Goal: Task Accomplishment & Management: Manage account settings

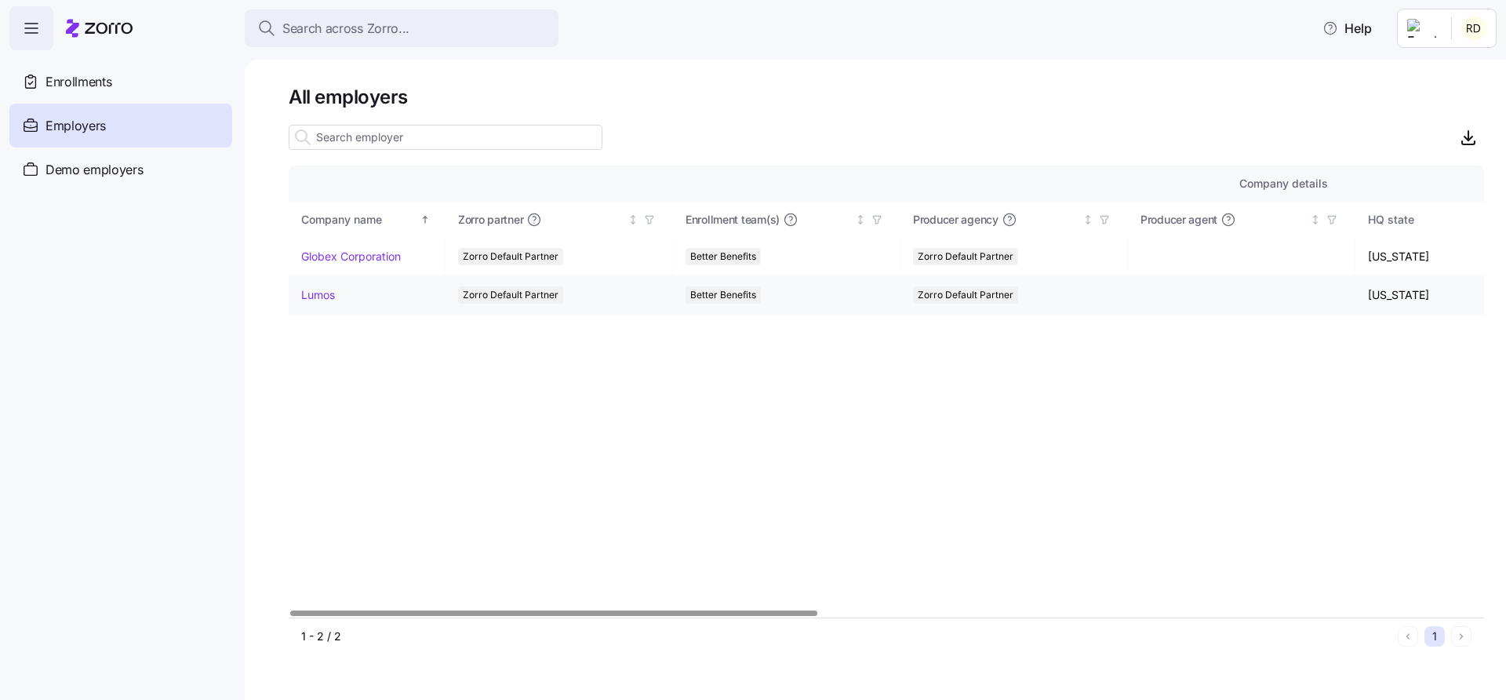
click at [309, 294] on link "Lumos" at bounding box center [318, 295] width 34 height 16
click at [369, 250] on link "Globex Corporation" at bounding box center [351, 257] width 100 height 16
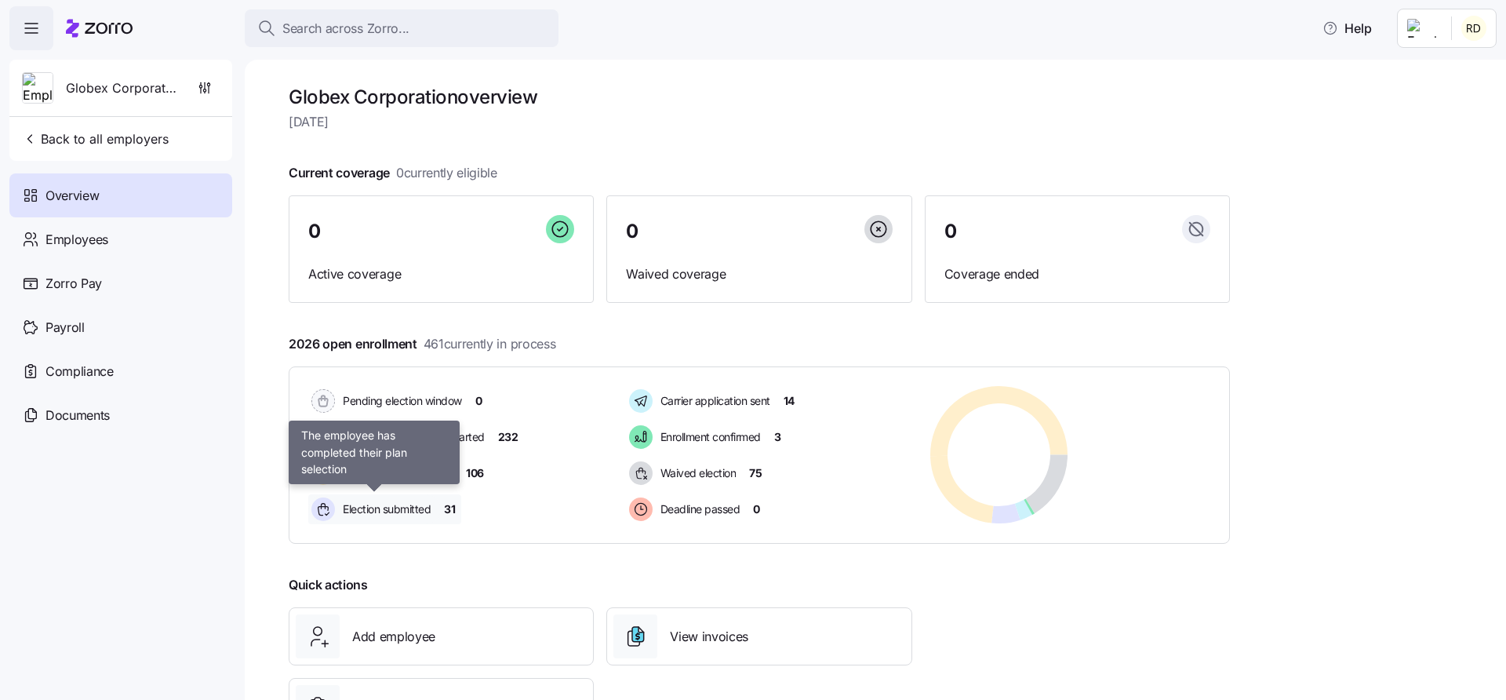
click at [369, 515] on span "Election submitted" at bounding box center [384, 509] width 93 height 16
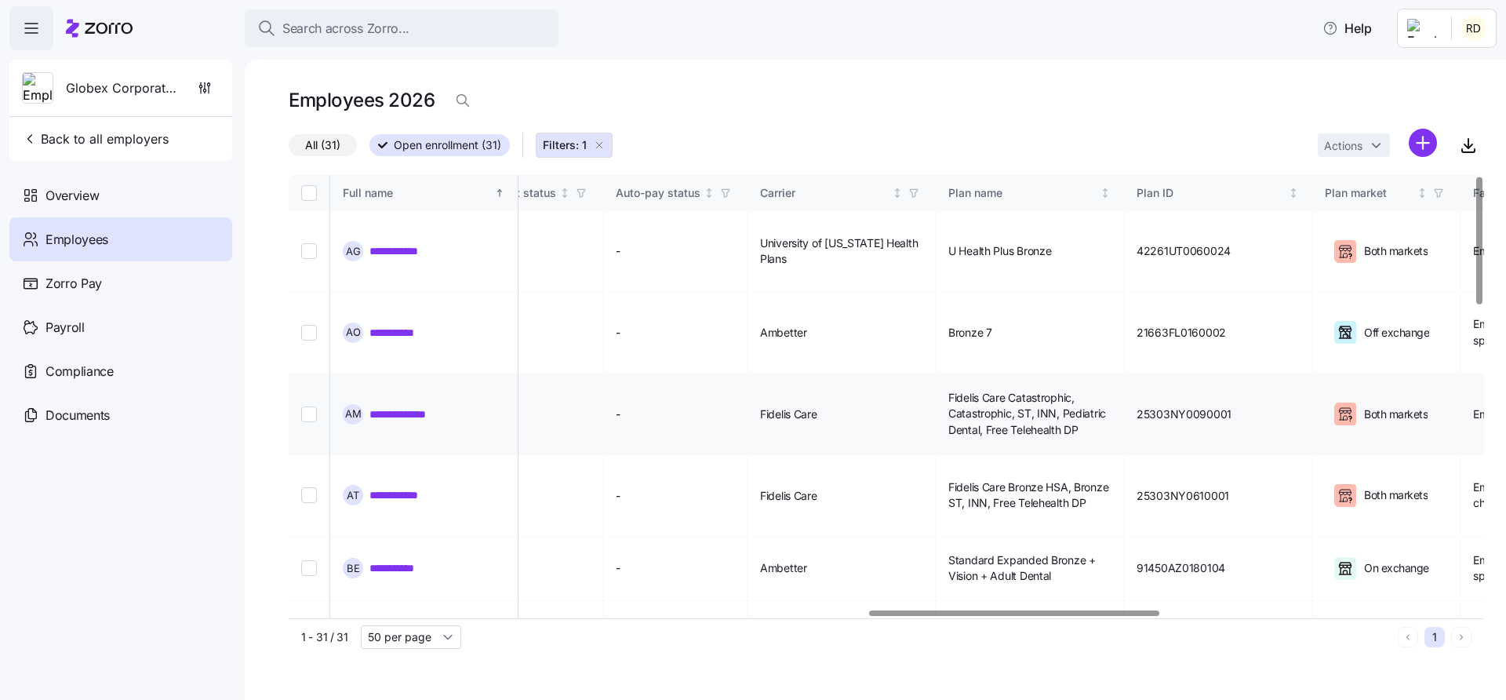
scroll to position [5, 2388]
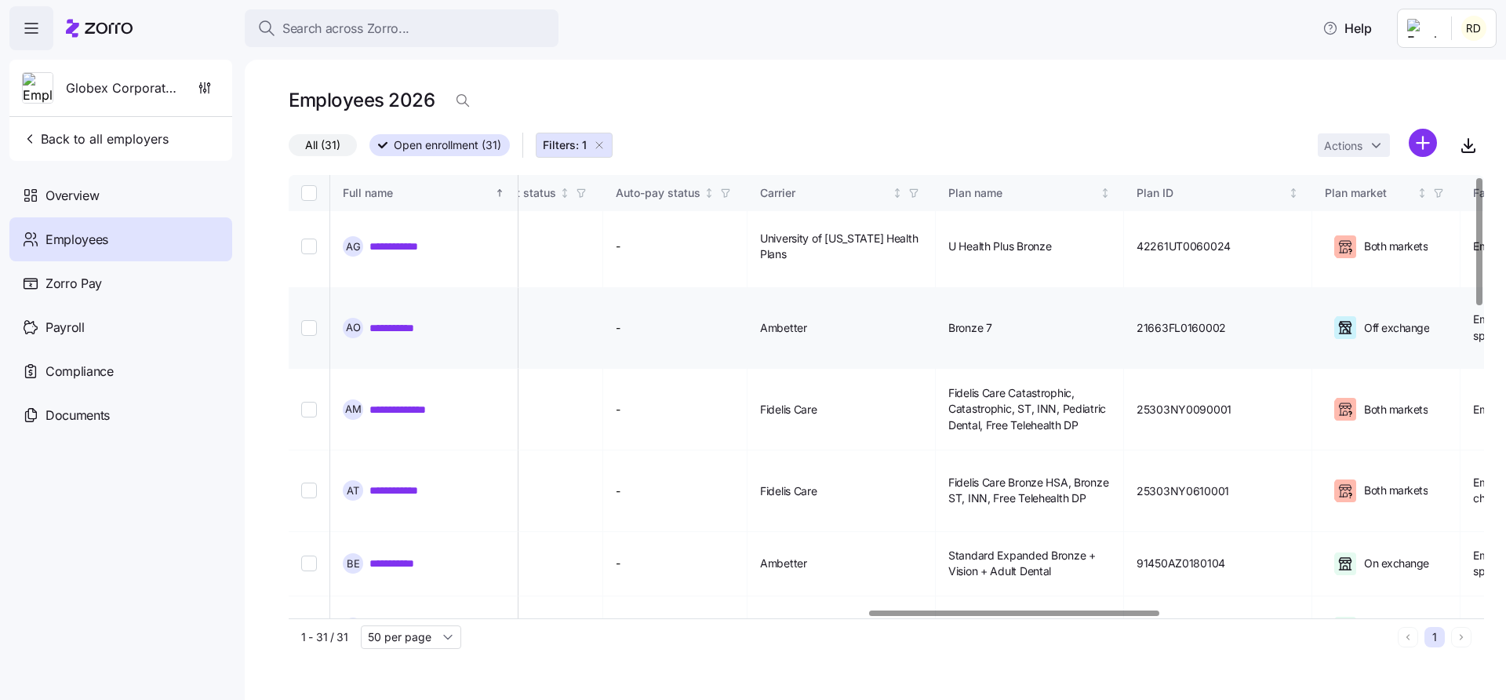
drag, startPoint x: 992, startPoint y: 195, endPoint x: 1083, endPoint y: 317, distance: 151.8
click at [899, 195] on icon "Not sorted" at bounding box center [897, 196] width 4 height 2
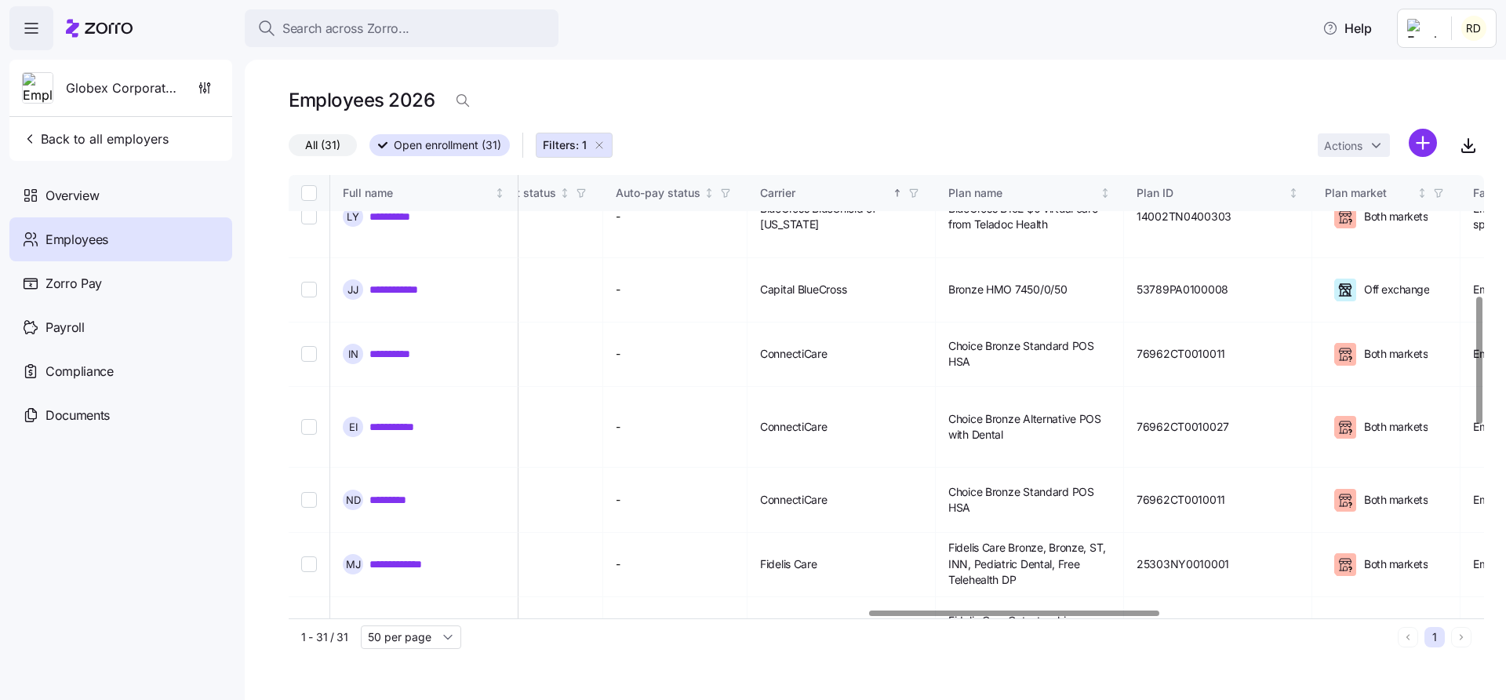
scroll to position [425, 2388]
click at [1110, 196] on icon "Not sorted" at bounding box center [1105, 192] width 11 height 11
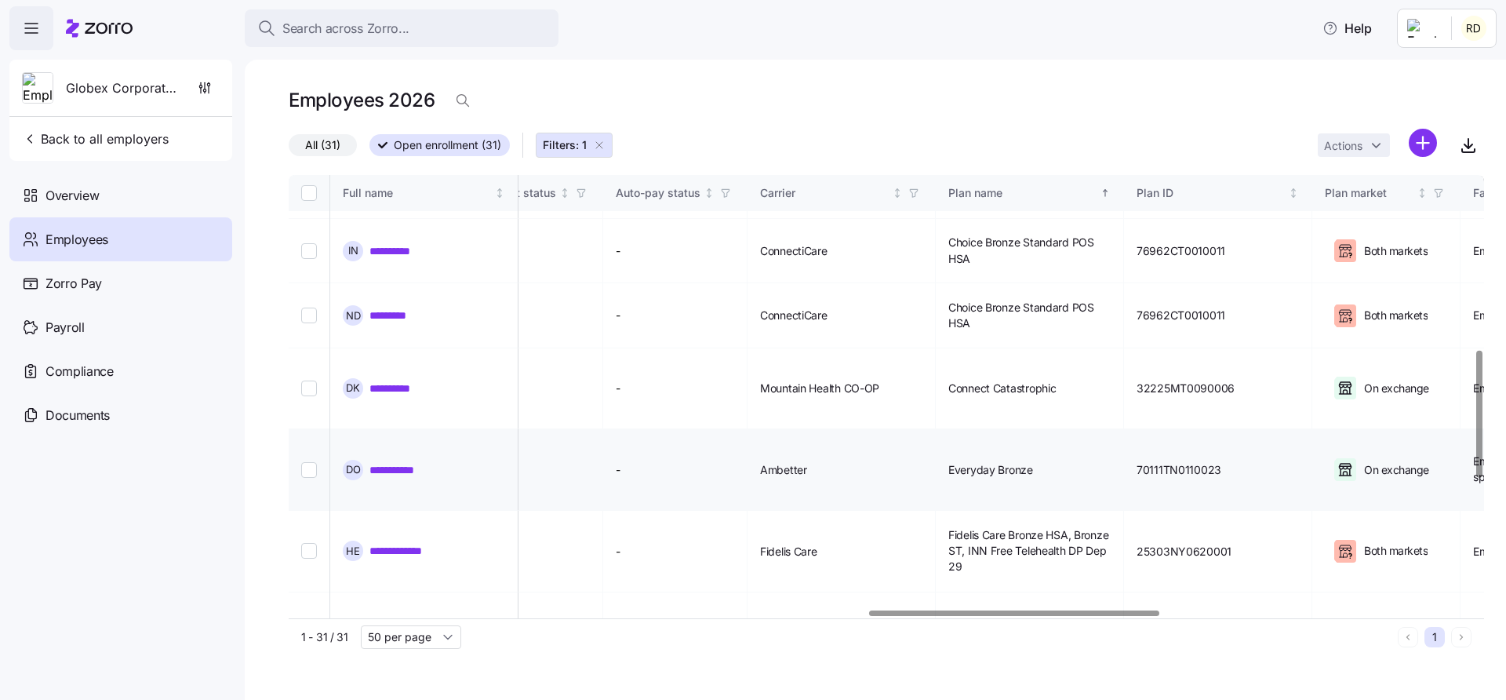
scroll to position [609, 2388]
checkbox input "true"
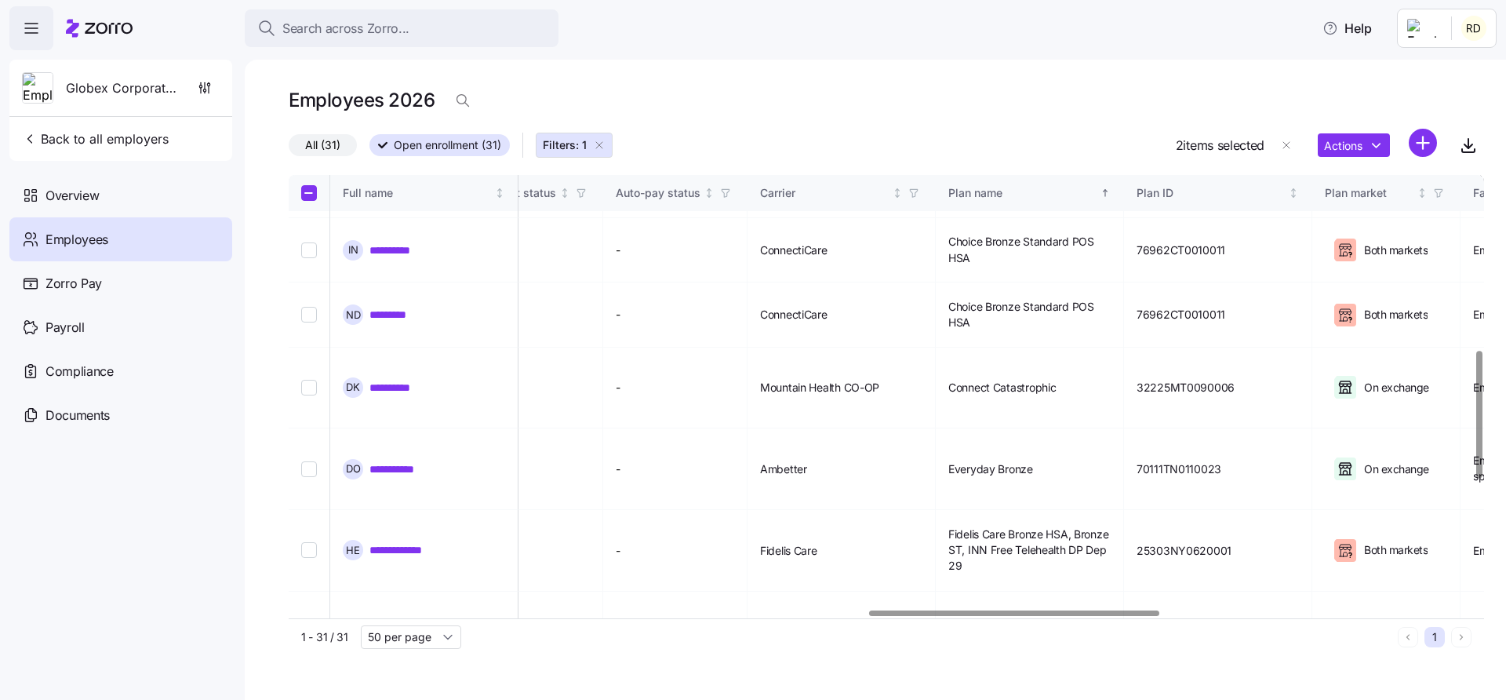
checkbox input "true"
click at [1379, 150] on html "**********" at bounding box center [753, 345] width 1506 height 690
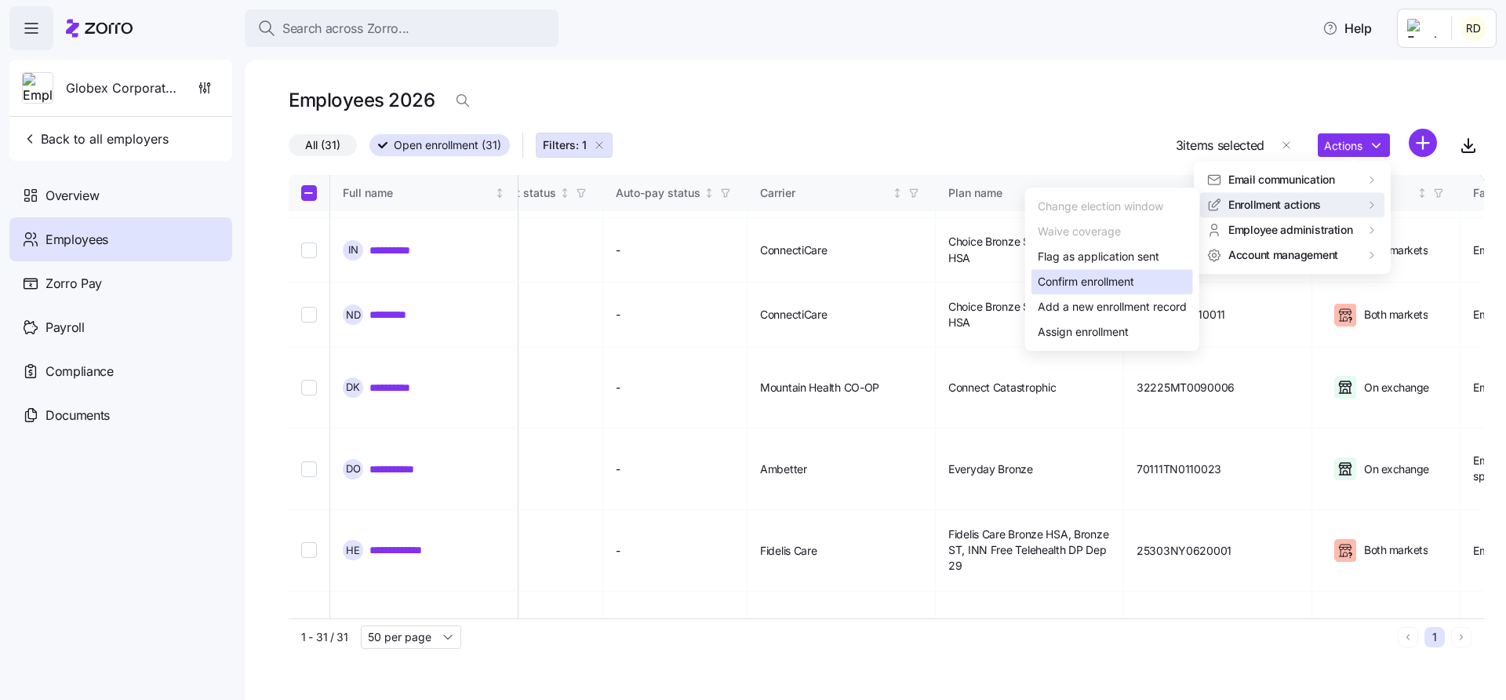
click at [1116, 283] on div "Confirm enrollment" at bounding box center [1086, 281] width 96 height 17
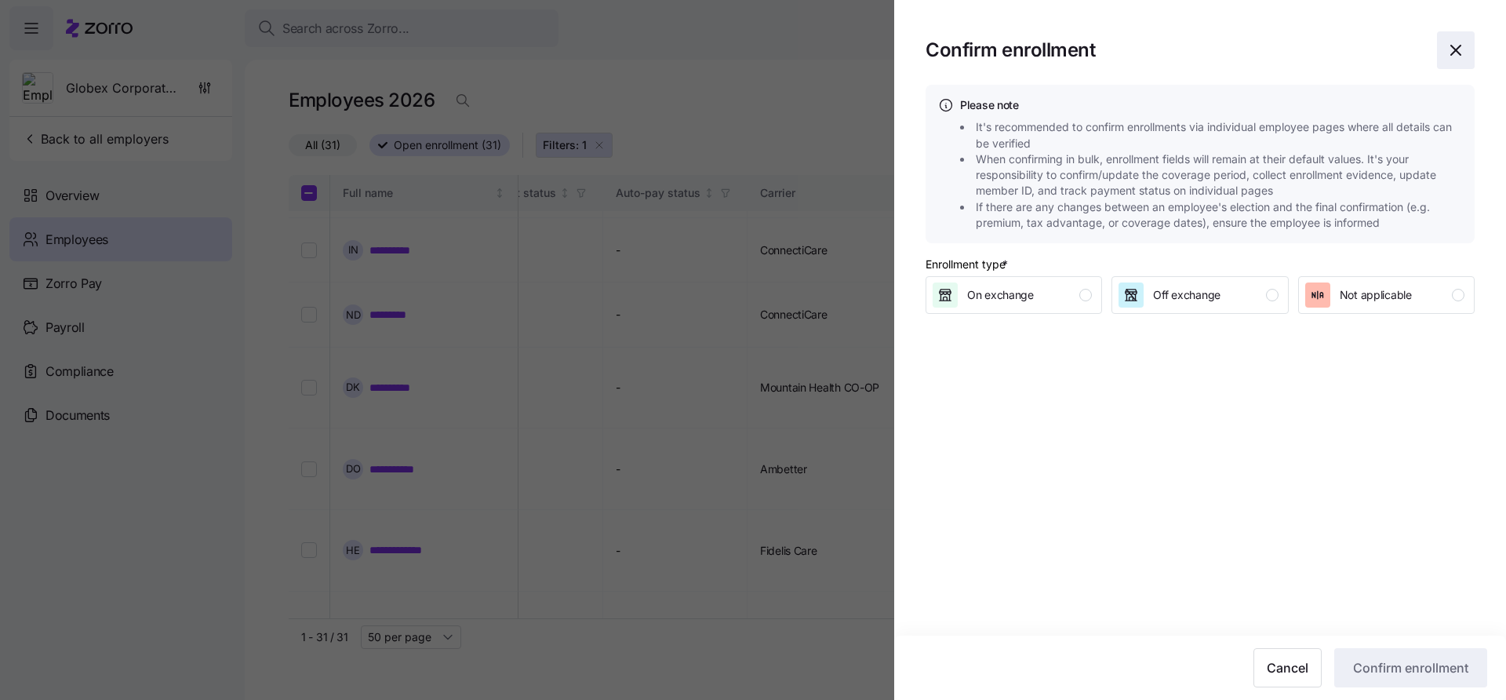
click at [1464, 54] on icon "button" at bounding box center [1455, 50] width 19 height 19
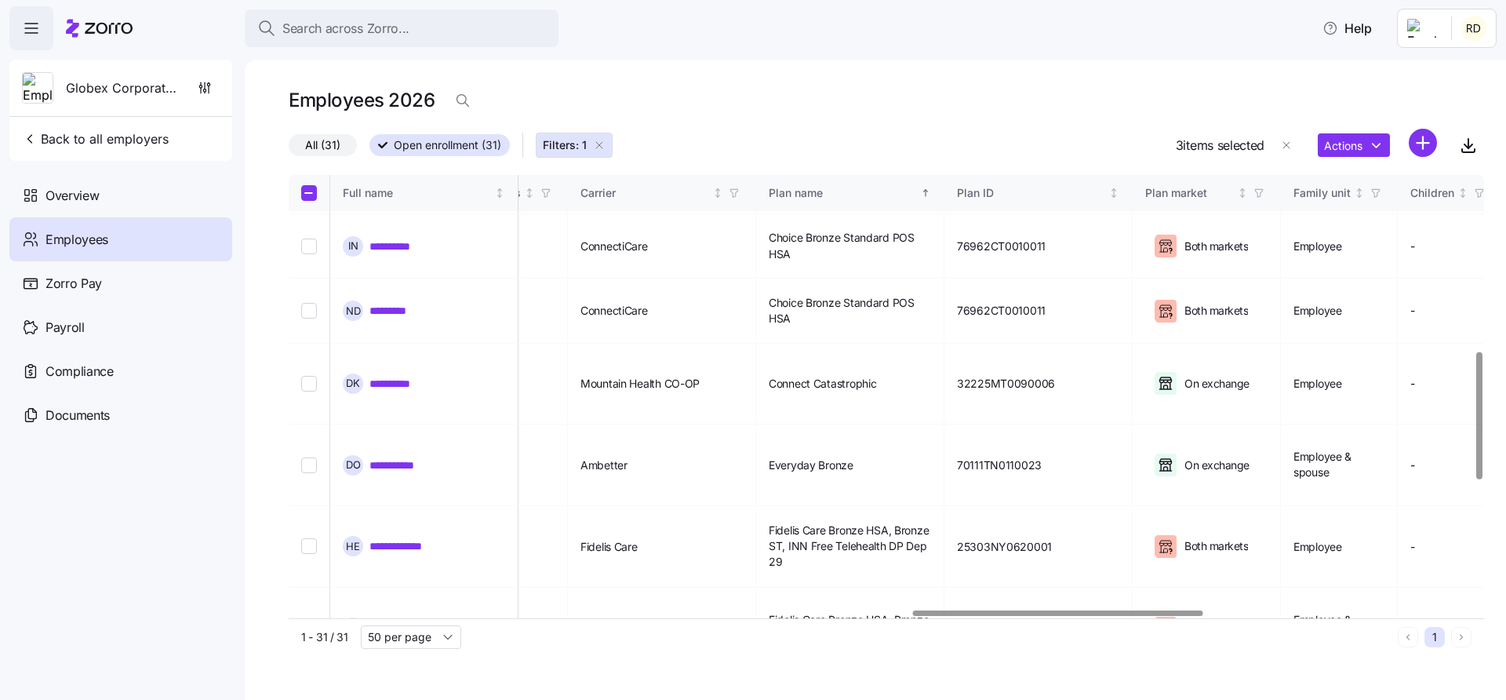
scroll to position [613, 2566]
click at [1363, 147] on html "**********" at bounding box center [753, 345] width 1506 height 690
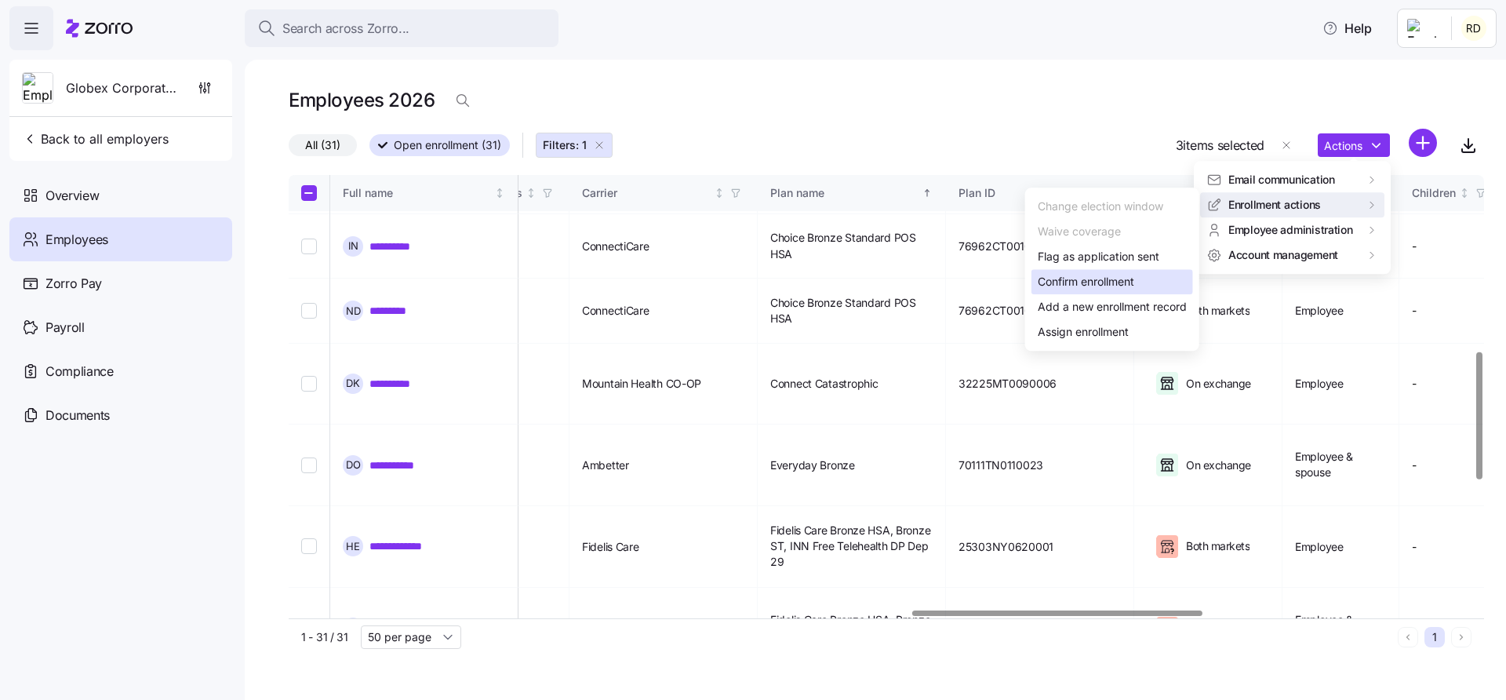
click at [1166, 288] on div "Confirm enrollment" at bounding box center [1112, 281] width 162 height 25
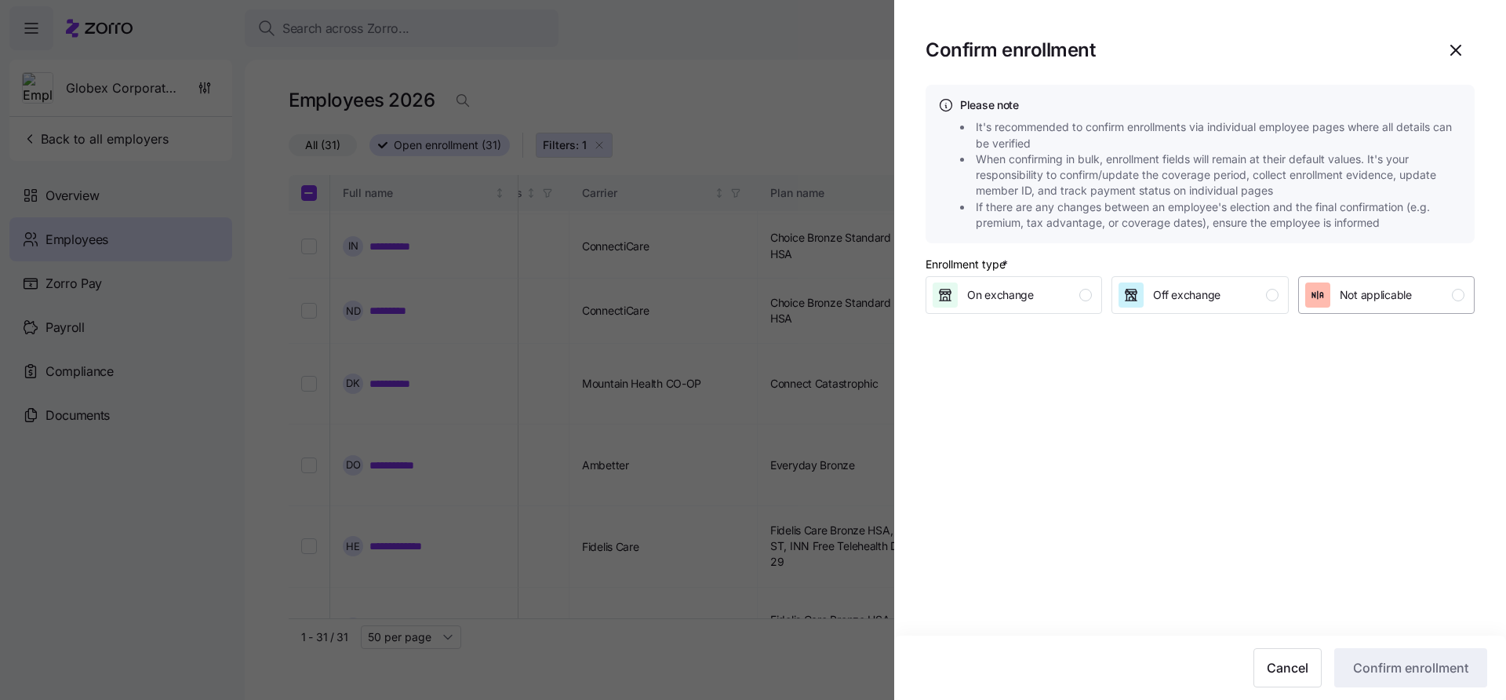
click at [1406, 287] on span "Not applicable" at bounding box center [1375, 295] width 72 height 16
click at [1001, 297] on span "On exchange" at bounding box center [1000, 295] width 67 height 16
click at [1119, 435] on section "Confirm enrollment Please note It's recommended to confirm enrollments via indi…" at bounding box center [1200, 350] width 612 height 700
click at [1164, 276] on button "Off exchange" at bounding box center [1199, 295] width 176 height 38
click at [1128, 460] on section "Confirm enrollment Please note It's recommended to confirm enrollments via indi…" at bounding box center [1200, 350] width 612 height 700
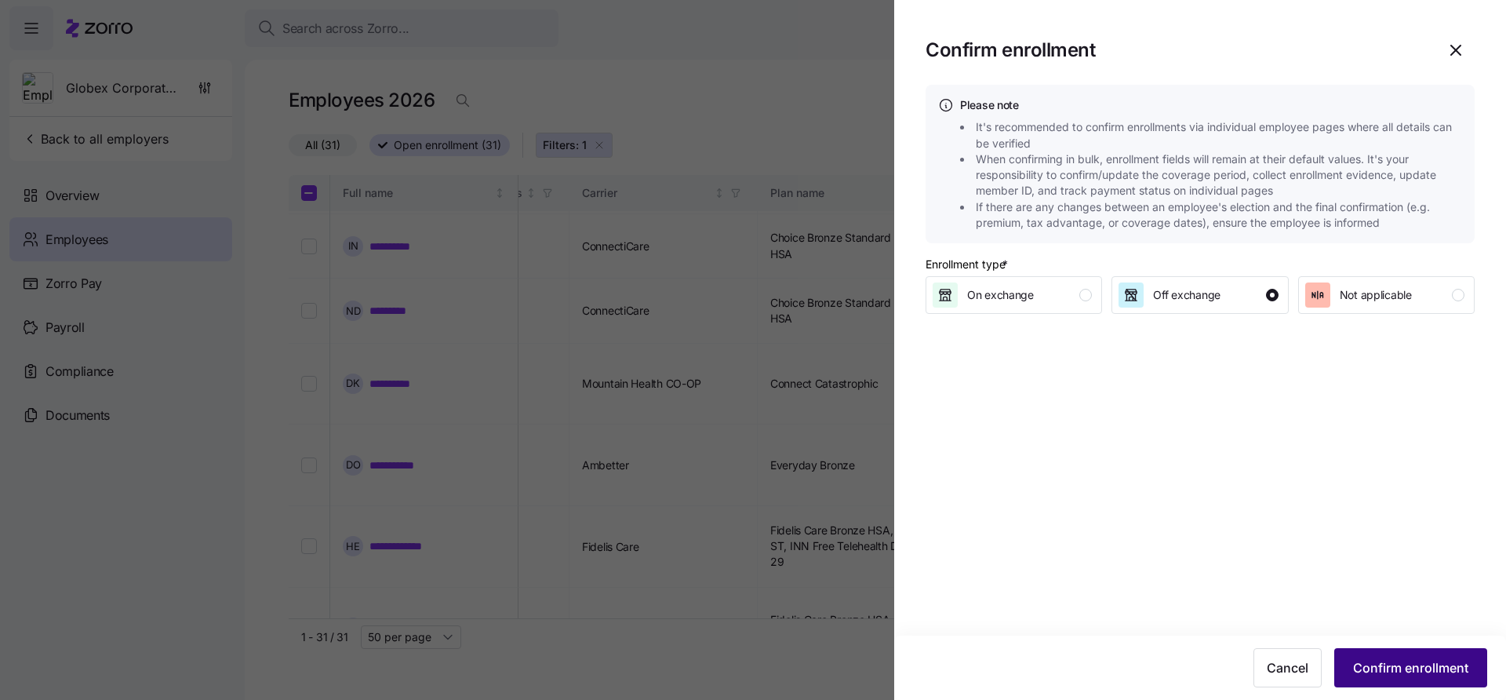
click at [1378, 656] on button "Confirm enrollment" at bounding box center [1410, 667] width 153 height 39
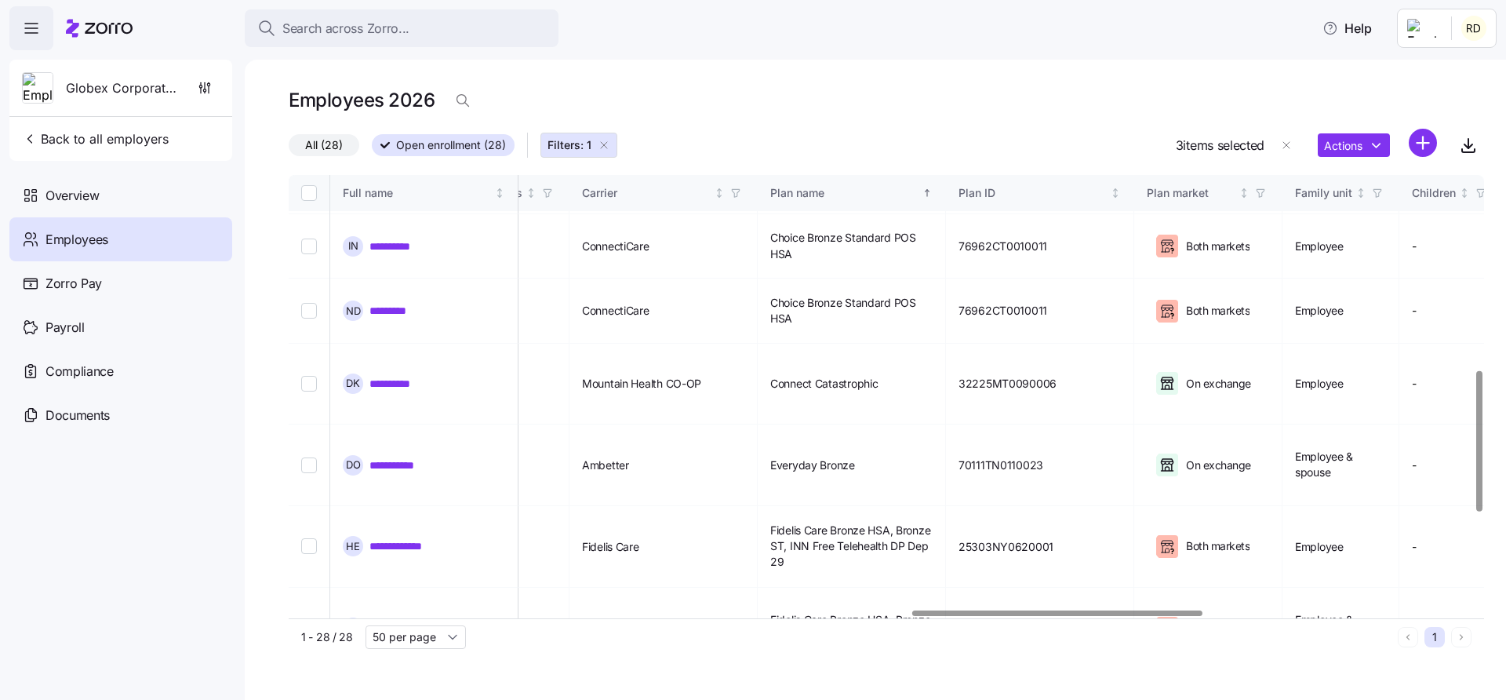
click at [599, 141] on icon "button" at bounding box center [604, 145] width 13 height 13
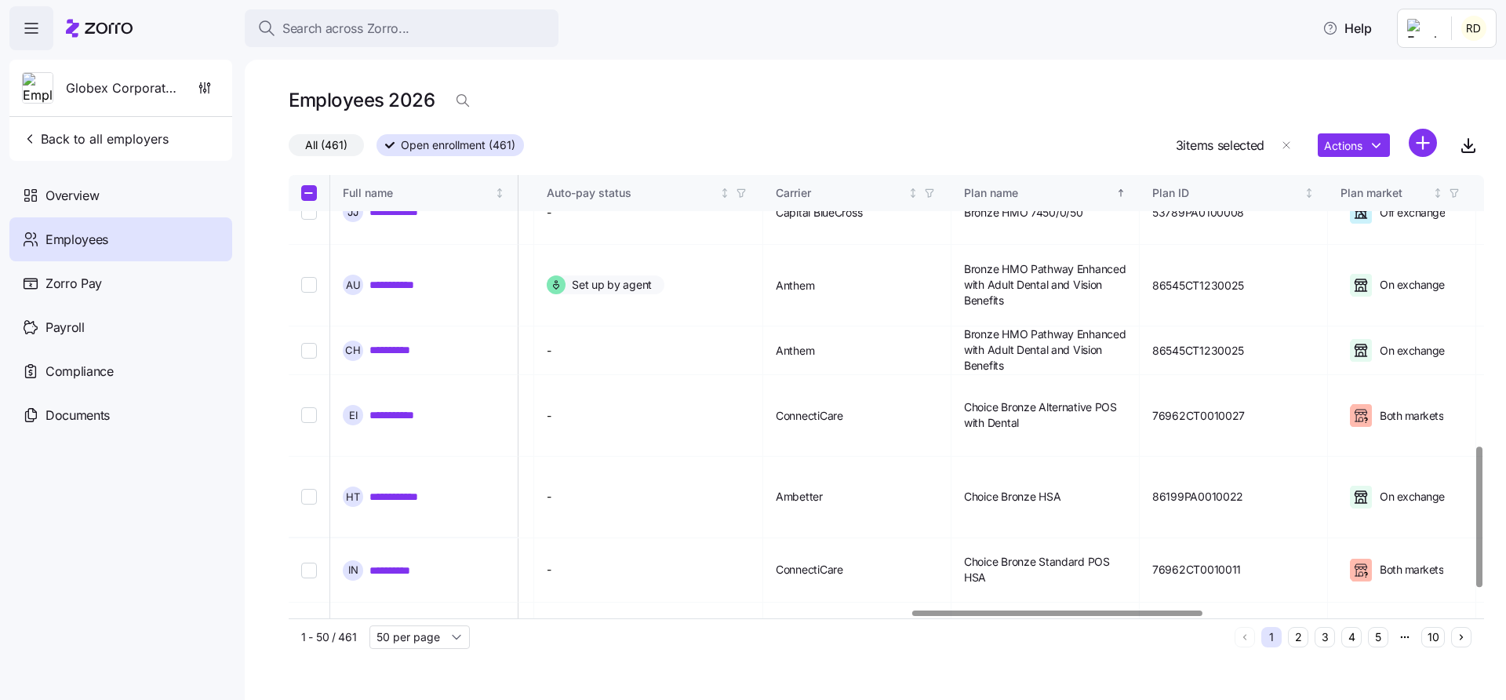
scroll to position [852, 2566]
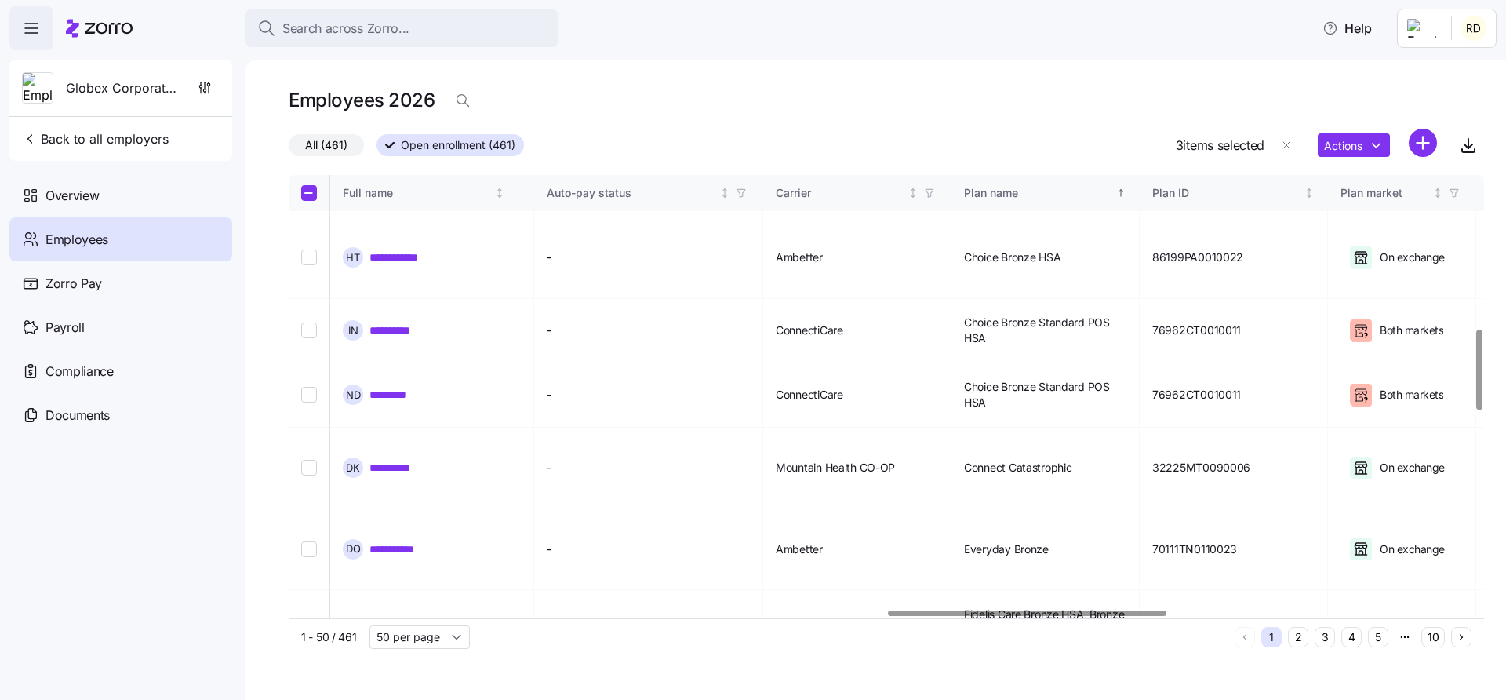
checkbox input "false"
click at [484, 129] on div "All (461) Open enrollment (461) 2 items selected Actions" at bounding box center [886, 146] width 1195 height 34
click at [470, 151] on span "Open enrollment (461)" at bounding box center [458, 145] width 114 height 20
click at [376, 150] on input "Open enrollment (461)" at bounding box center [376, 150] width 0 height 0
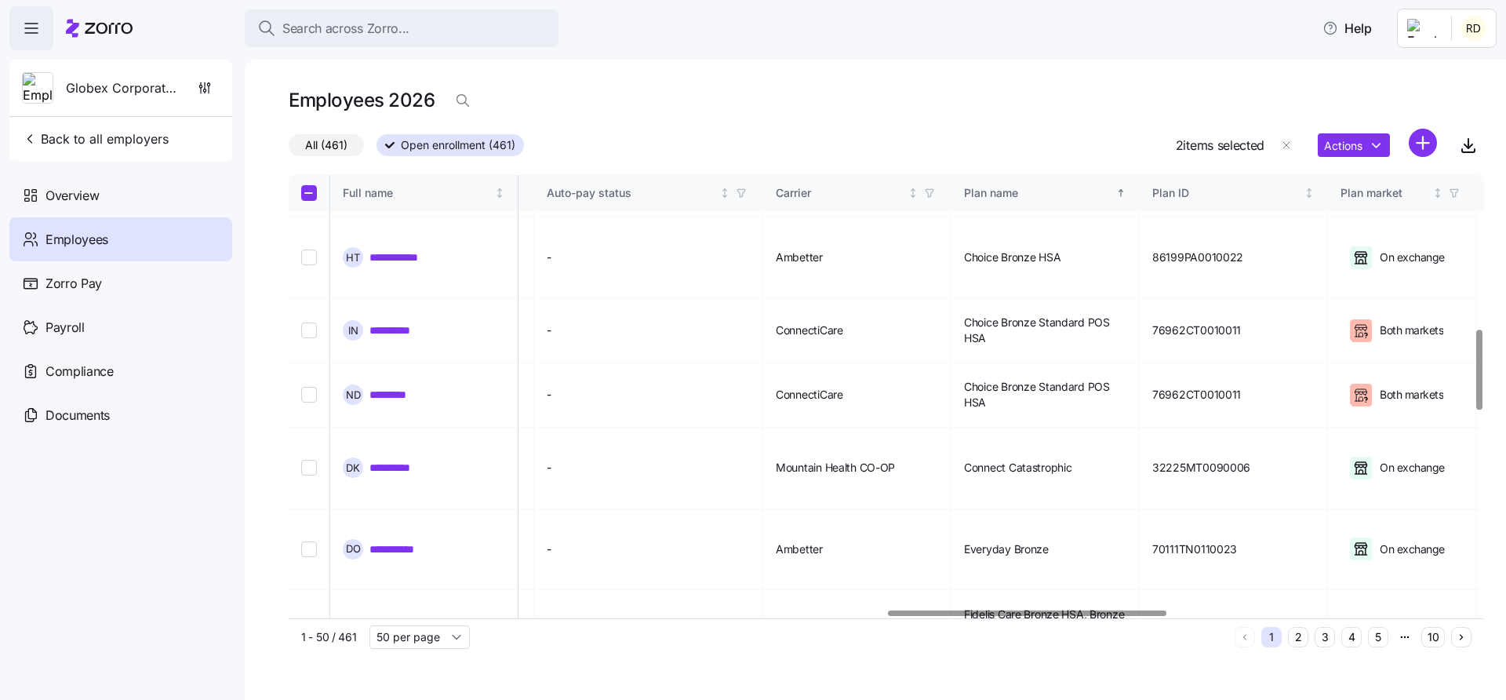
click at [678, 168] on div at bounding box center [886, 168] width 1195 height 13
click at [107, 204] on div "Overview" at bounding box center [120, 195] width 223 height 44
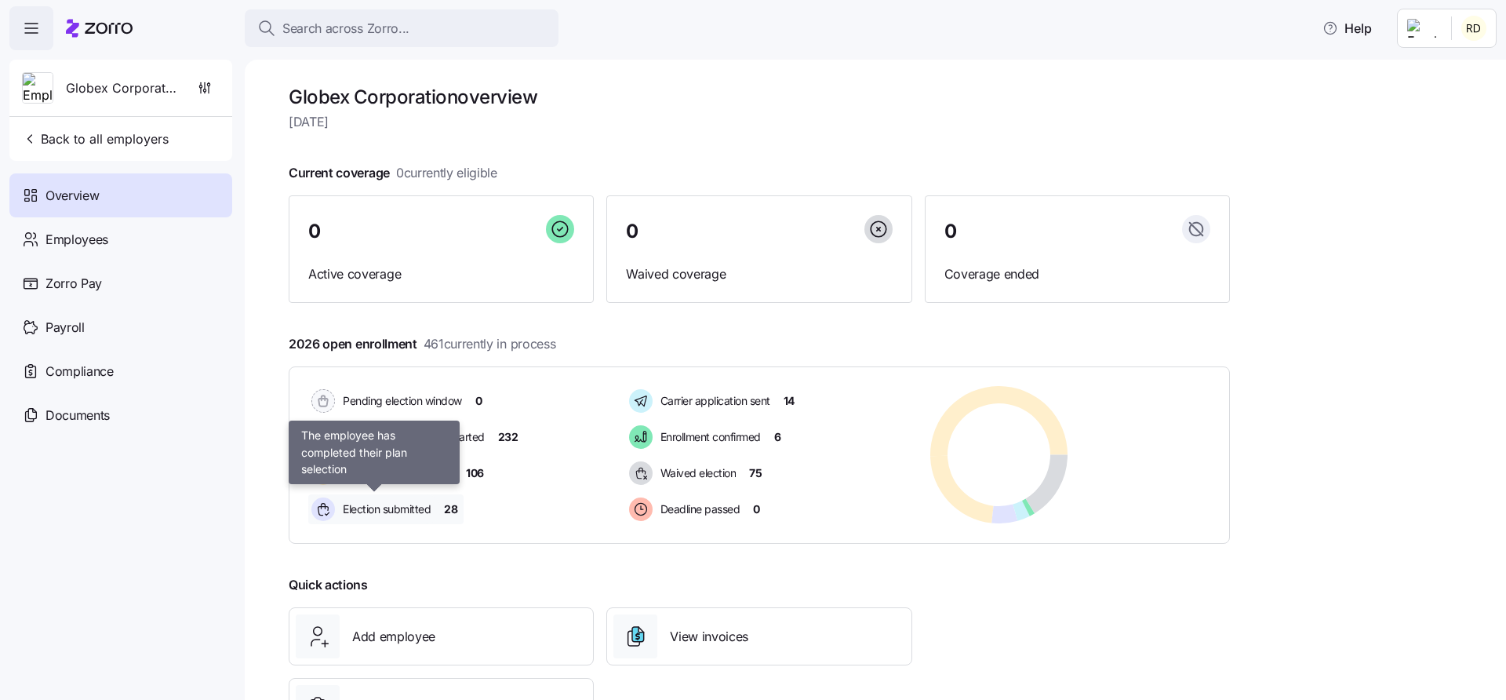
click at [426, 508] on span "Election submitted" at bounding box center [384, 509] width 93 height 16
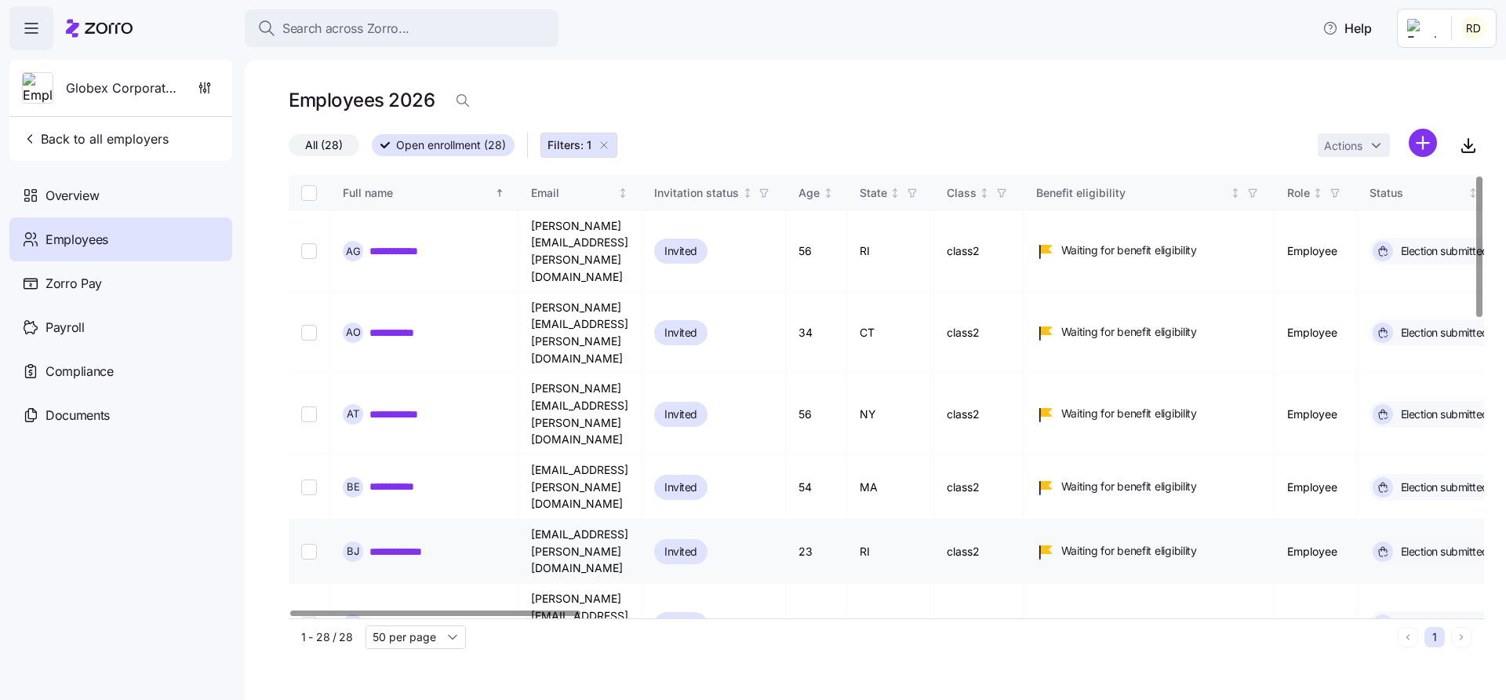
click at [308, 543] on input "Select record 5" at bounding box center [309, 551] width 16 height 16
checkbox input "true"
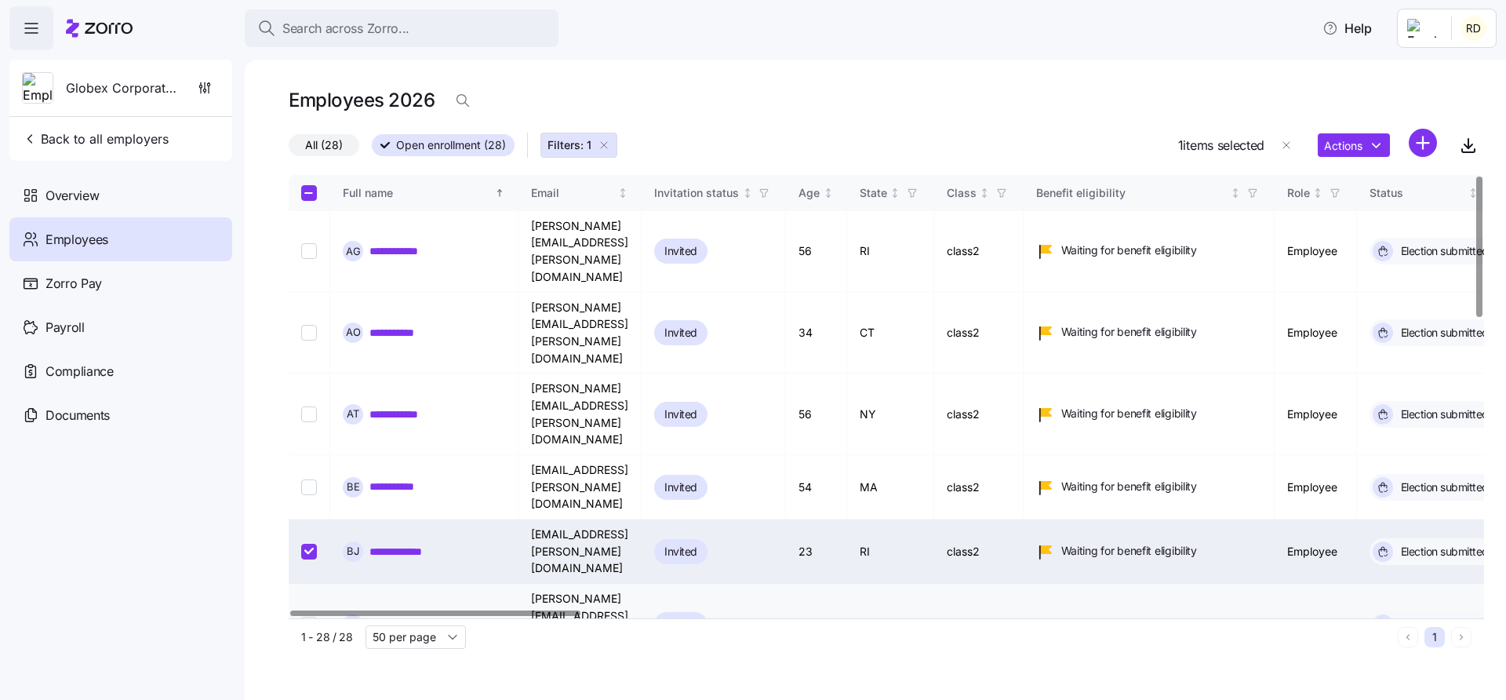
click at [308, 616] on input "Select record 6" at bounding box center [309, 624] width 16 height 16
checkbox input "true"
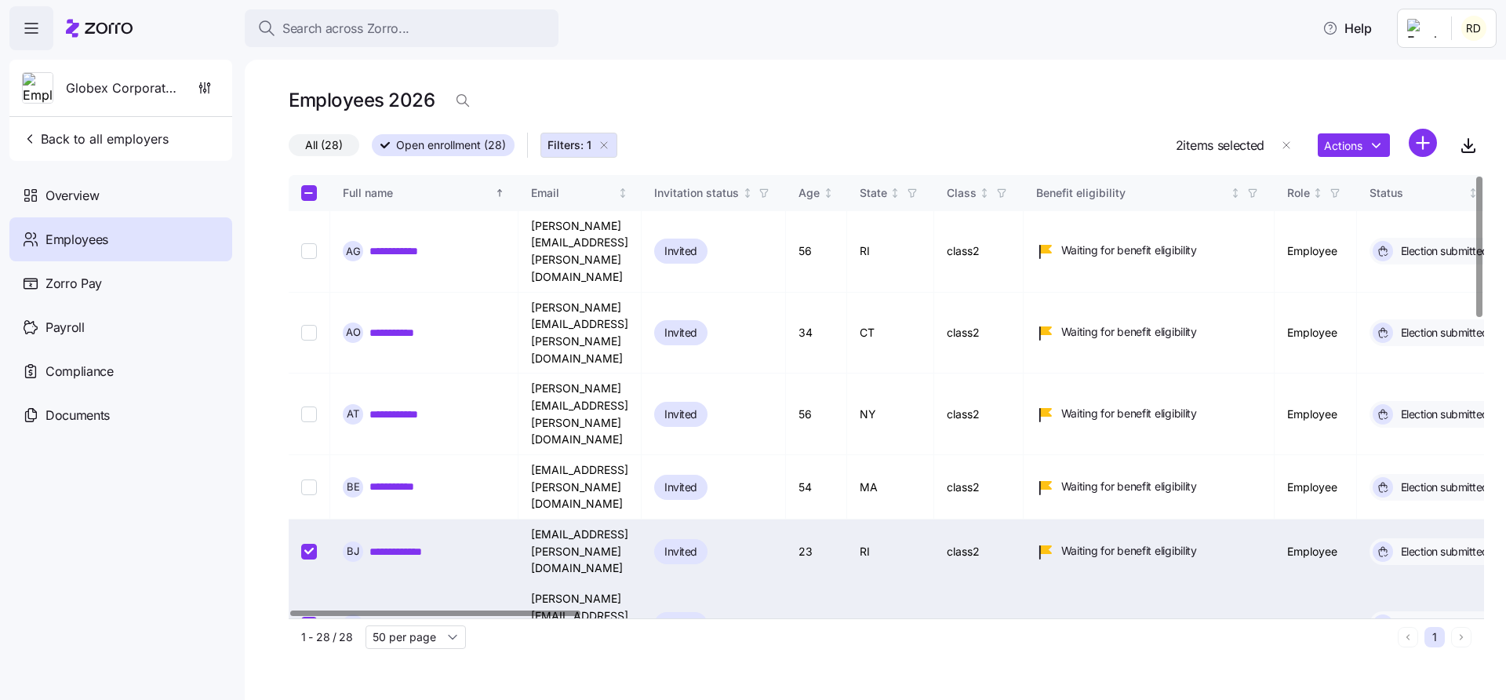
click at [311, 697] on input "Select record 7" at bounding box center [309, 705] width 16 height 16
checkbox input "true"
click at [1337, 140] on html "**********" at bounding box center [753, 345] width 1506 height 690
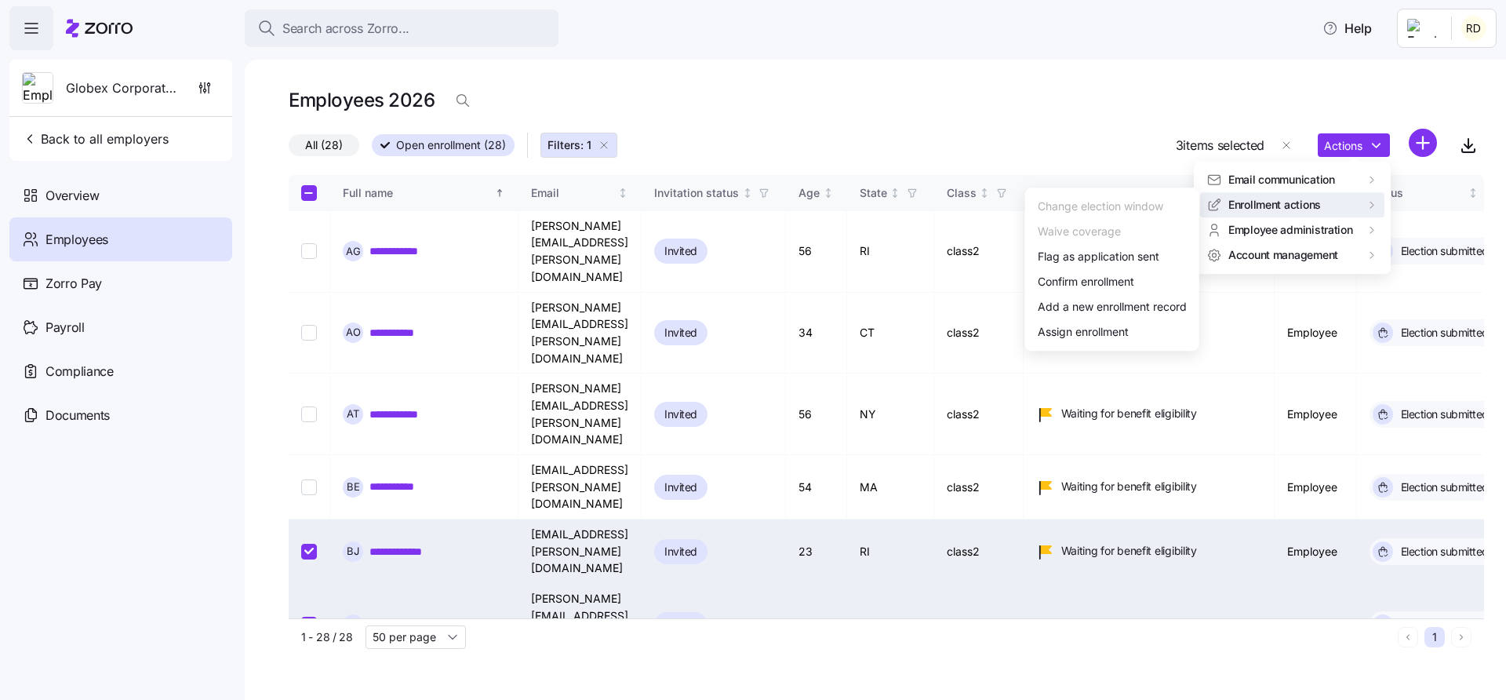
click at [1132, 55] on html "**********" at bounding box center [753, 345] width 1506 height 690
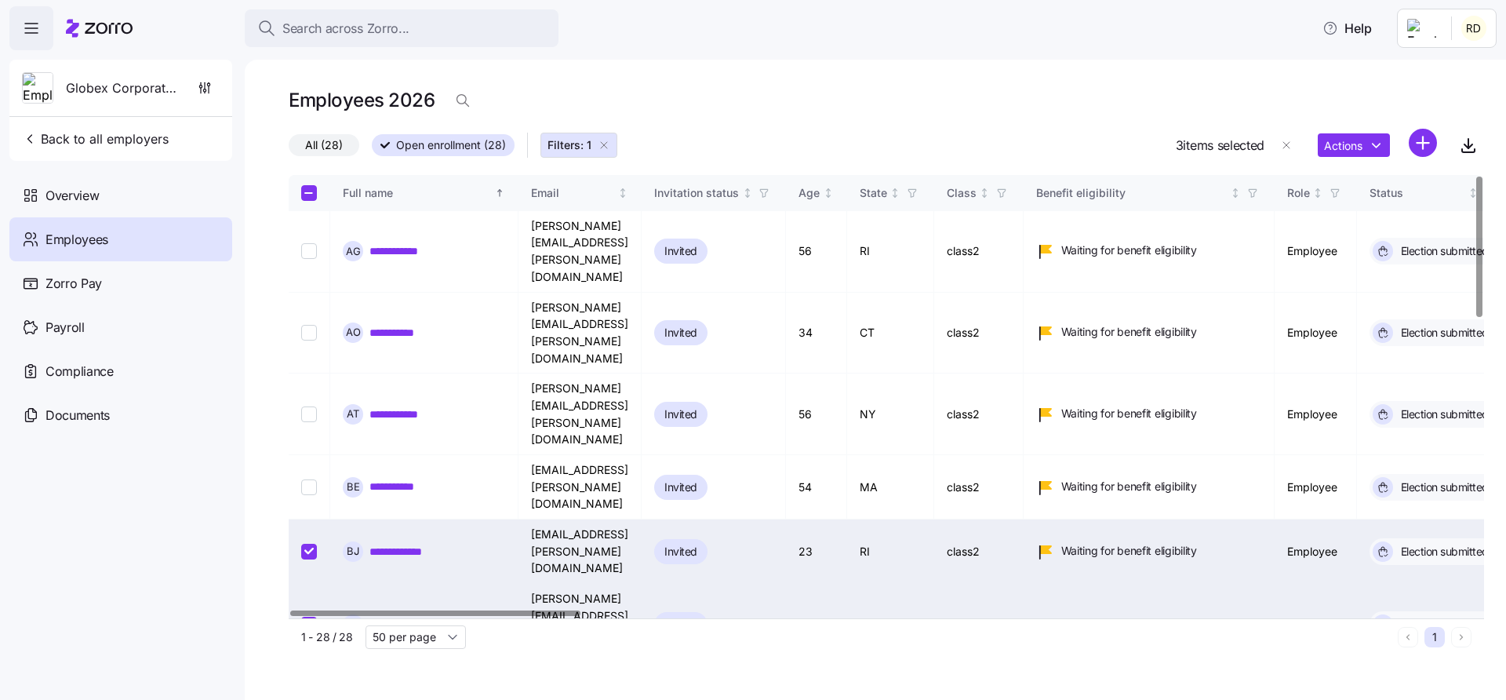
click at [313, 543] on input "Select record 5" at bounding box center [309, 551] width 16 height 16
checkbox input "false"
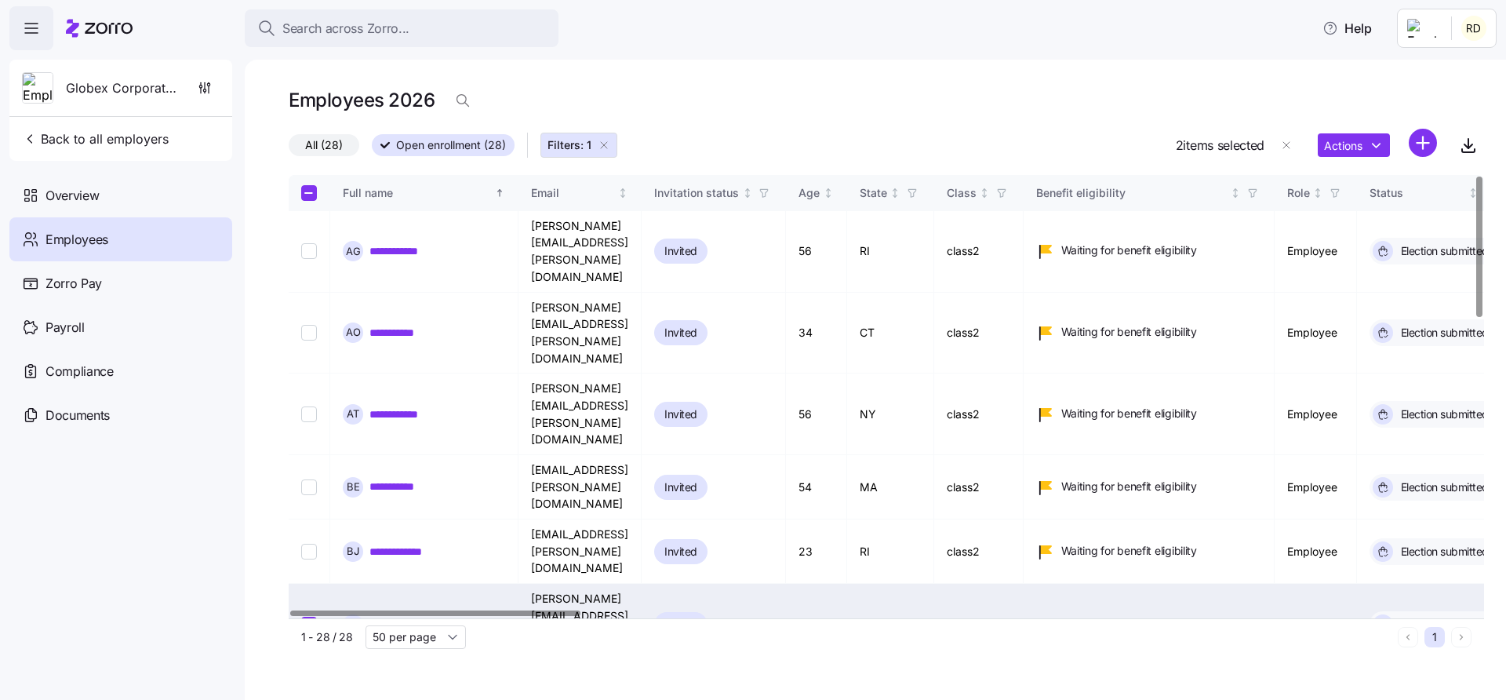
click at [310, 616] on input "Select record 6" at bounding box center [309, 624] width 16 height 16
checkbox input "false"
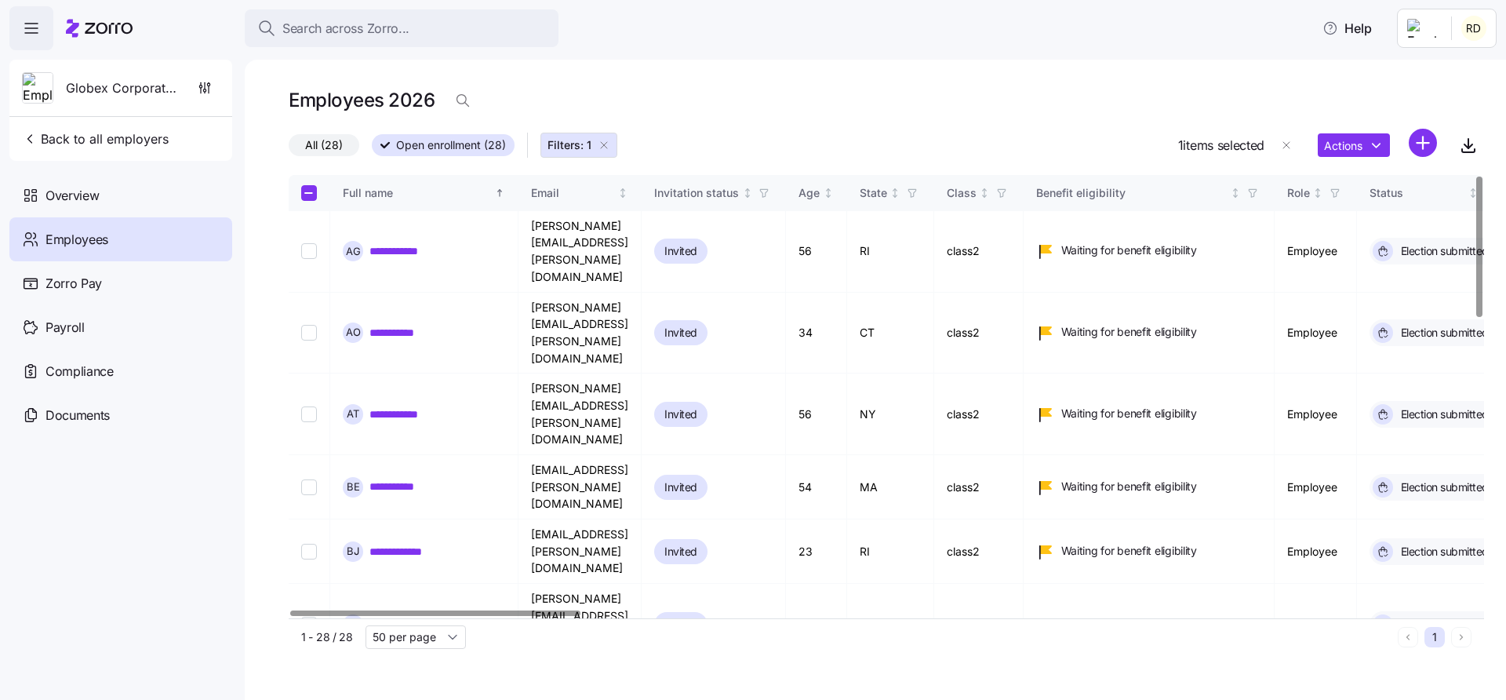
click at [310, 697] on input "Select record 7" at bounding box center [309, 705] width 16 height 16
checkbox input "false"
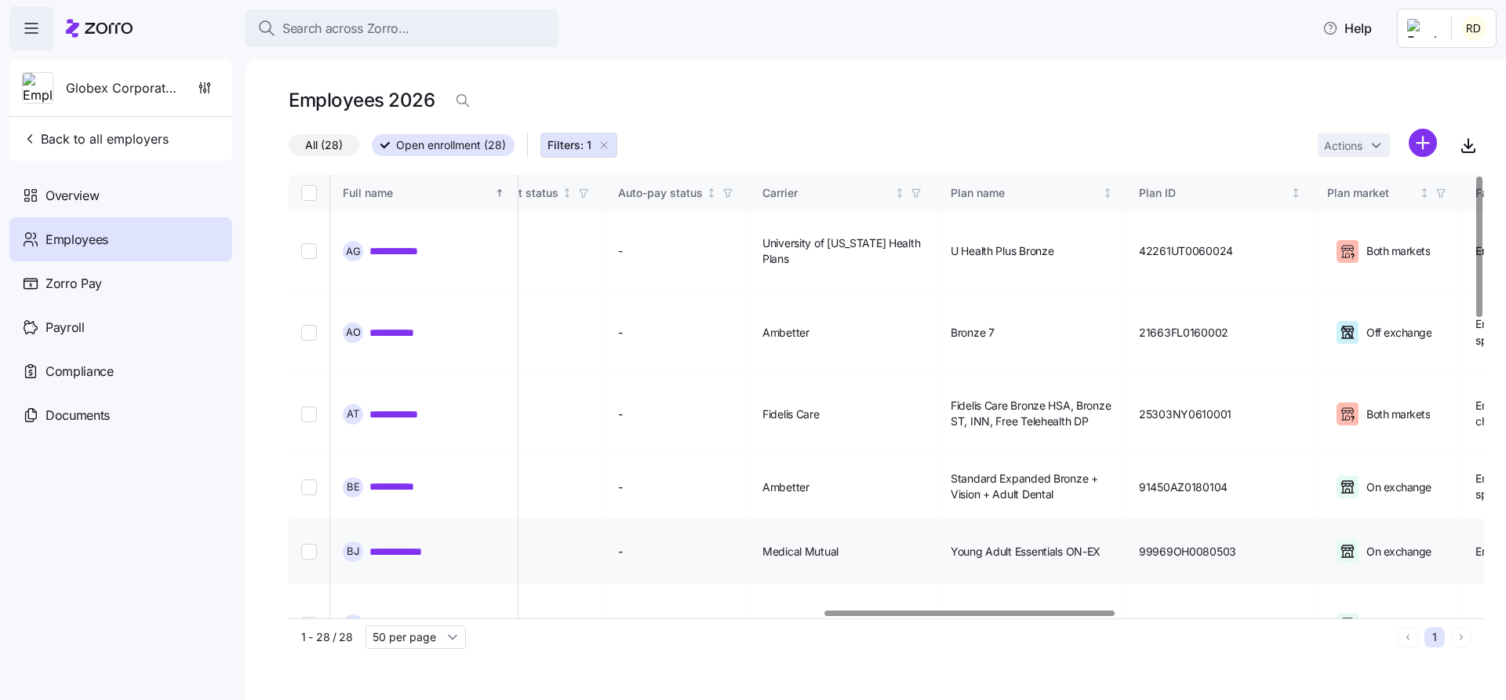
scroll to position [0, 2411]
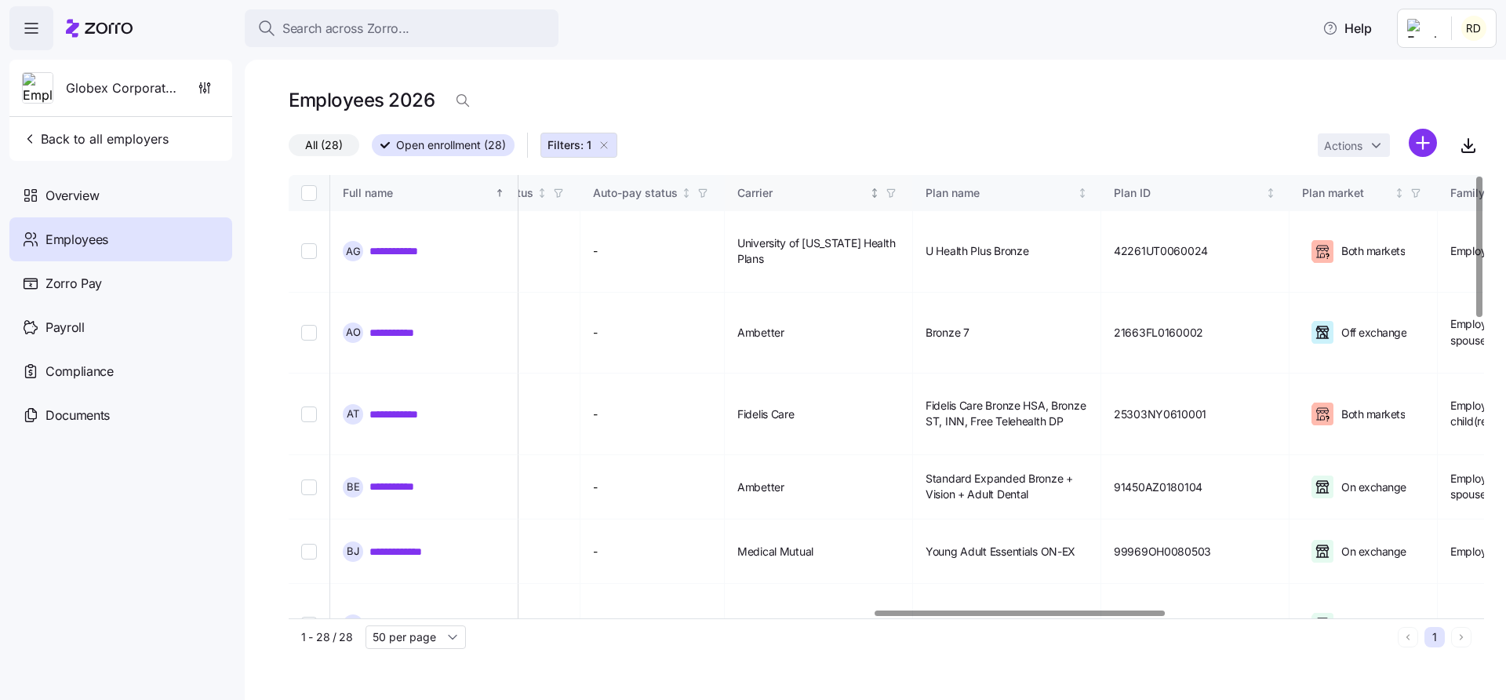
click at [880, 194] on icon "Not sorted" at bounding box center [874, 192] width 11 height 11
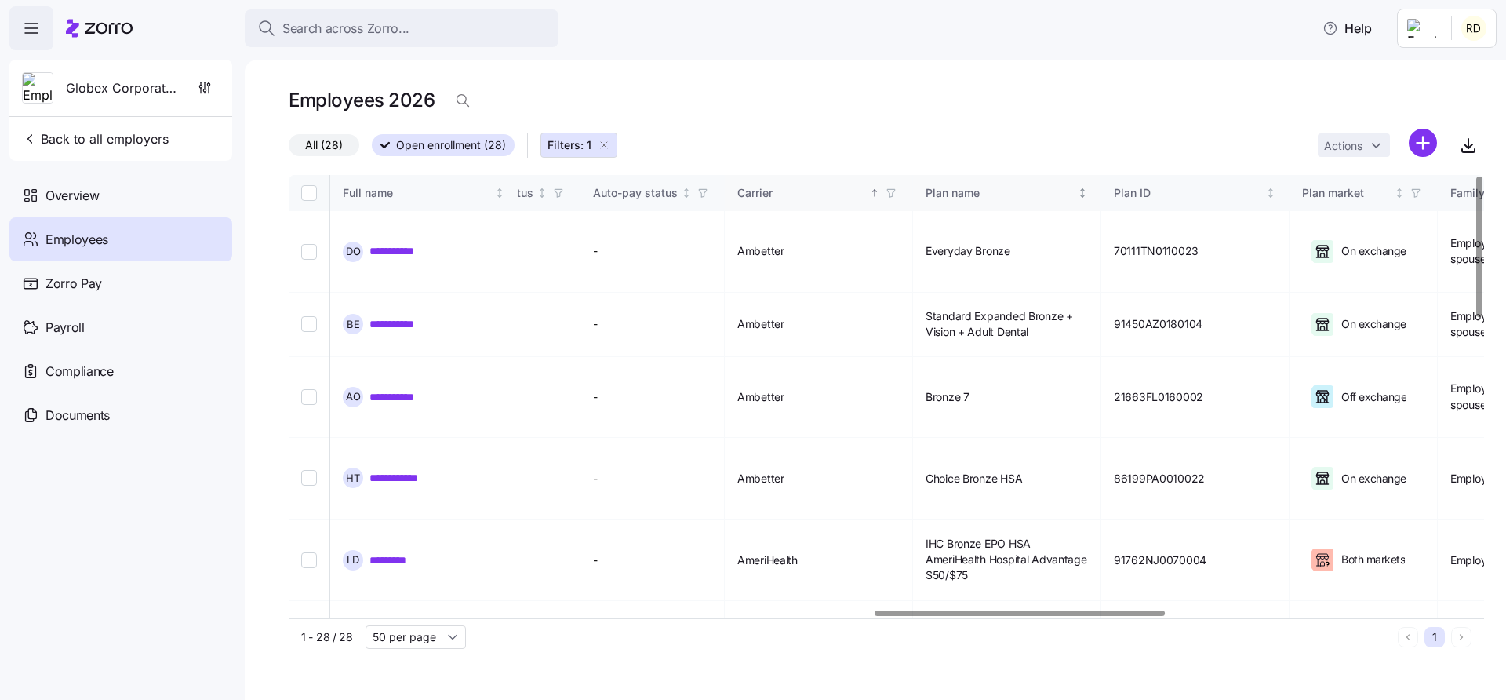
click at [1085, 190] on icon "Not sorted" at bounding box center [1083, 190] width 4 height 2
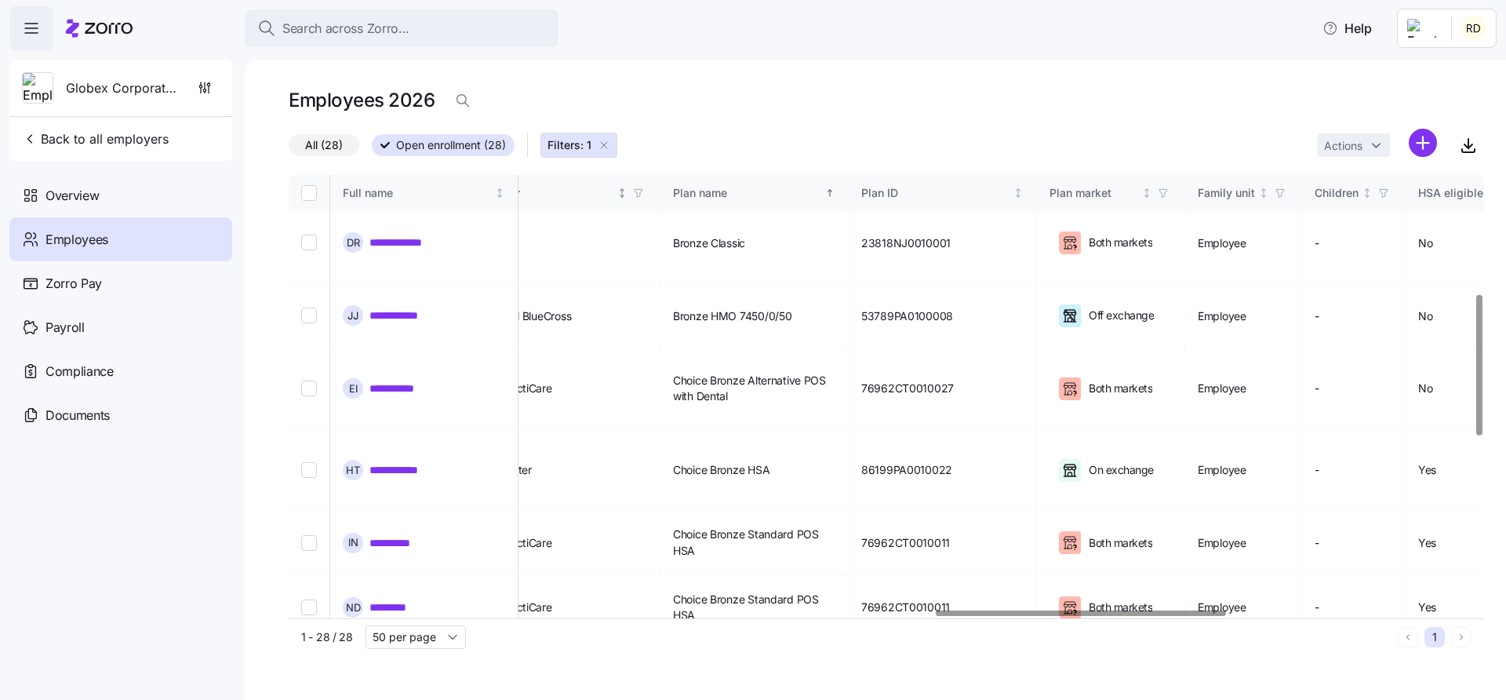
scroll to position [405, 2663]
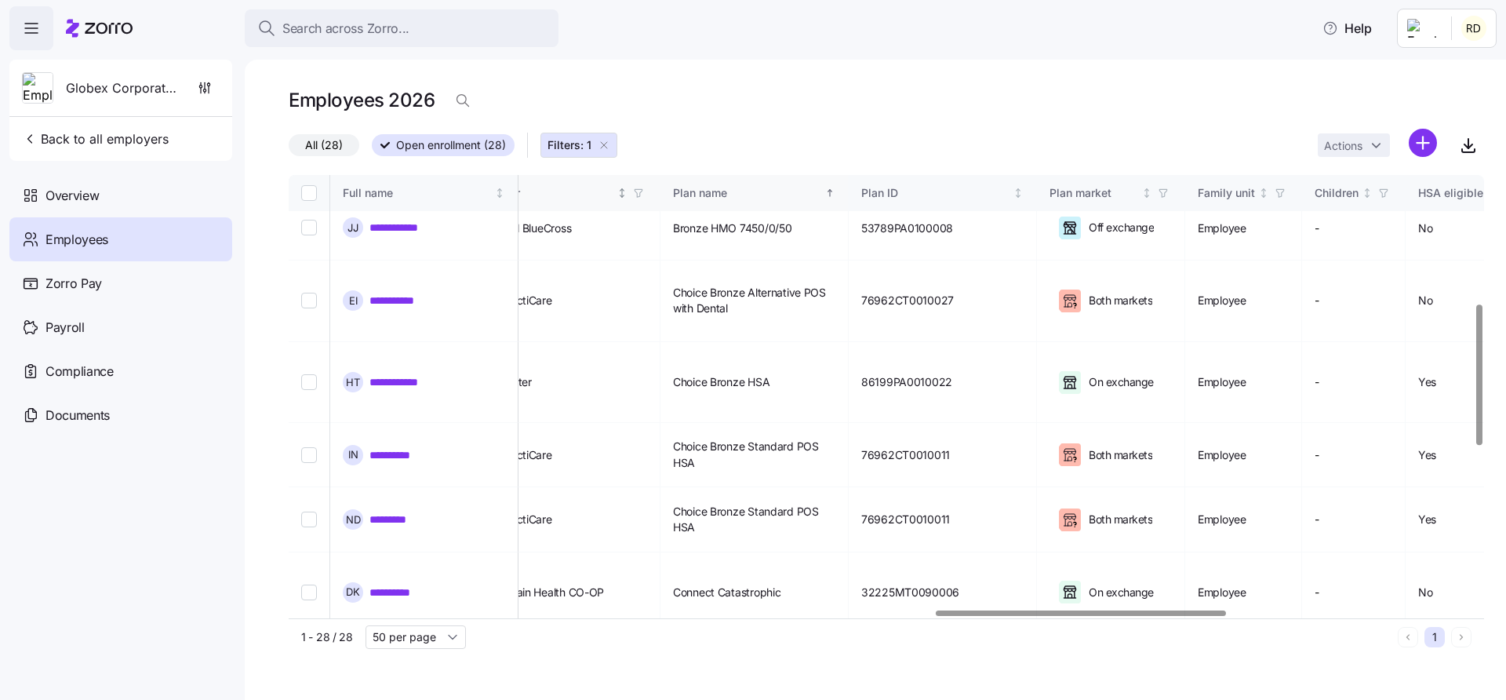
checkbox input "true"
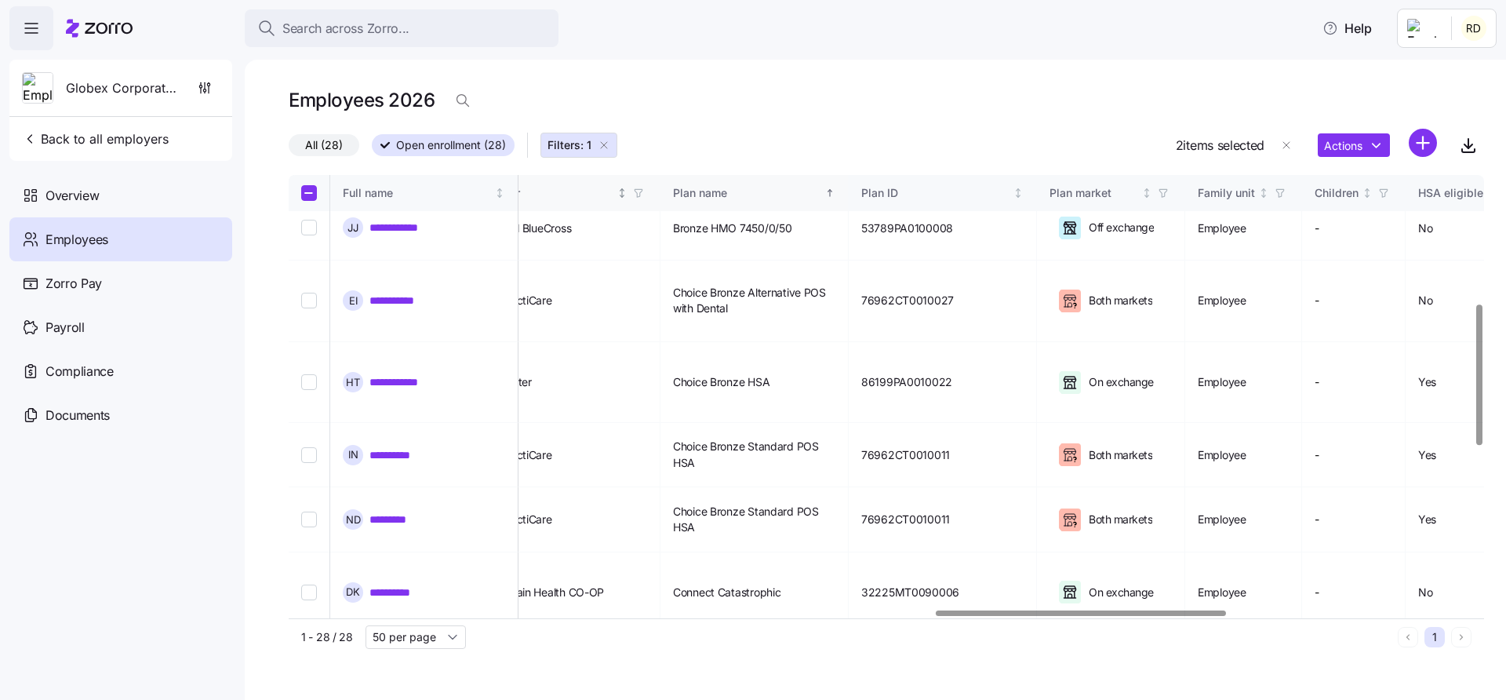
checkbox input "false"
checkbox input "true"
click at [1376, 155] on html "**********" at bounding box center [753, 345] width 1506 height 690
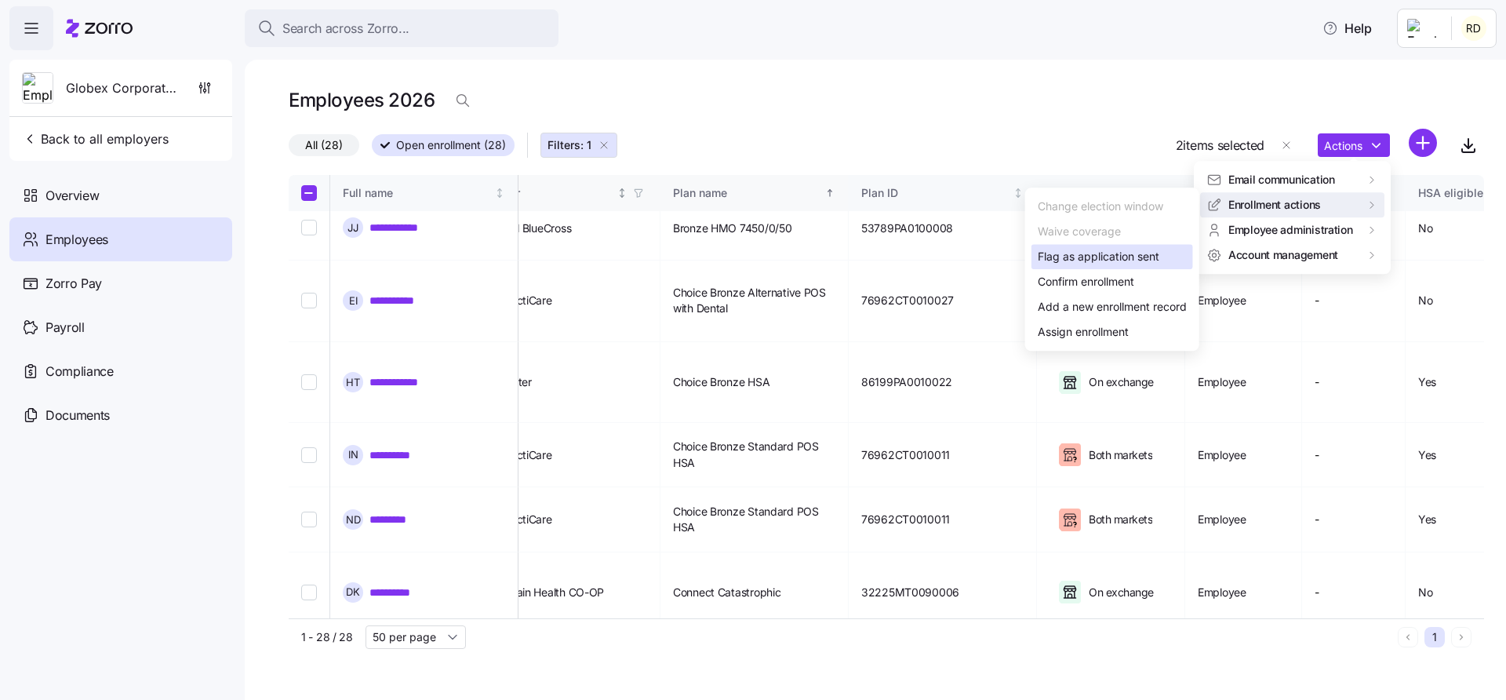
click at [1170, 264] on div "Flag as application sent" at bounding box center [1112, 256] width 162 height 25
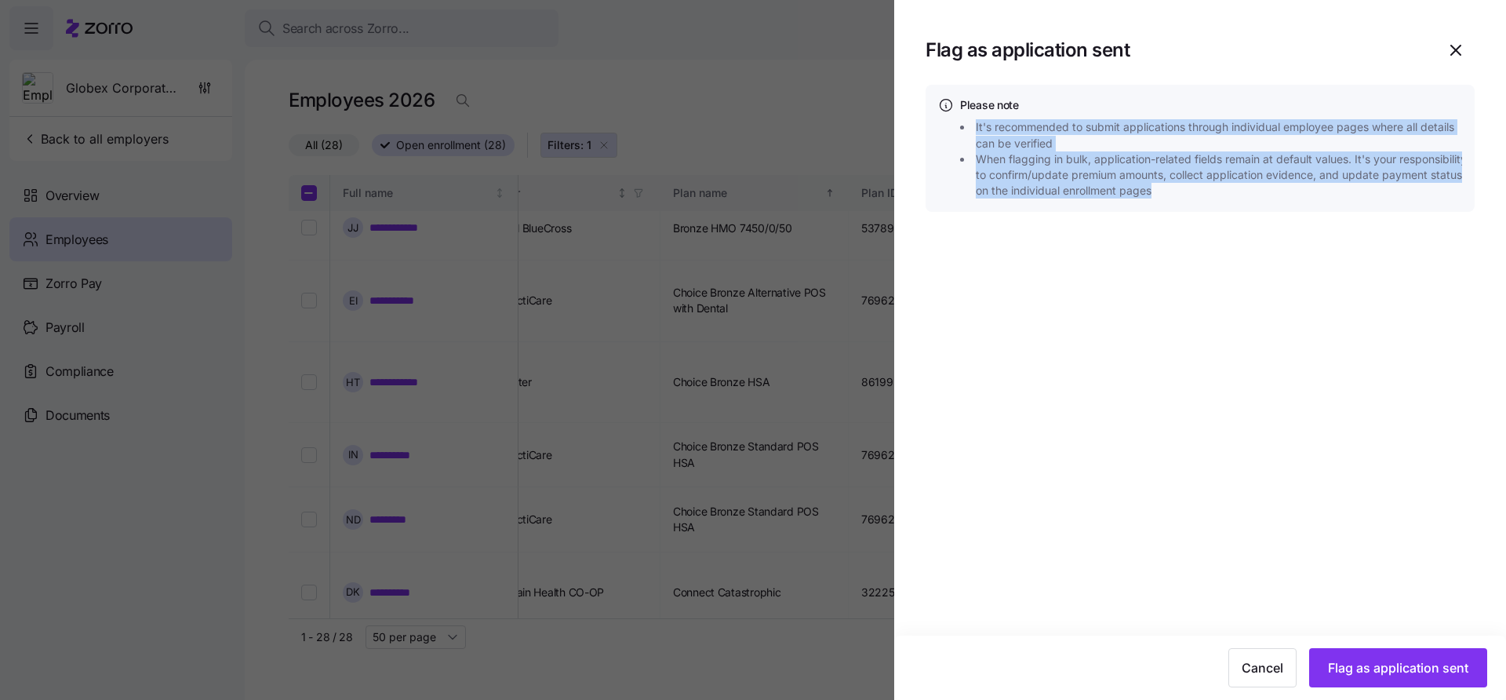
drag, startPoint x: 1252, startPoint y: 188, endPoint x: 973, endPoint y: 133, distance: 284.5
click at [973, 133] on ul "It's recommended to submit applications through individual employee pages where…" at bounding box center [1211, 158] width 502 height 79
copy ul "It's recommended to submit applications through individual employee pages where…"
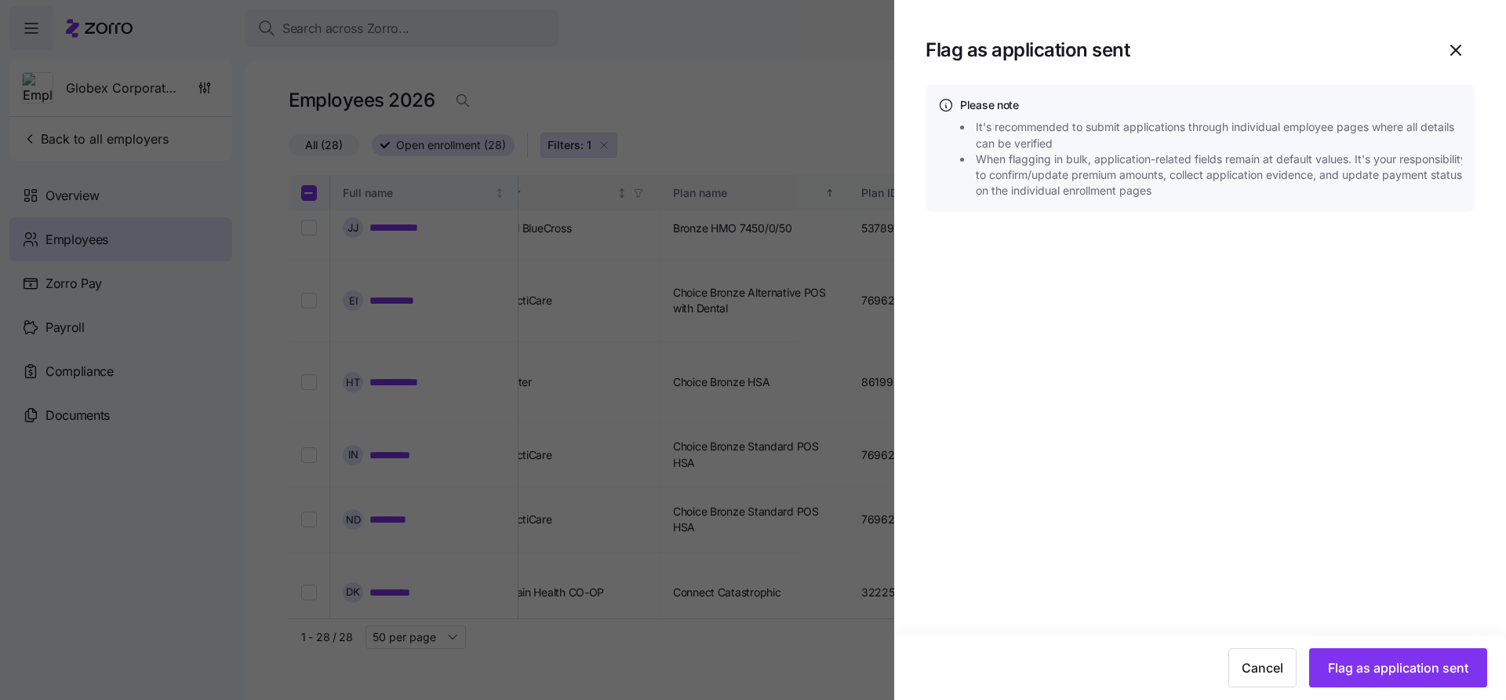
click at [1287, 373] on section "Flag as application sent Please note It's recommended to submit applications th…" at bounding box center [1200, 350] width 612 height 700
click at [1403, 667] on span "Flag as application sent" at bounding box center [1398, 667] width 140 height 19
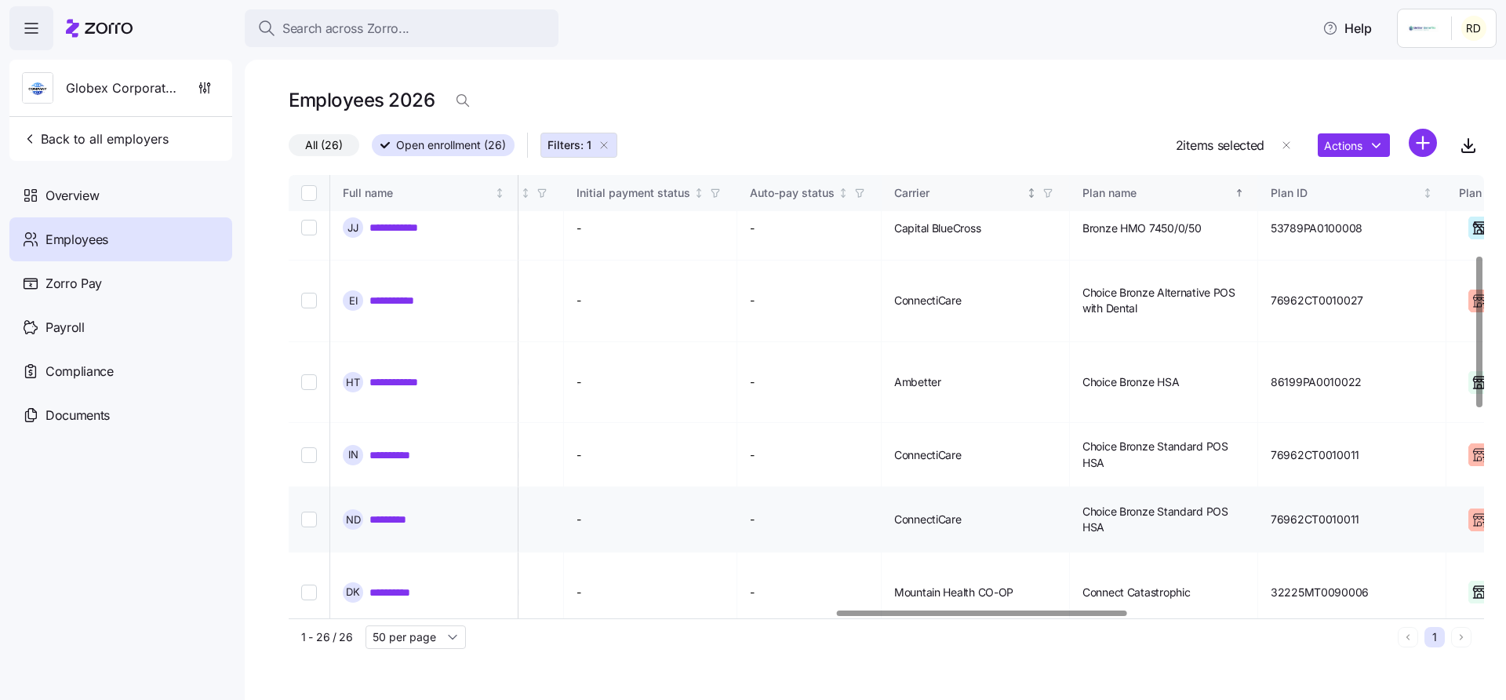
scroll to position [0, 2254]
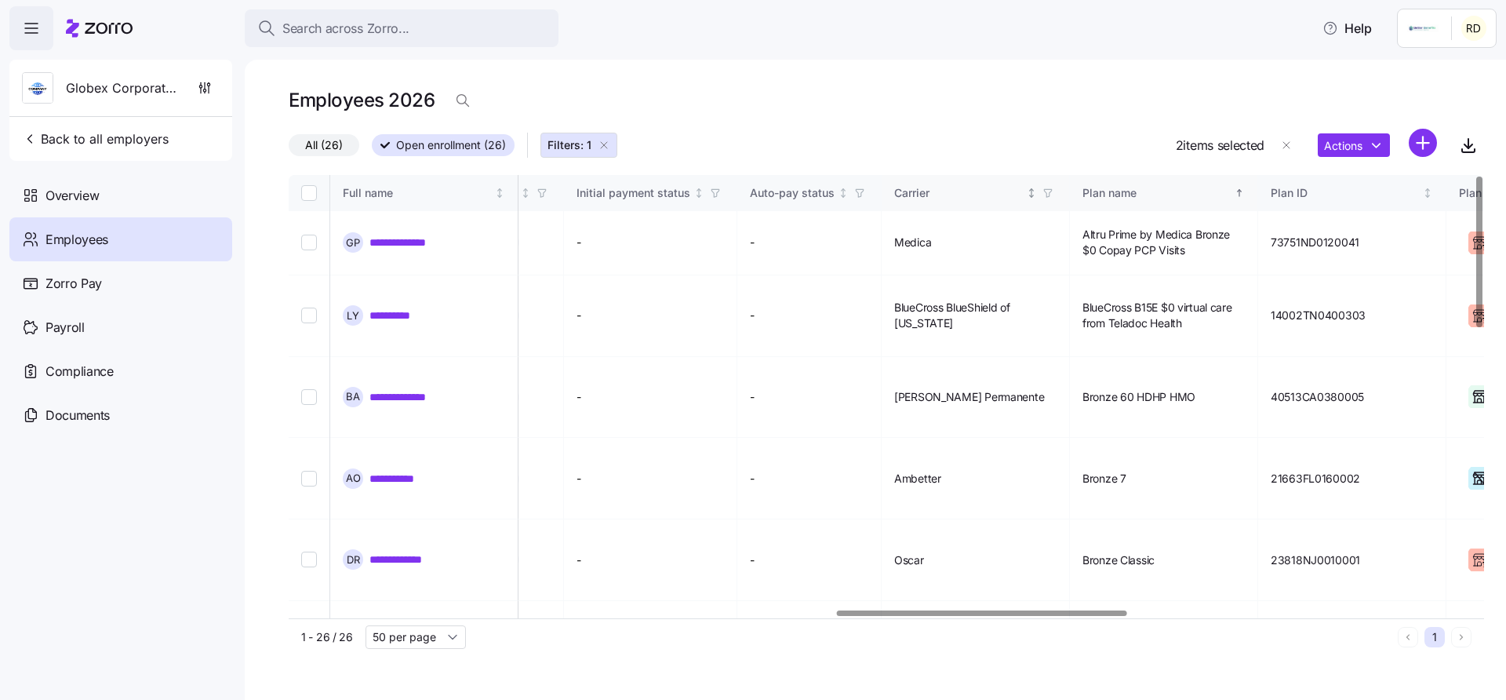
click at [598, 144] on icon "button" at bounding box center [604, 145] width 13 height 13
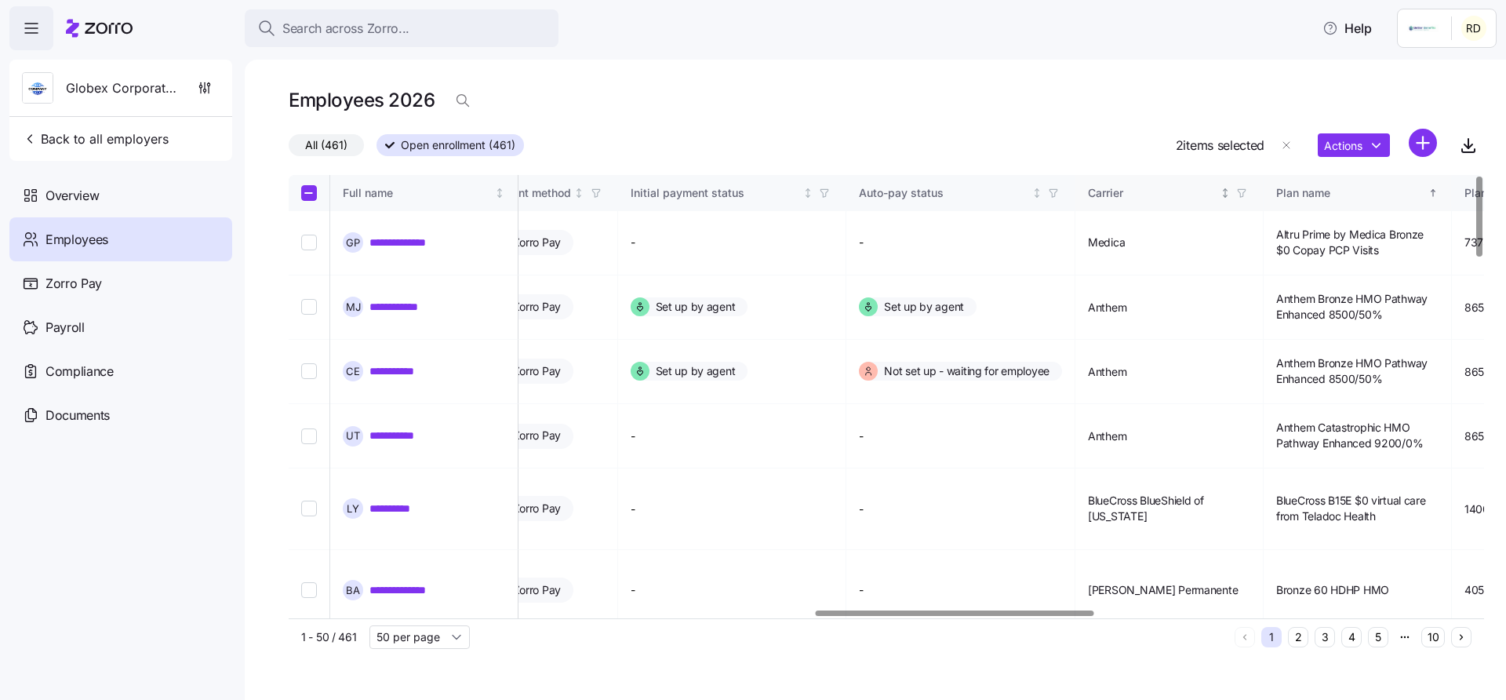
click at [306, 198] on input "Select all records" at bounding box center [309, 193] width 16 height 16
checkbox input "true"
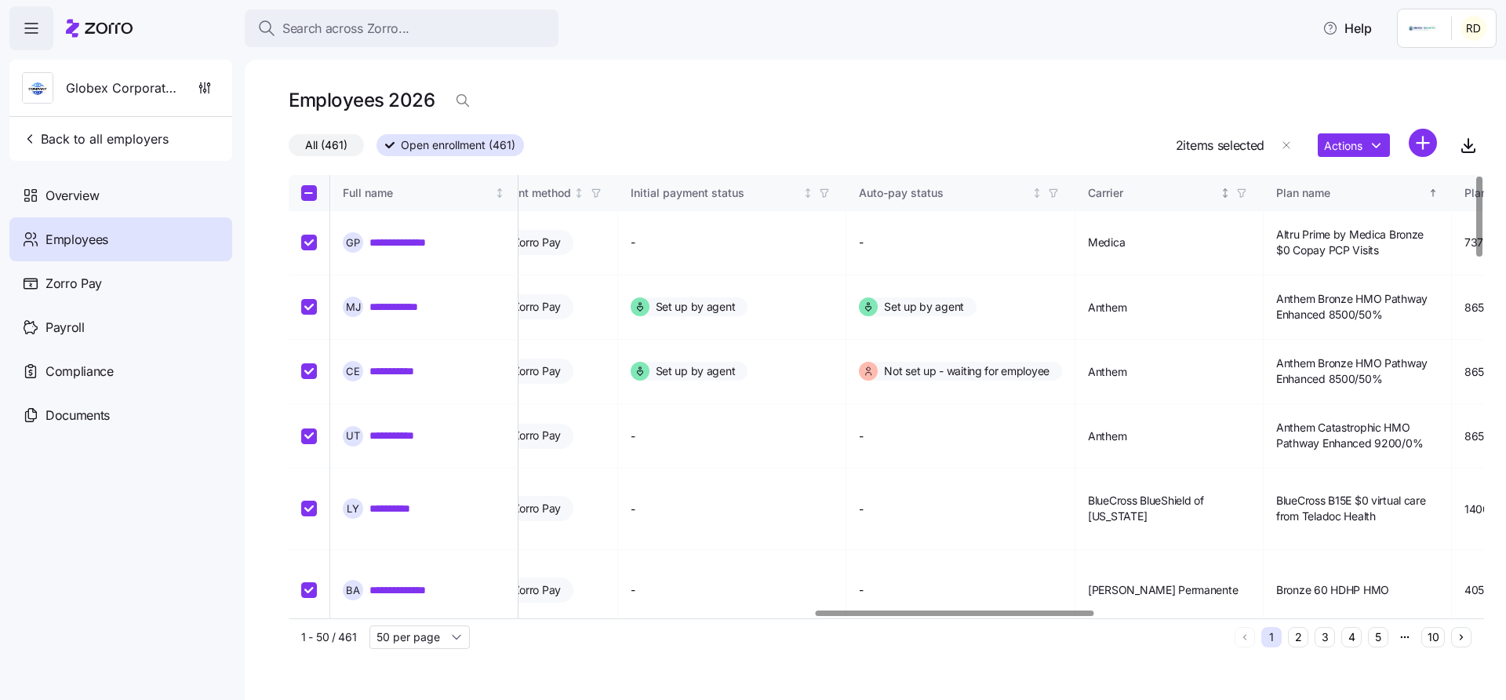
checkbox input "true"
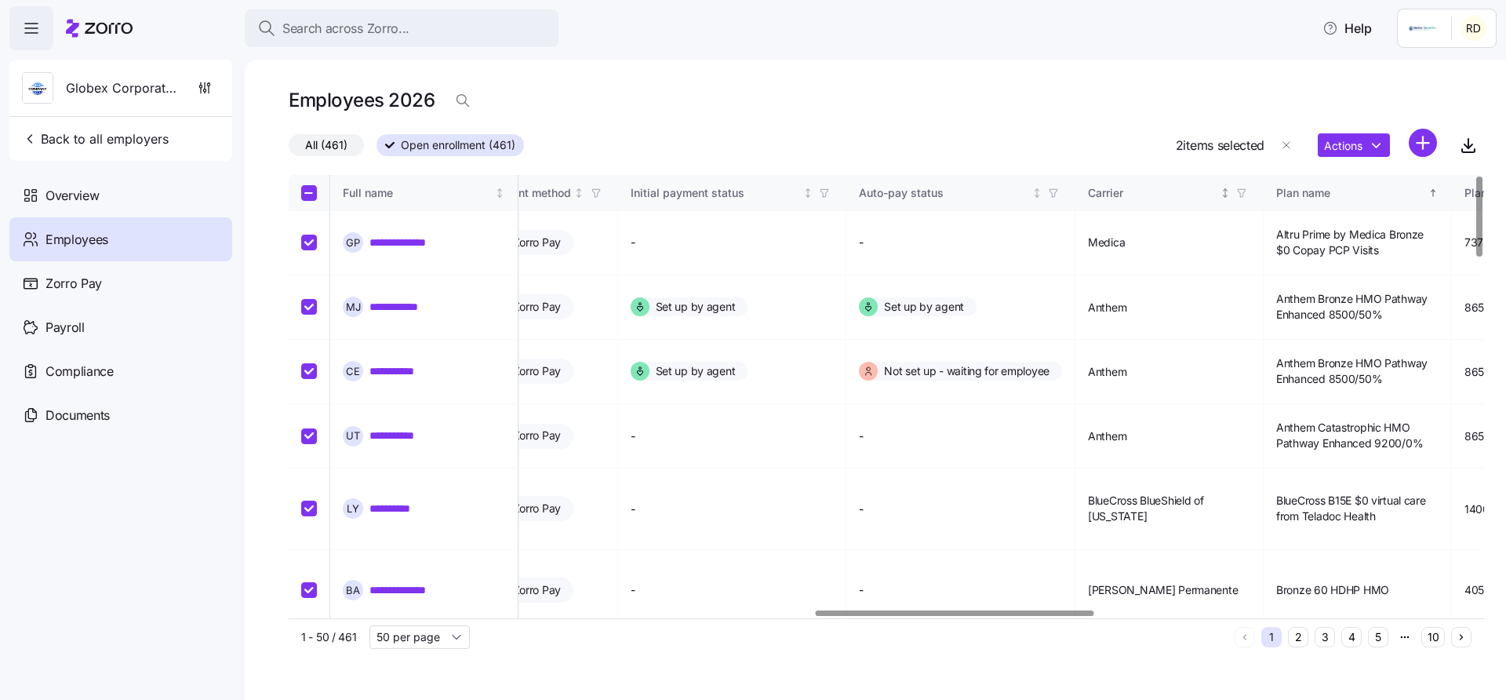
checkbox input "true"
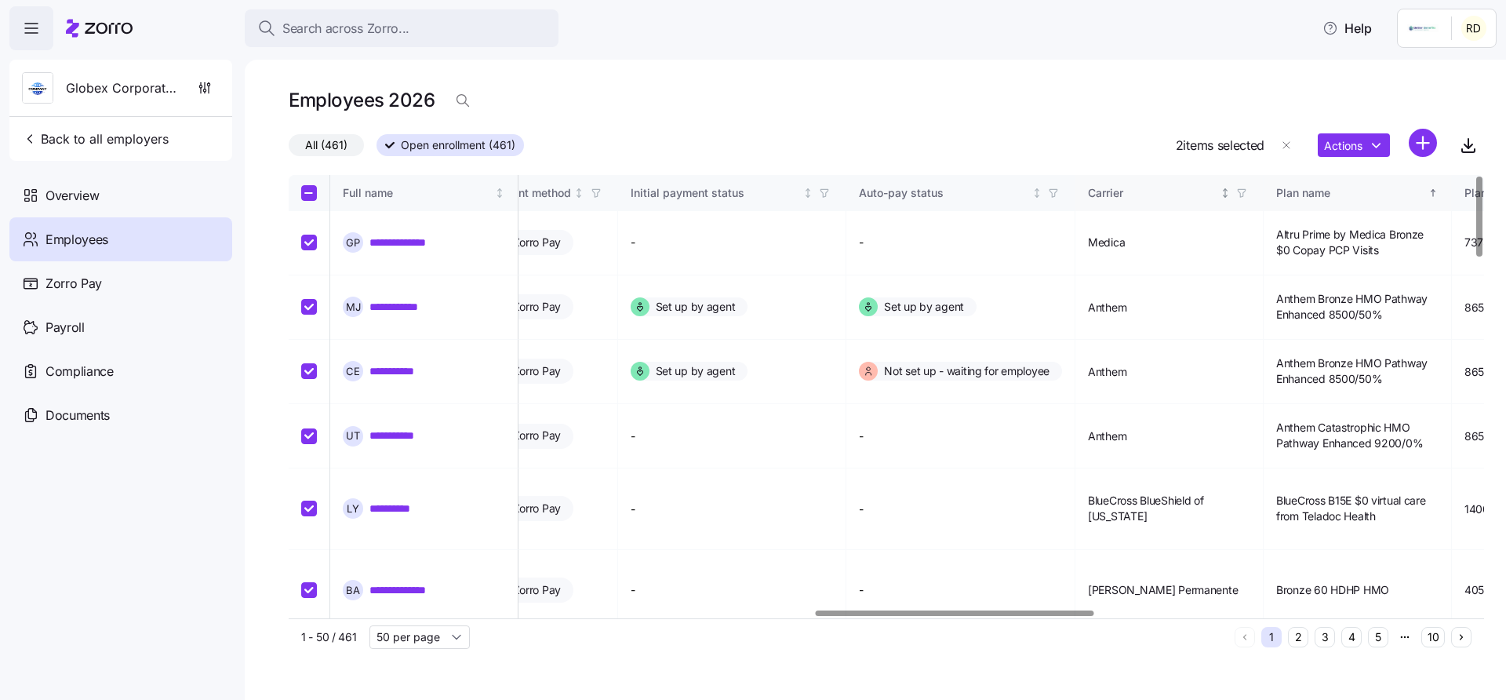
checkbox input "true"
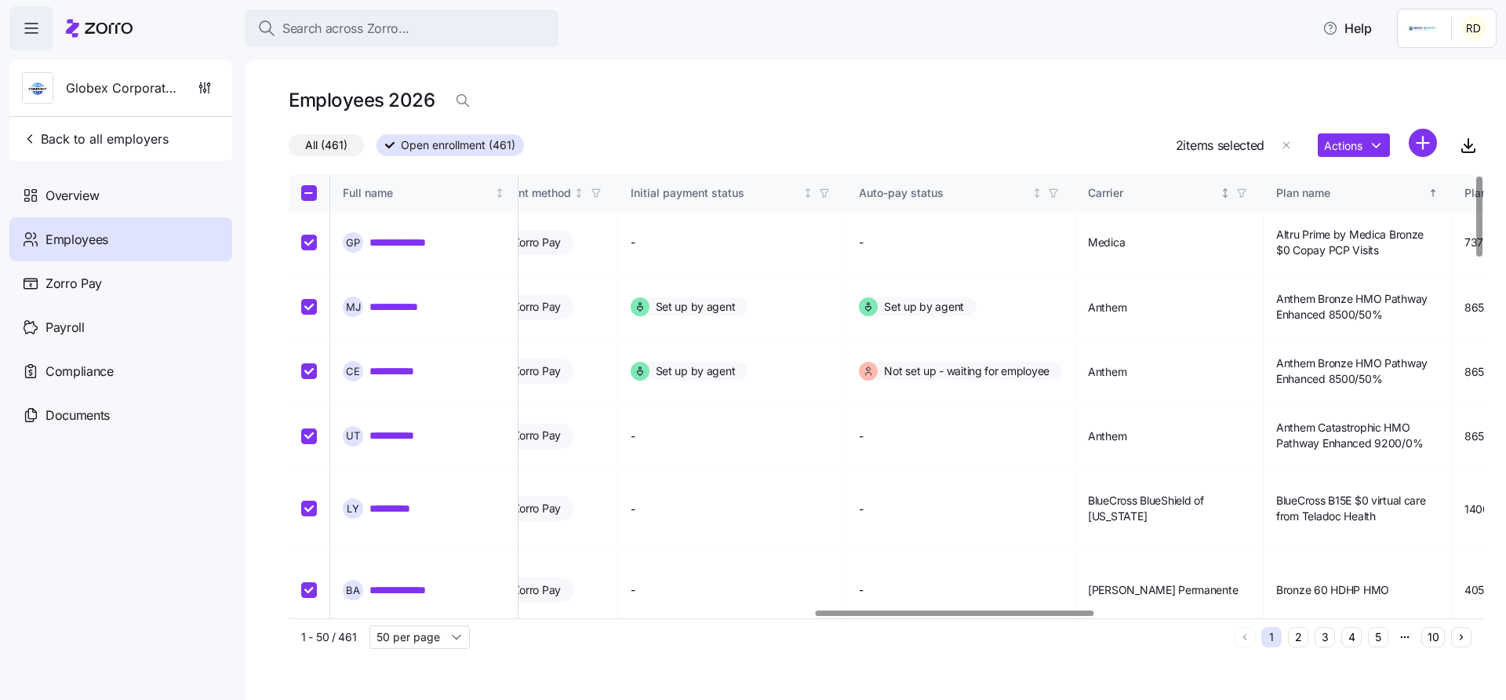
checkbox input "true"
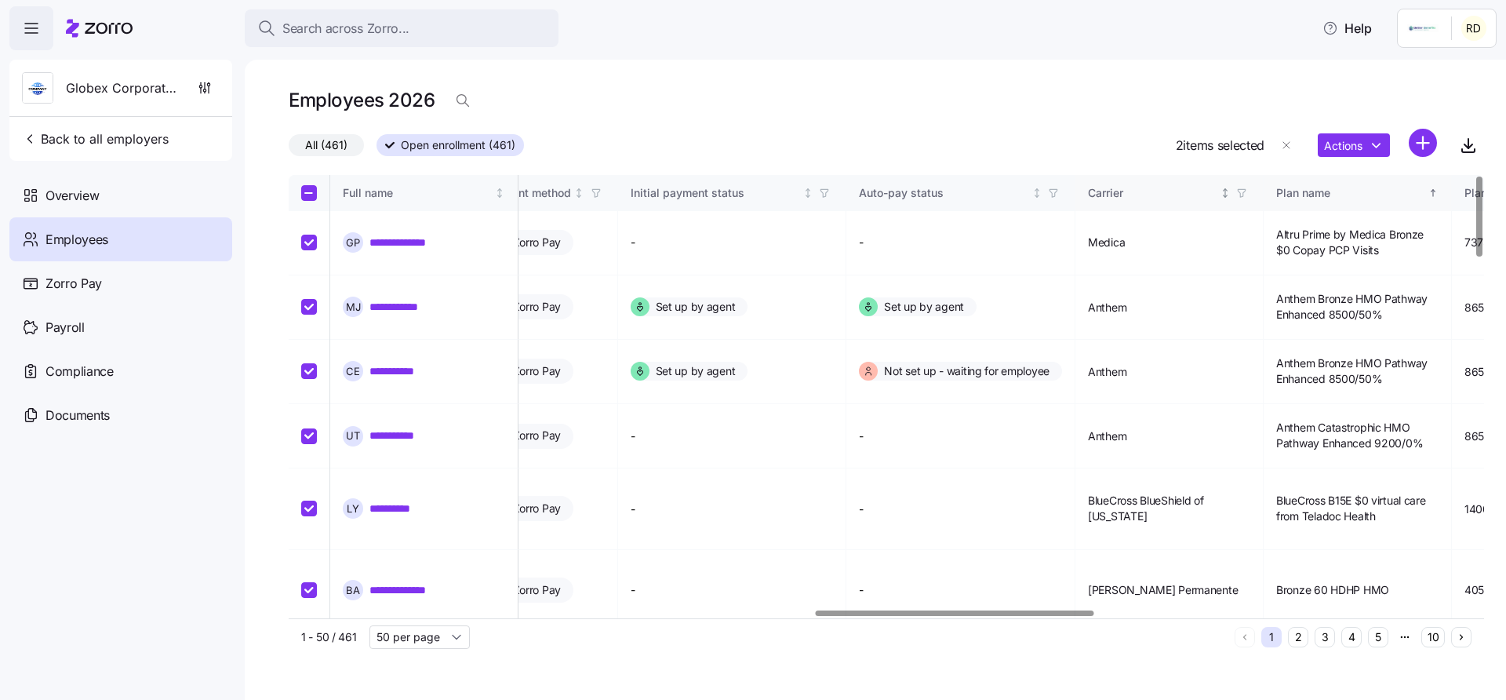
checkbox input "true"
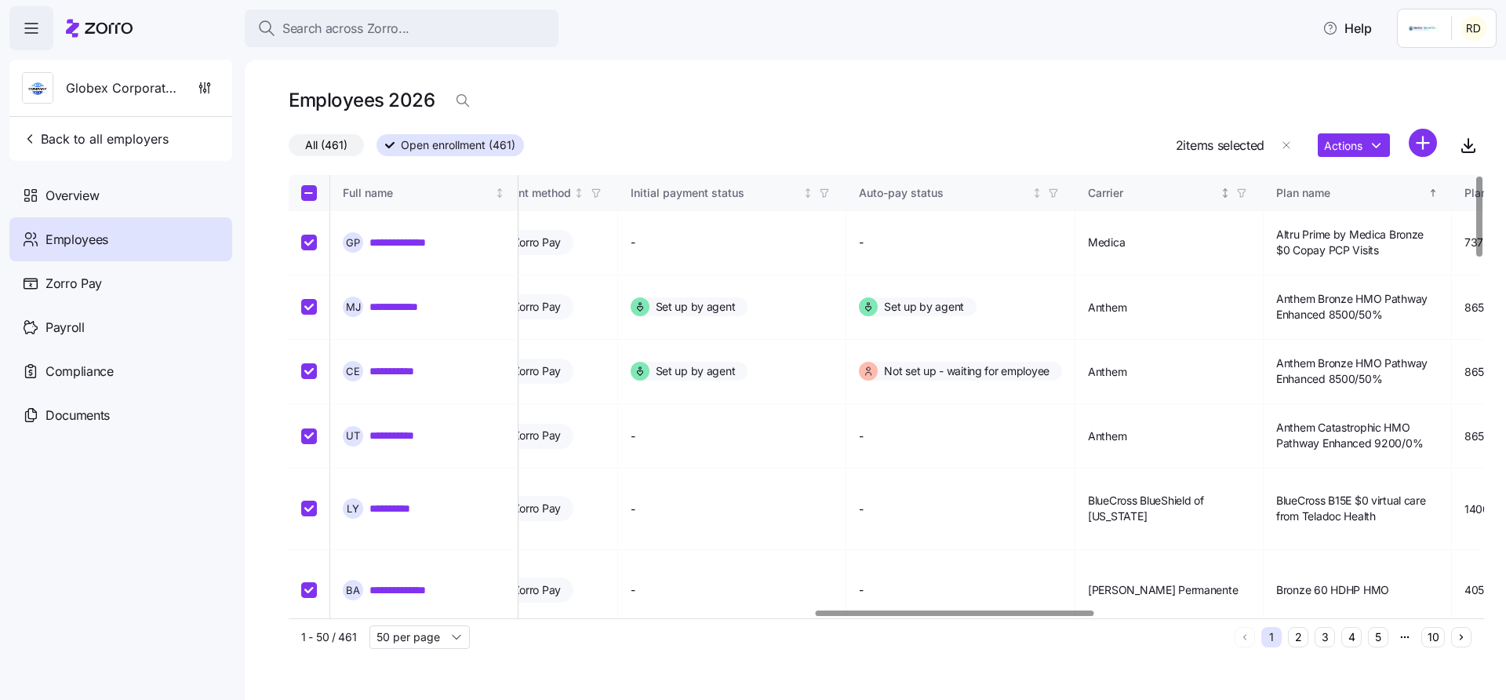
checkbox input "true"
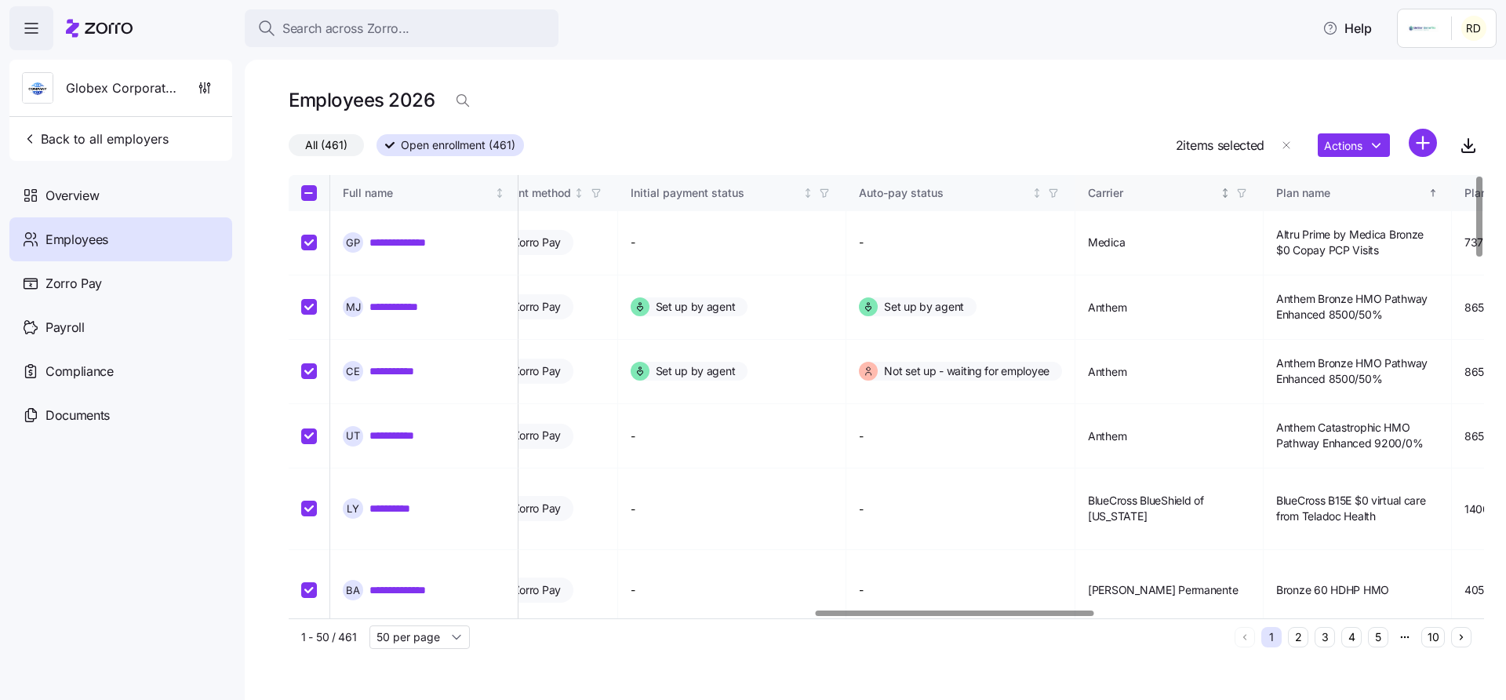
checkbox input "true"
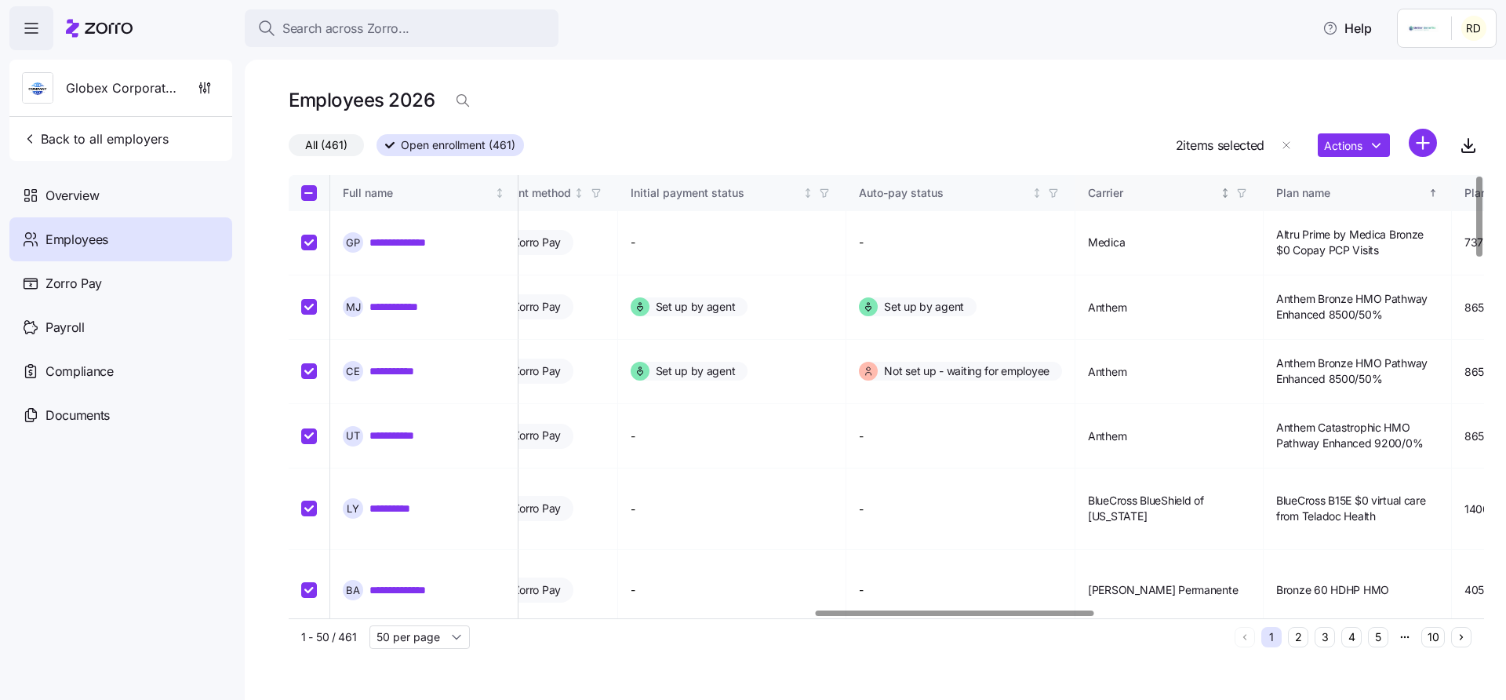
checkbox input "true"
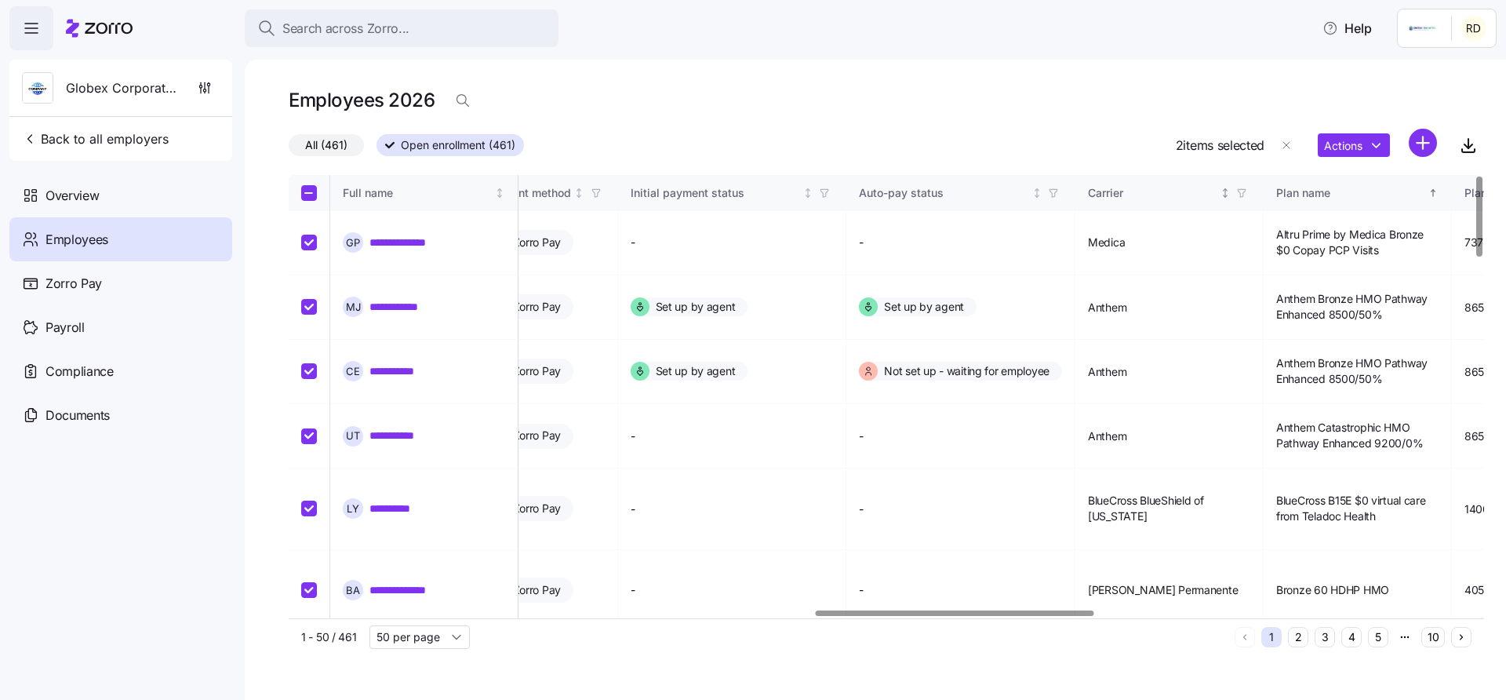
checkbox input "true"
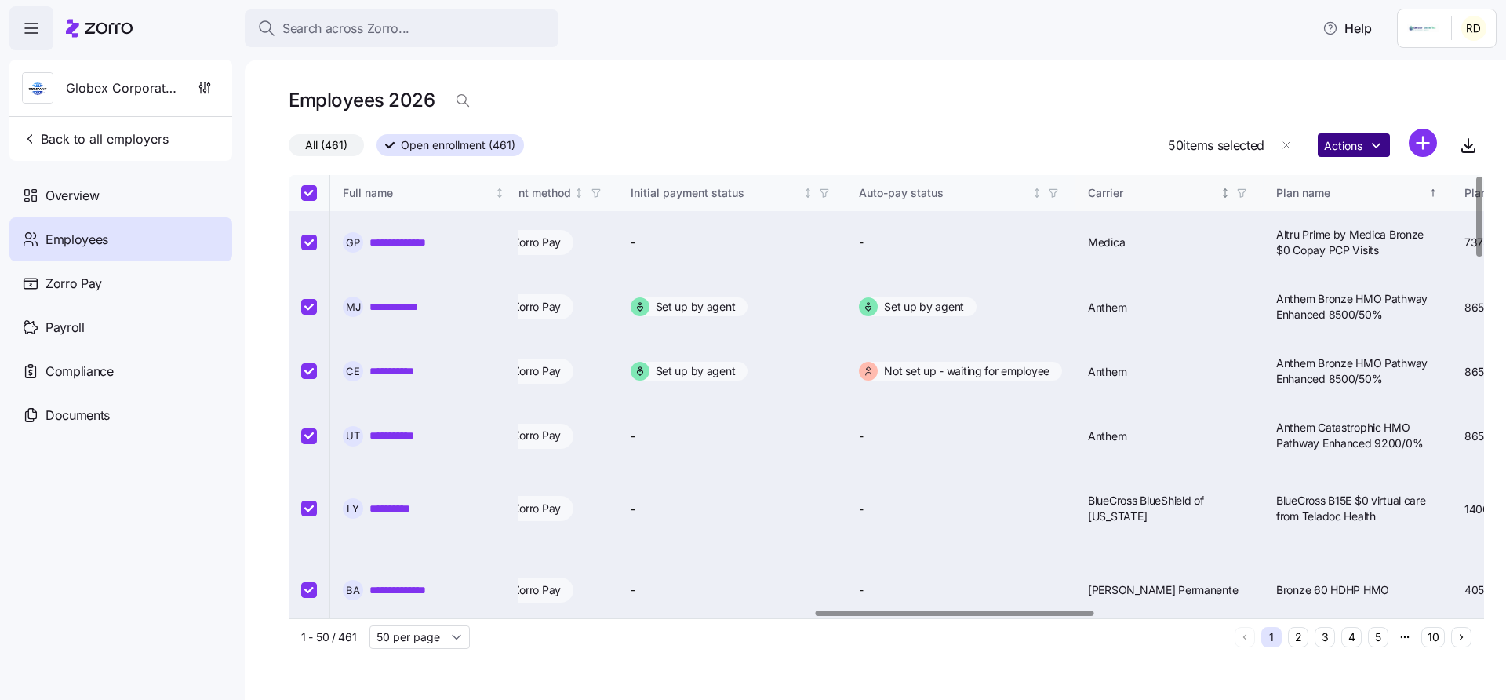
click at [1331, 151] on html "**********" at bounding box center [753, 345] width 1506 height 690
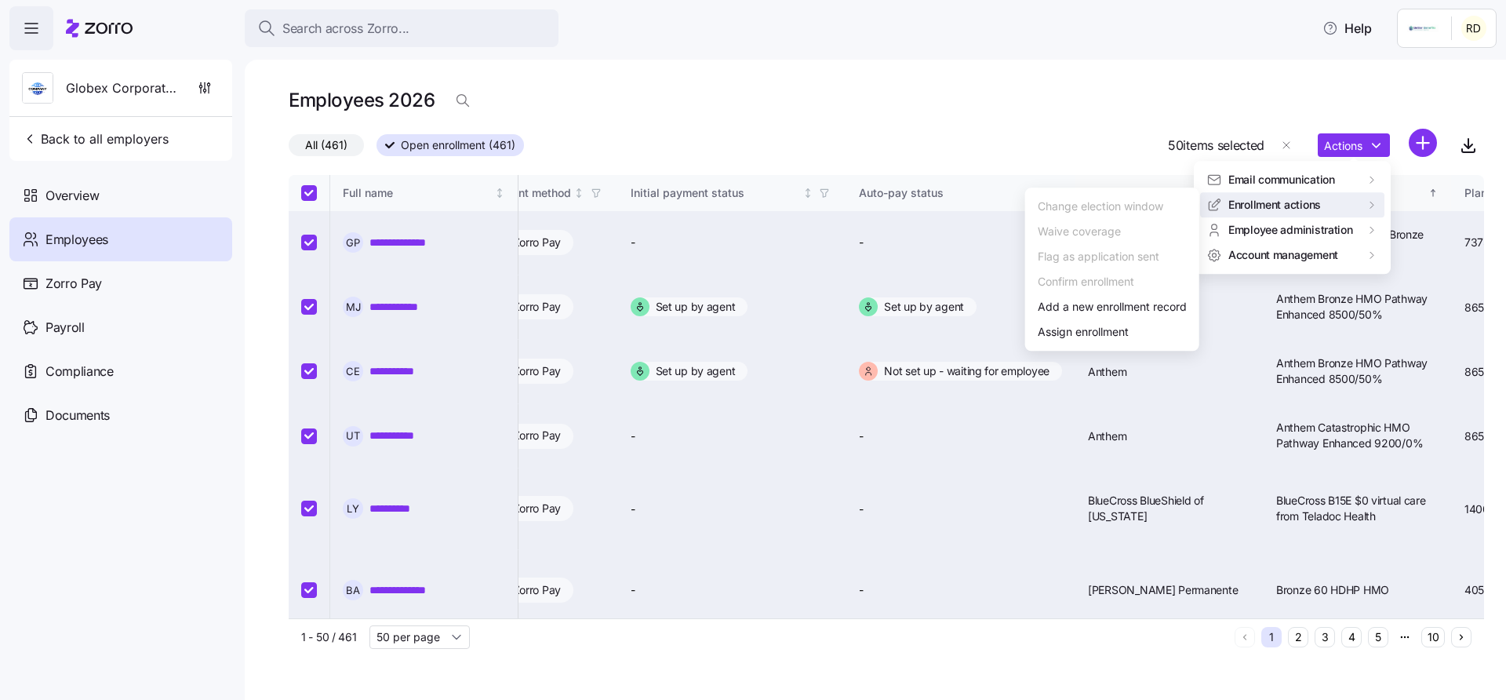
click at [1078, 165] on html "**********" at bounding box center [753, 345] width 1506 height 690
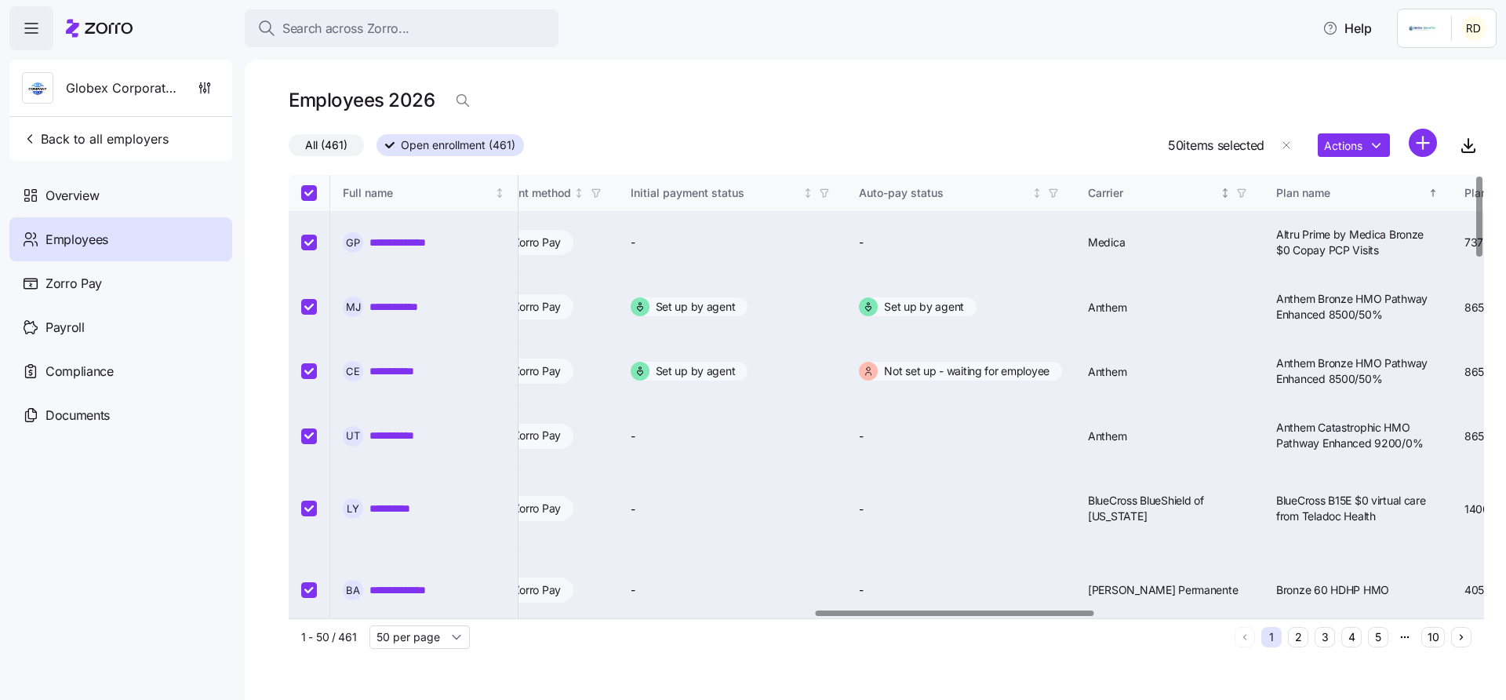
click at [306, 191] on input "Select all records" at bounding box center [309, 193] width 16 height 16
checkbox input "false"
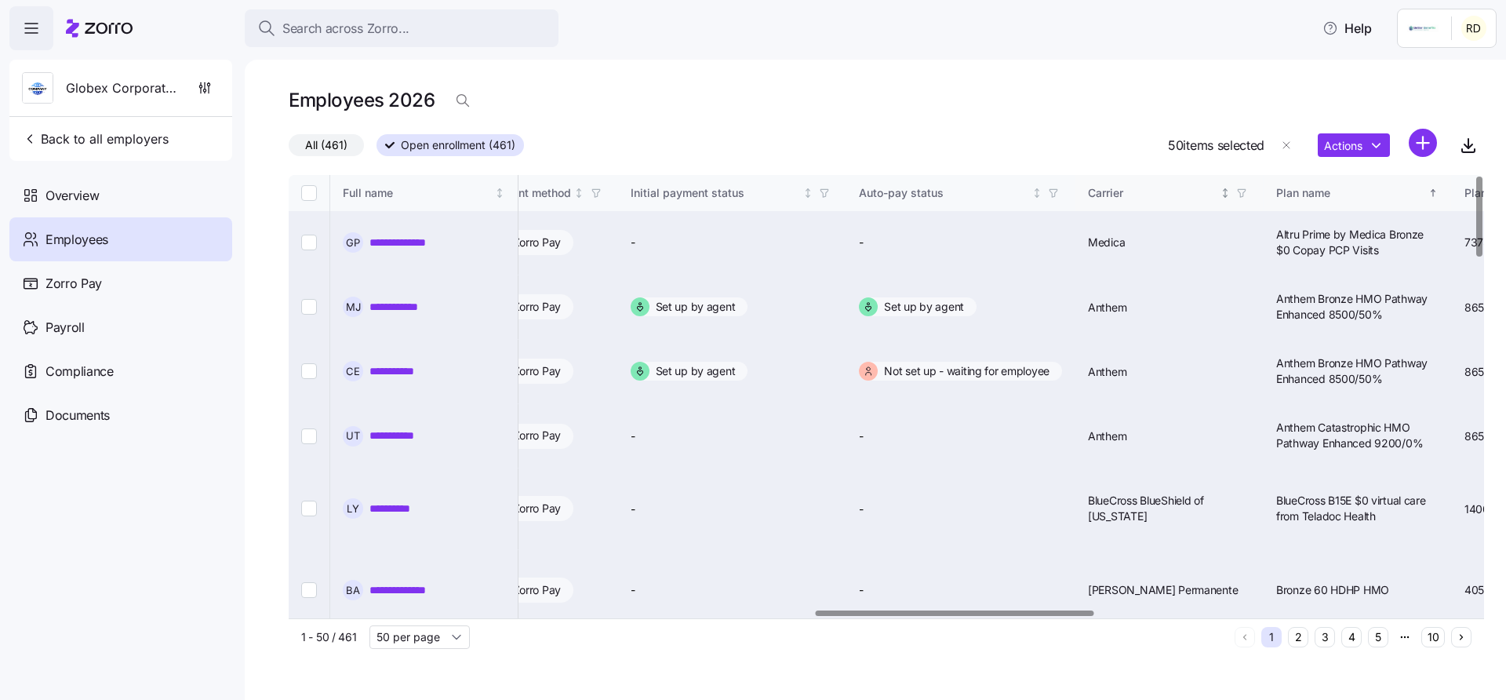
checkbox input "false"
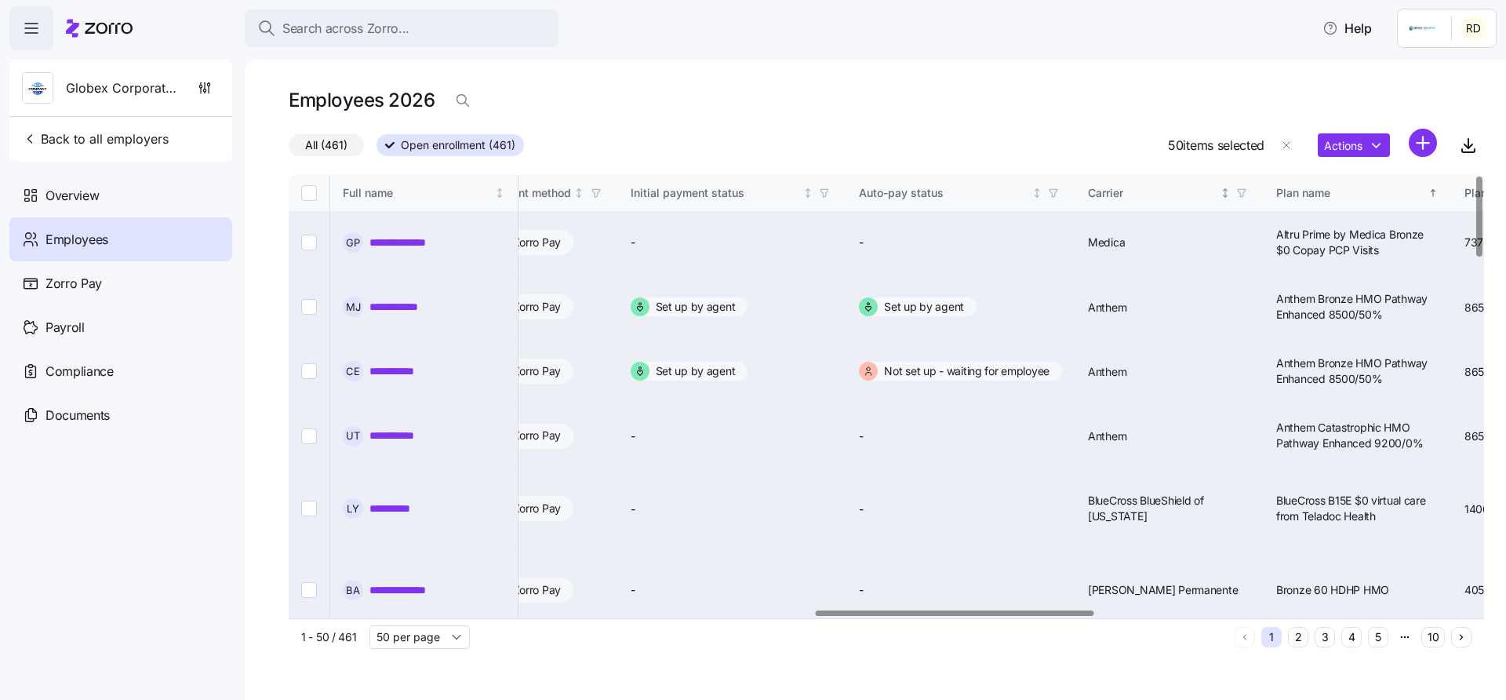
checkbox input "false"
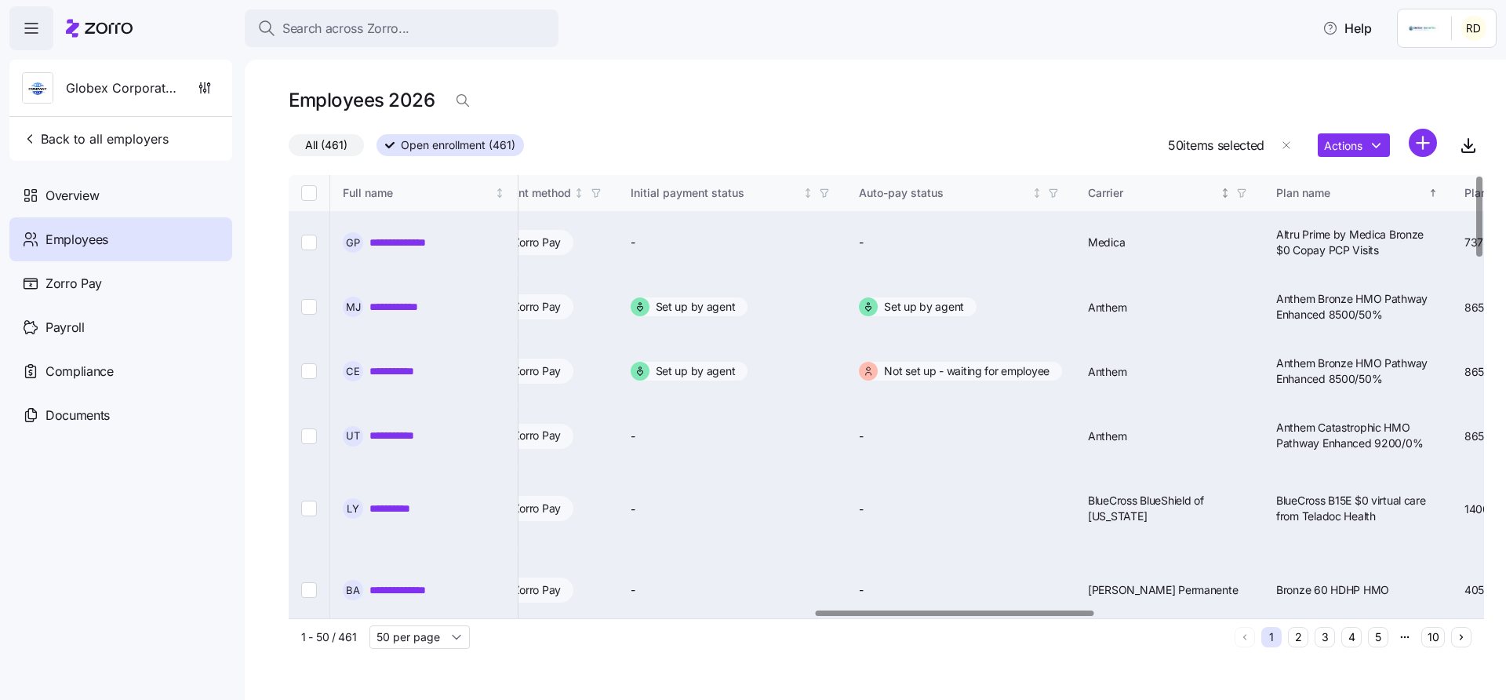
checkbox input "false"
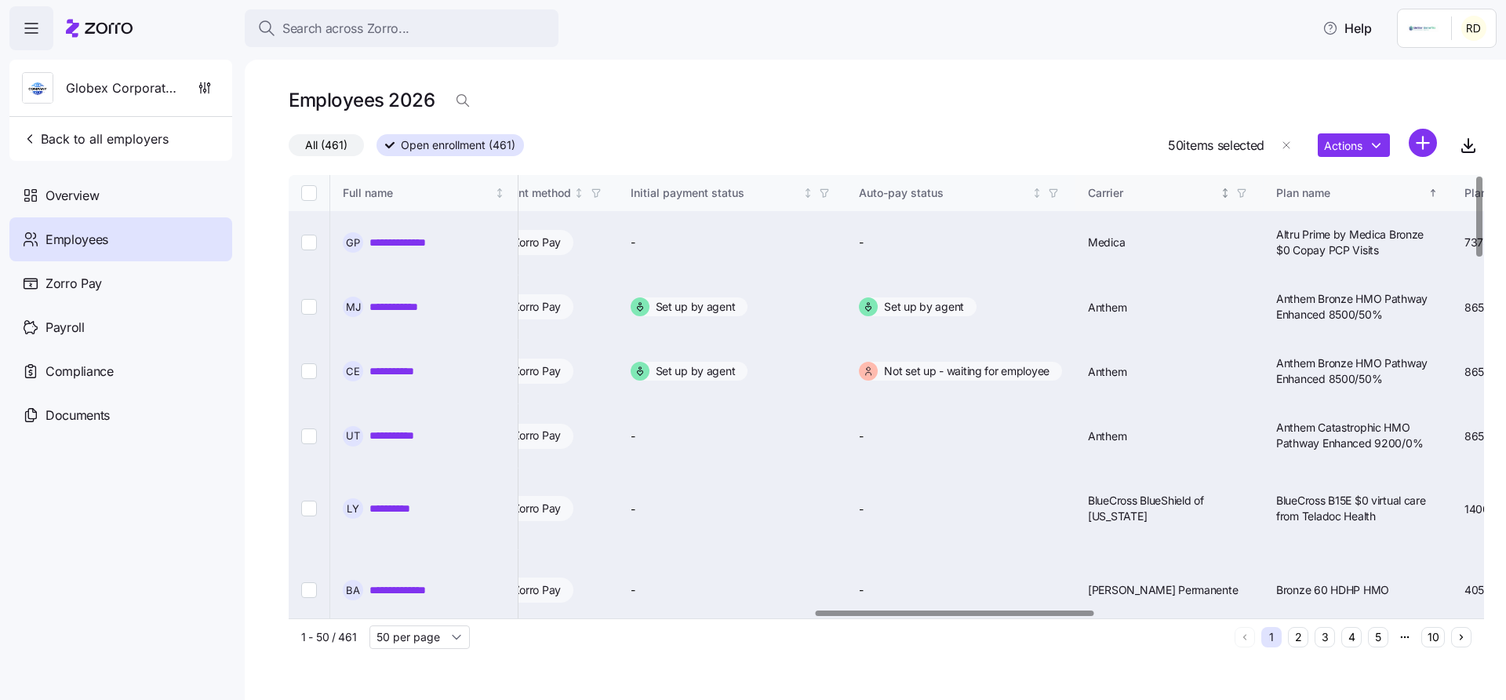
checkbox input "false"
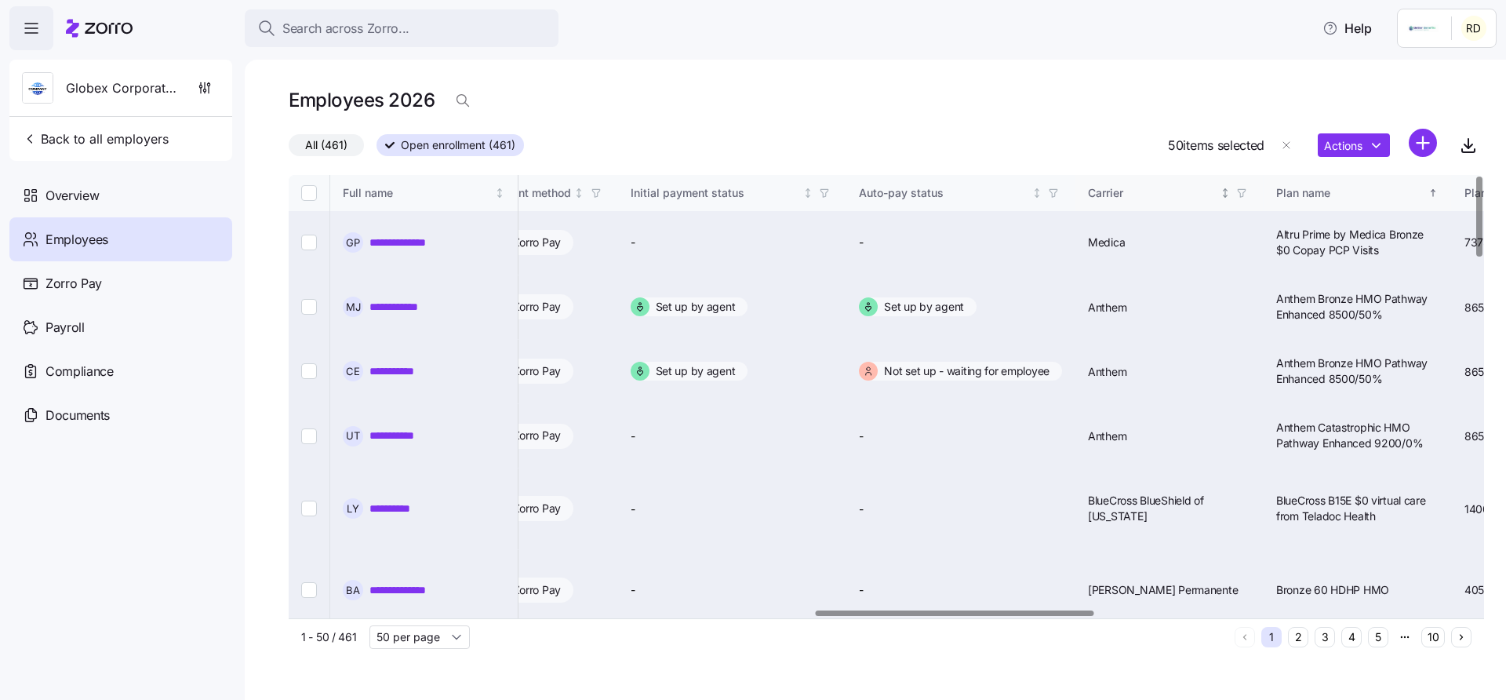
checkbox input "false"
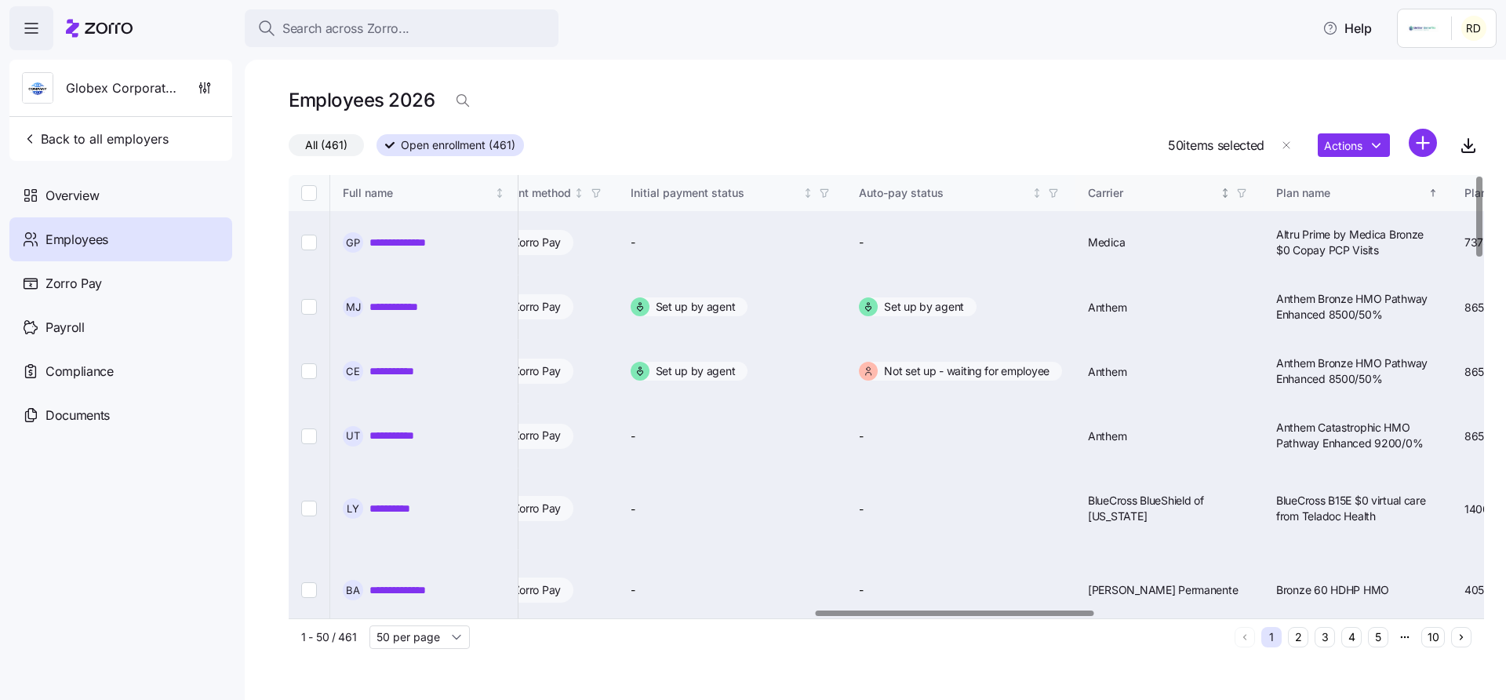
checkbox input "false"
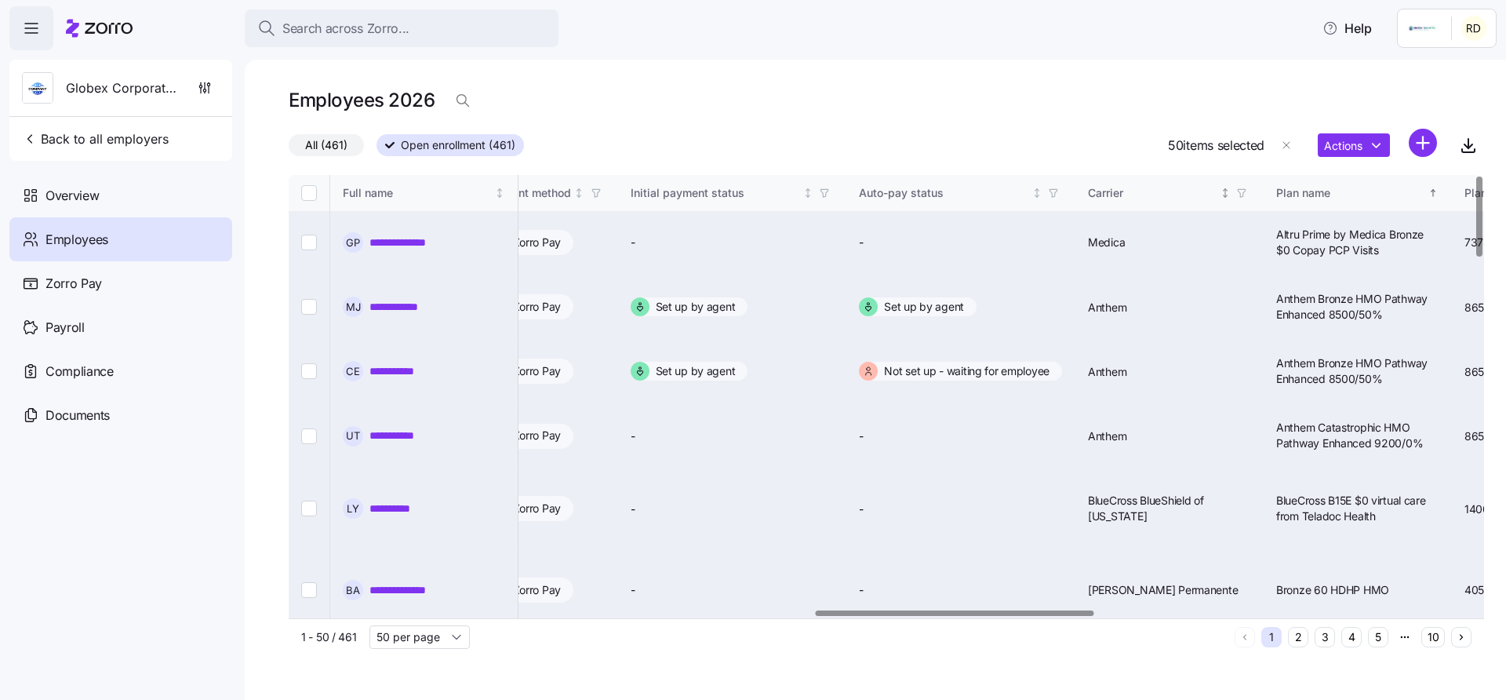
checkbox input "false"
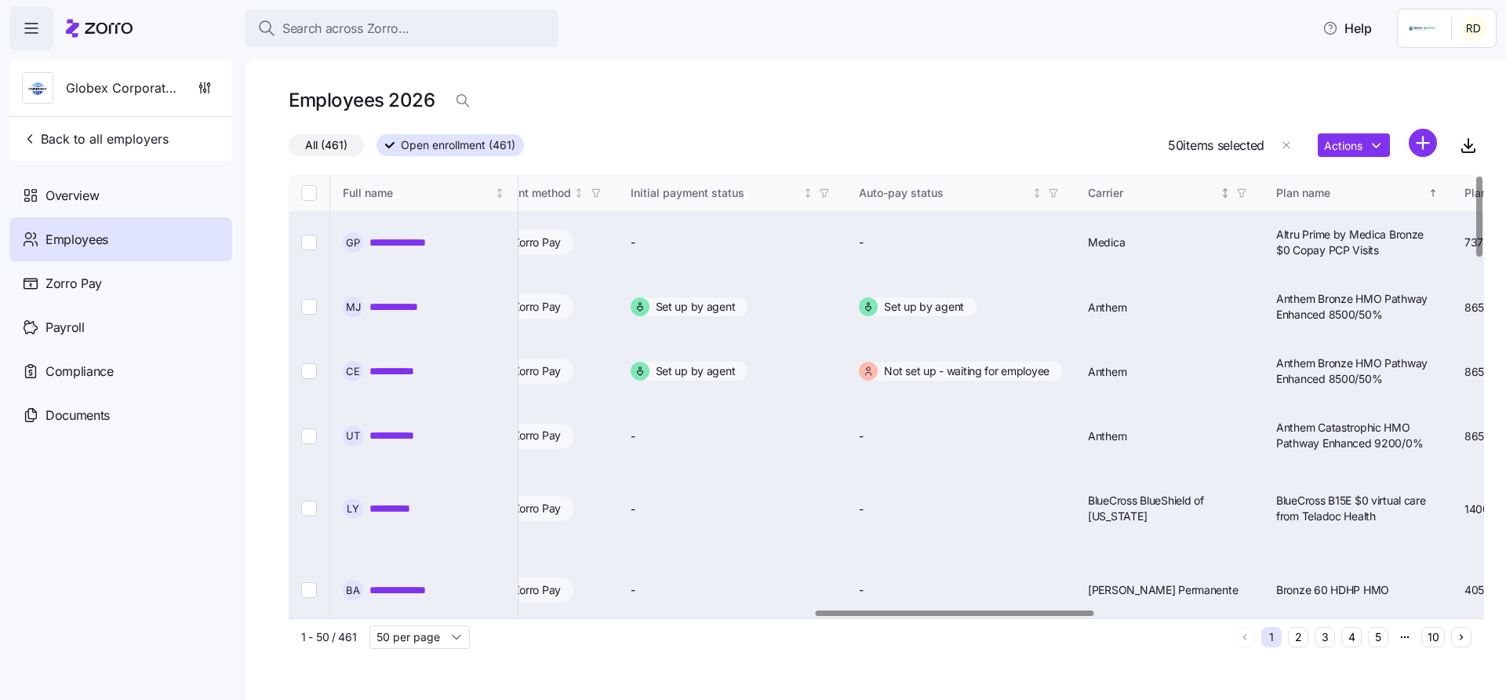
checkbox input "false"
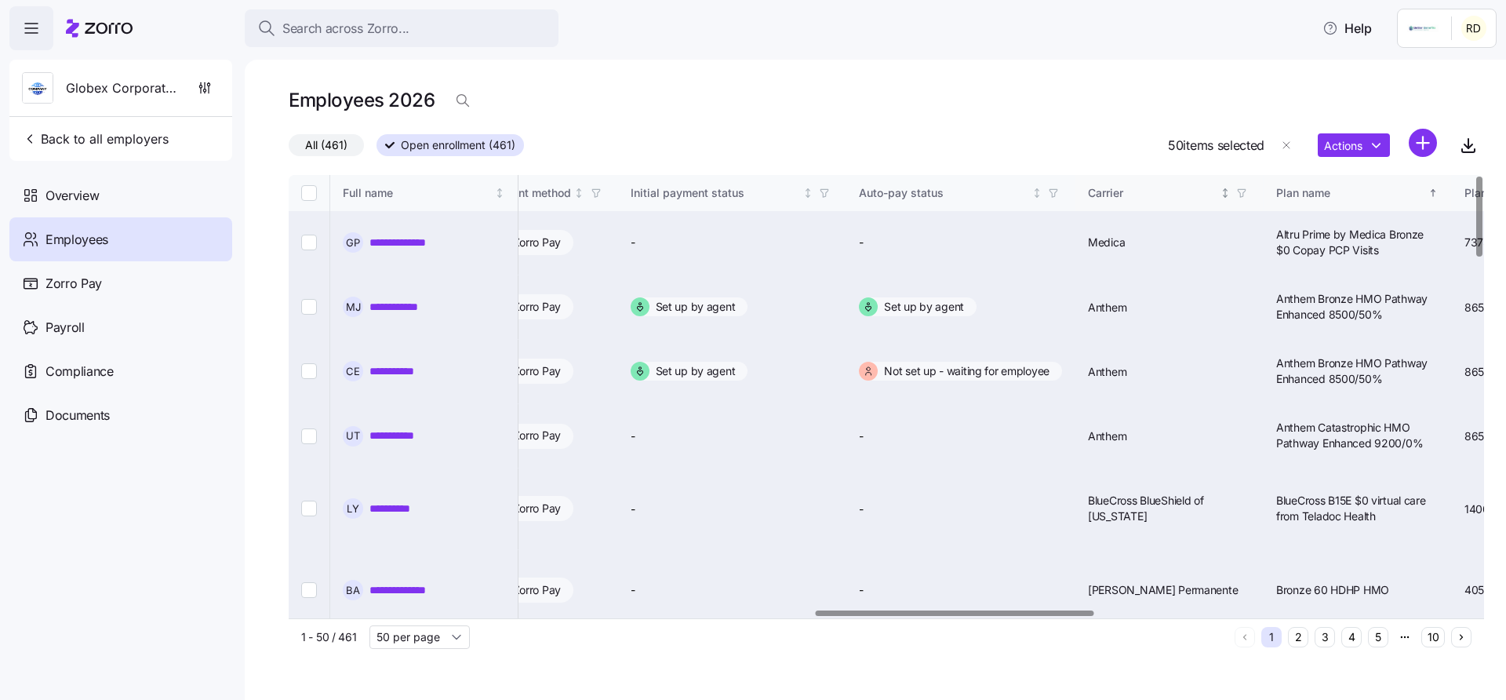
checkbox input "false"
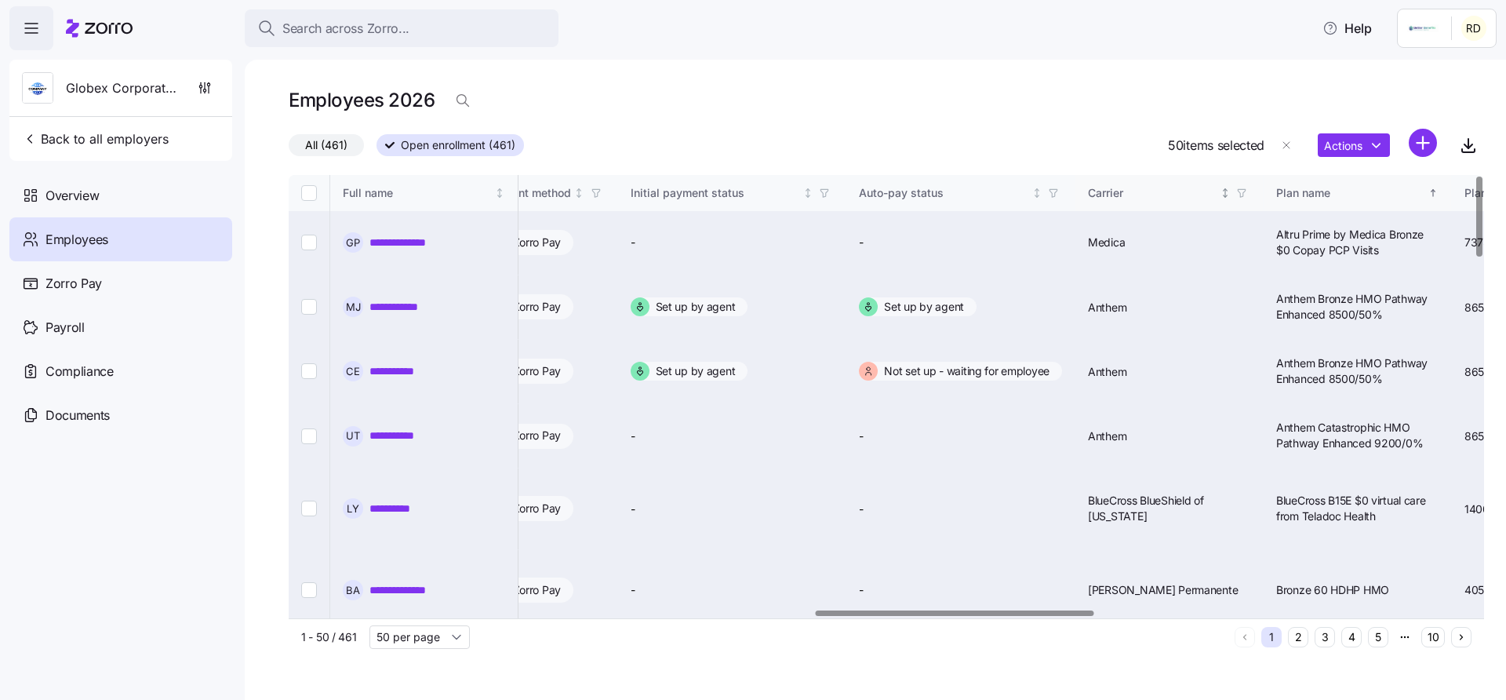
checkbox input "false"
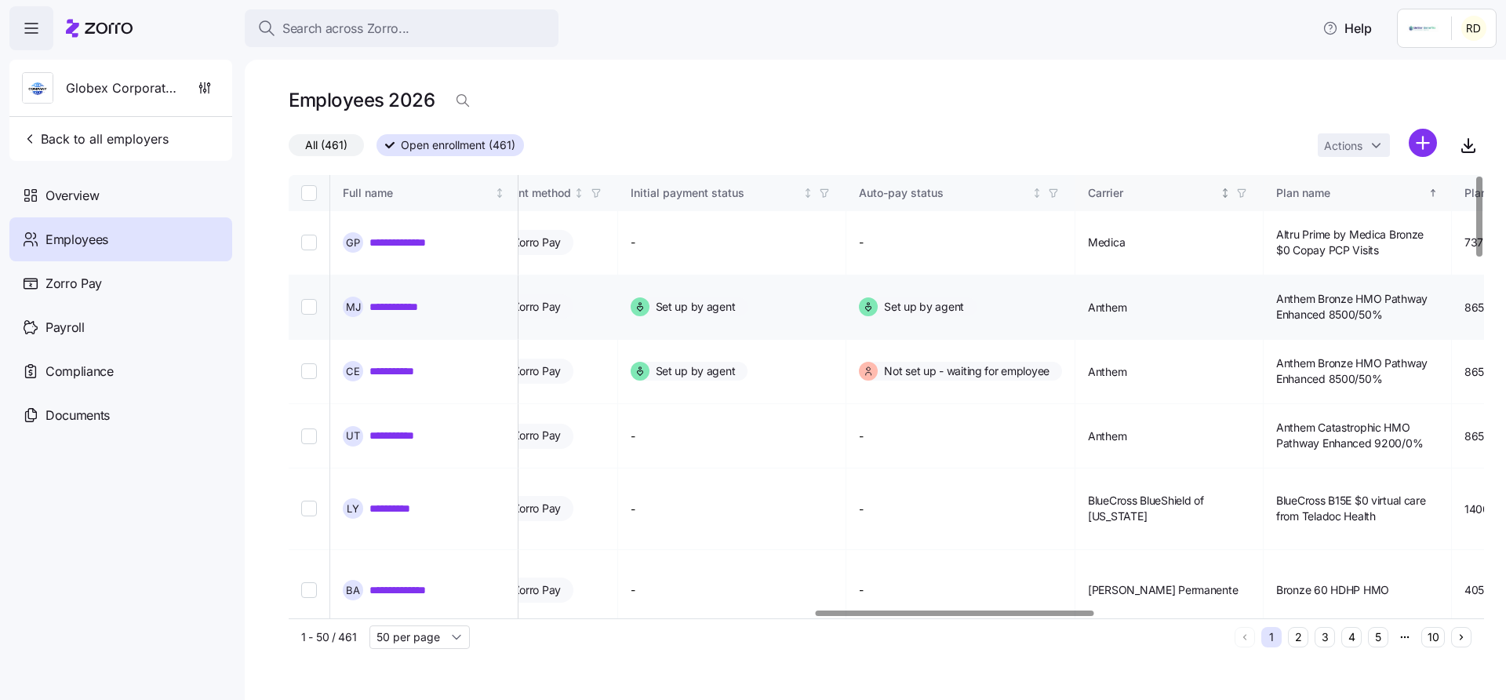
click at [161, 191] on div "Overview" at bounding box center [120, 195] width 223 height 44
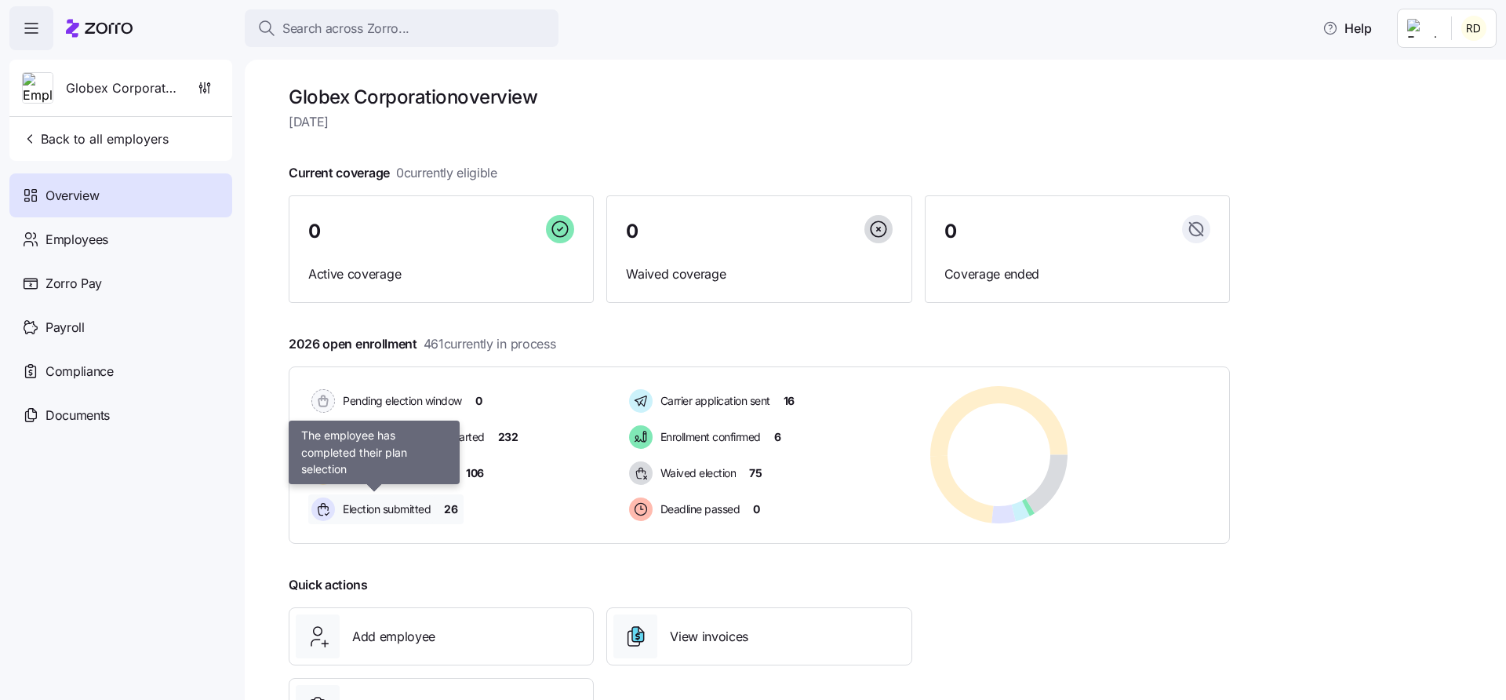
click at [416, 504] on span "Election submitted" at bounding box center [384, 509] width 93 height 16
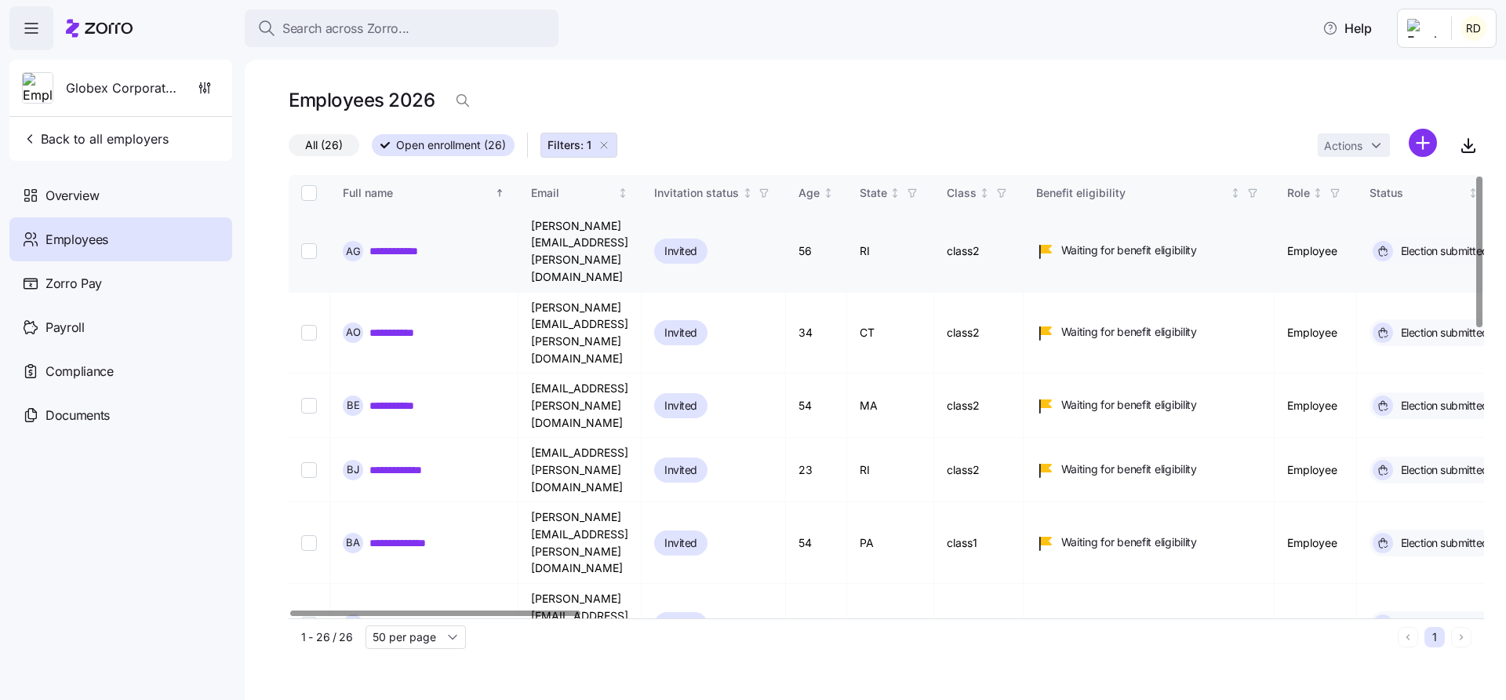
click at [316, 243] on input "Select record 1" at bounding box center [309, 251] width 16 height 16
checkbox input "true"
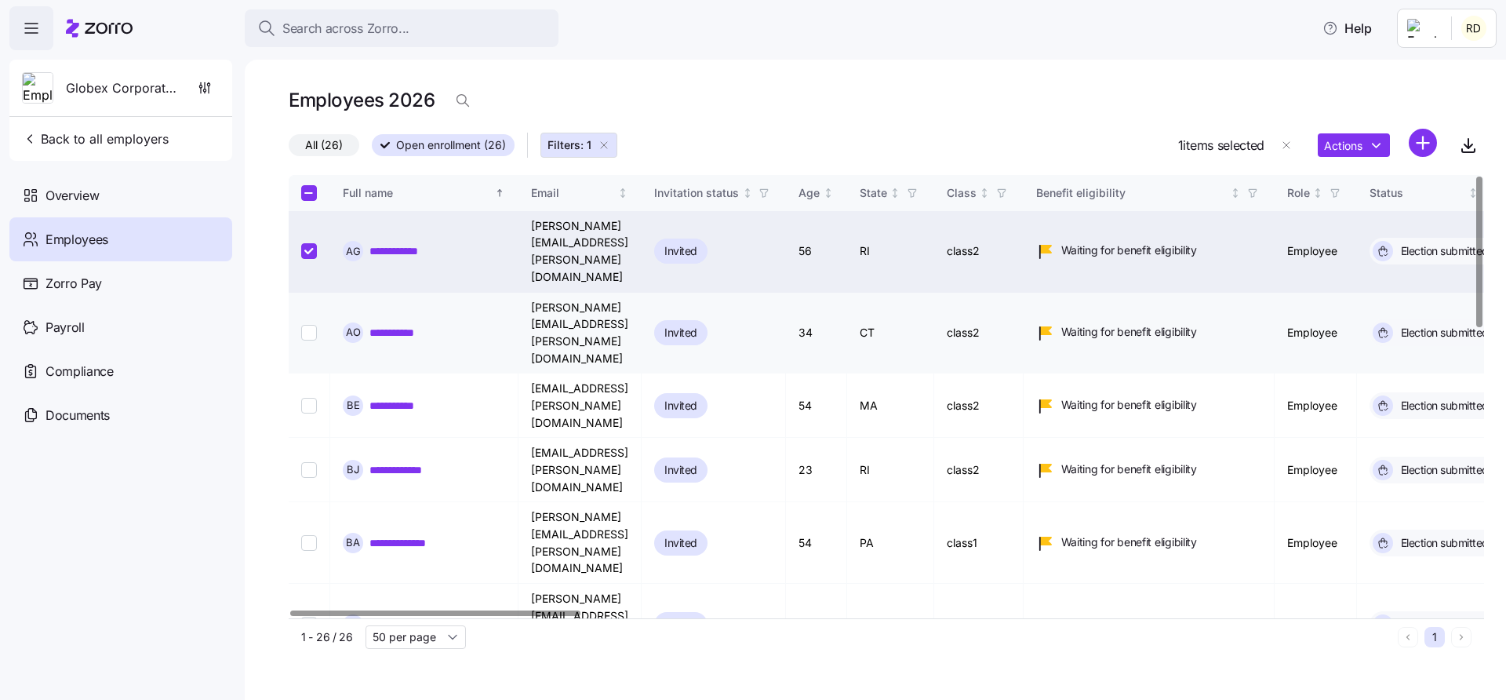
click at [317, 293] on td at bounding box center [310, 334] width 42 height 82
click at [307, 325] on input "Select record 2" at bounding box center [309, 333] width 16 height 16
checkbox input "true"
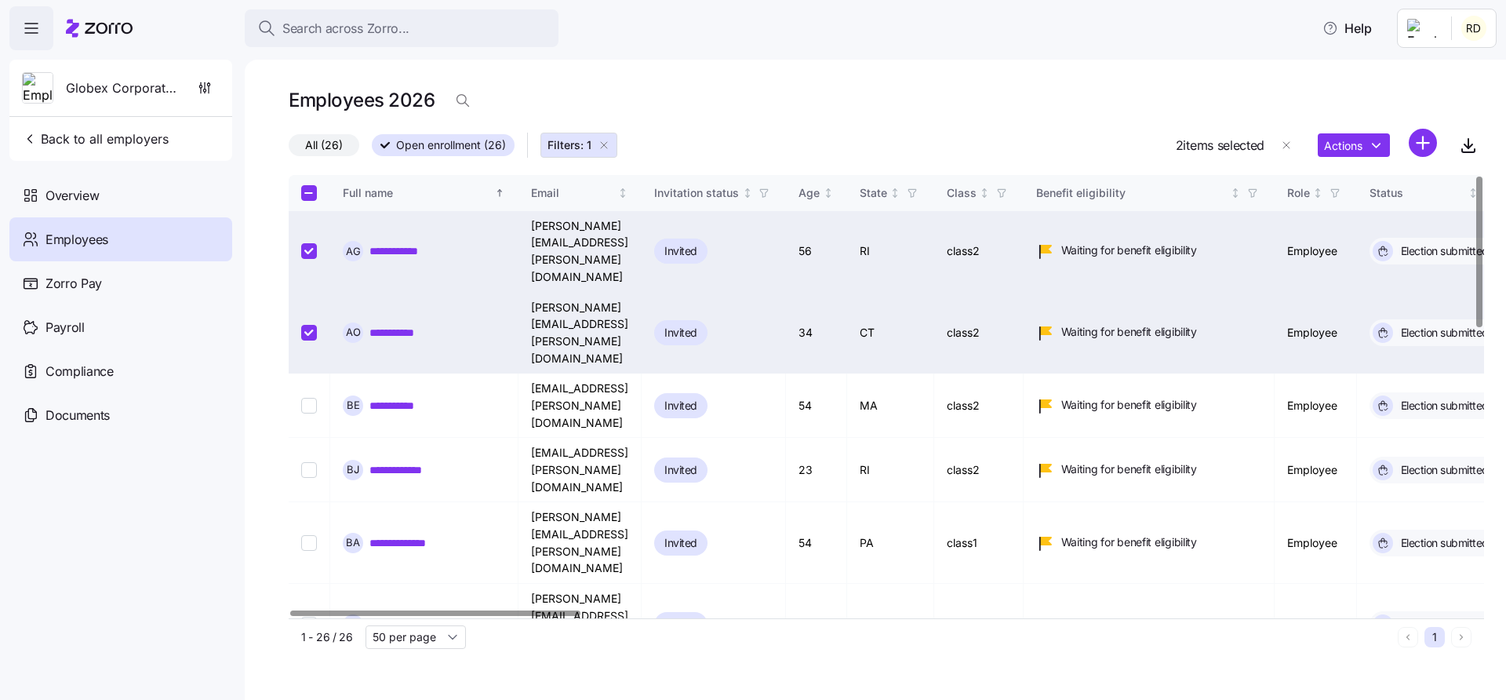
click at [313, 243] on input "Select record 1" at bounding box center [309, 251] width 16 height 16
checkbox input "false"
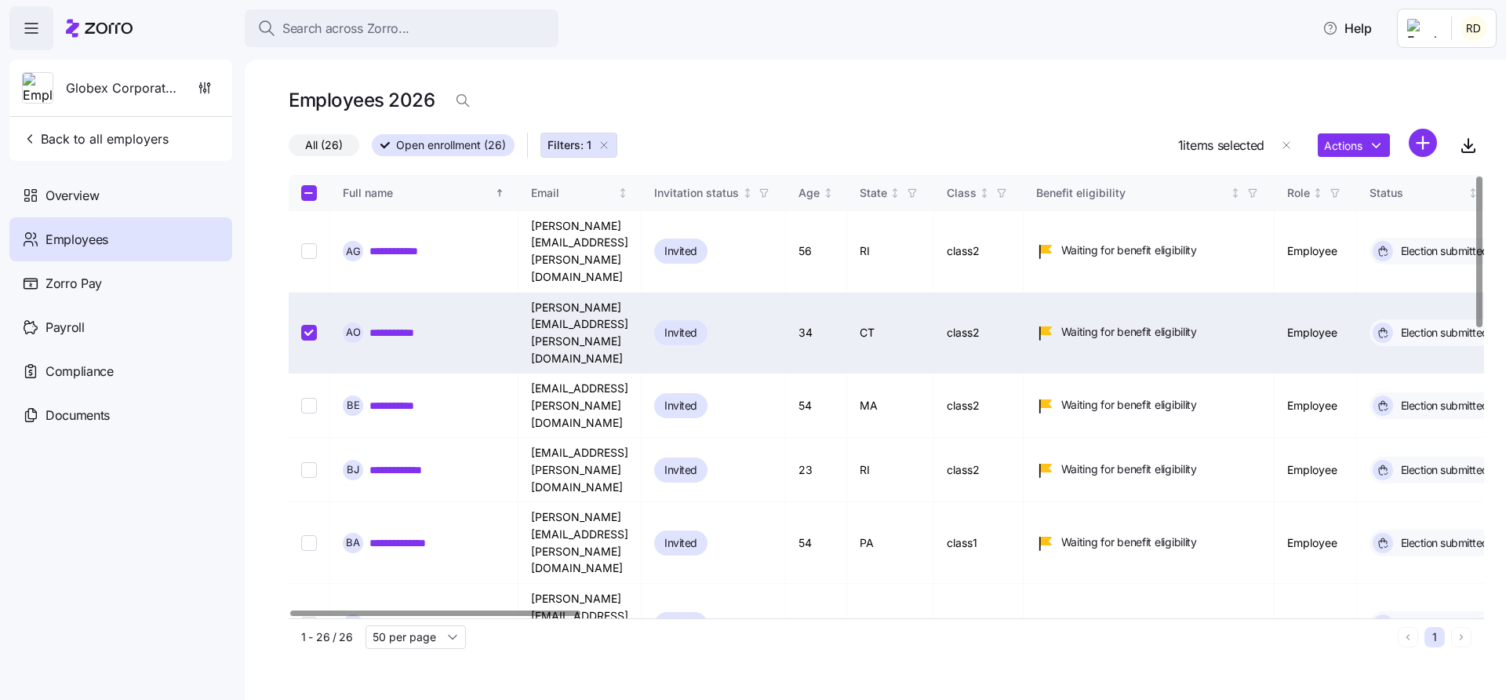
click at [310, 325] on input "Select record 2" at bounding box center [309, 333] width 16 height 16
checkbox input "false"
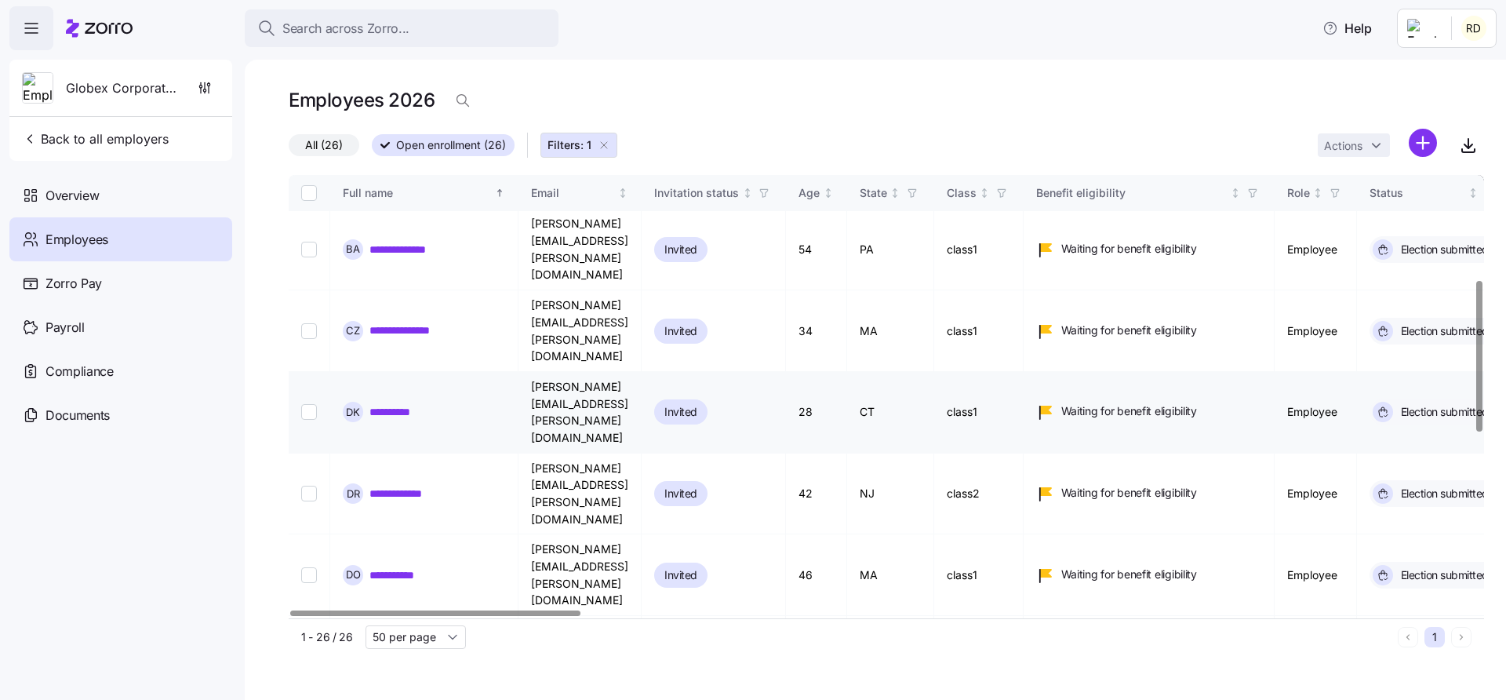
scroll to position [306, 0]
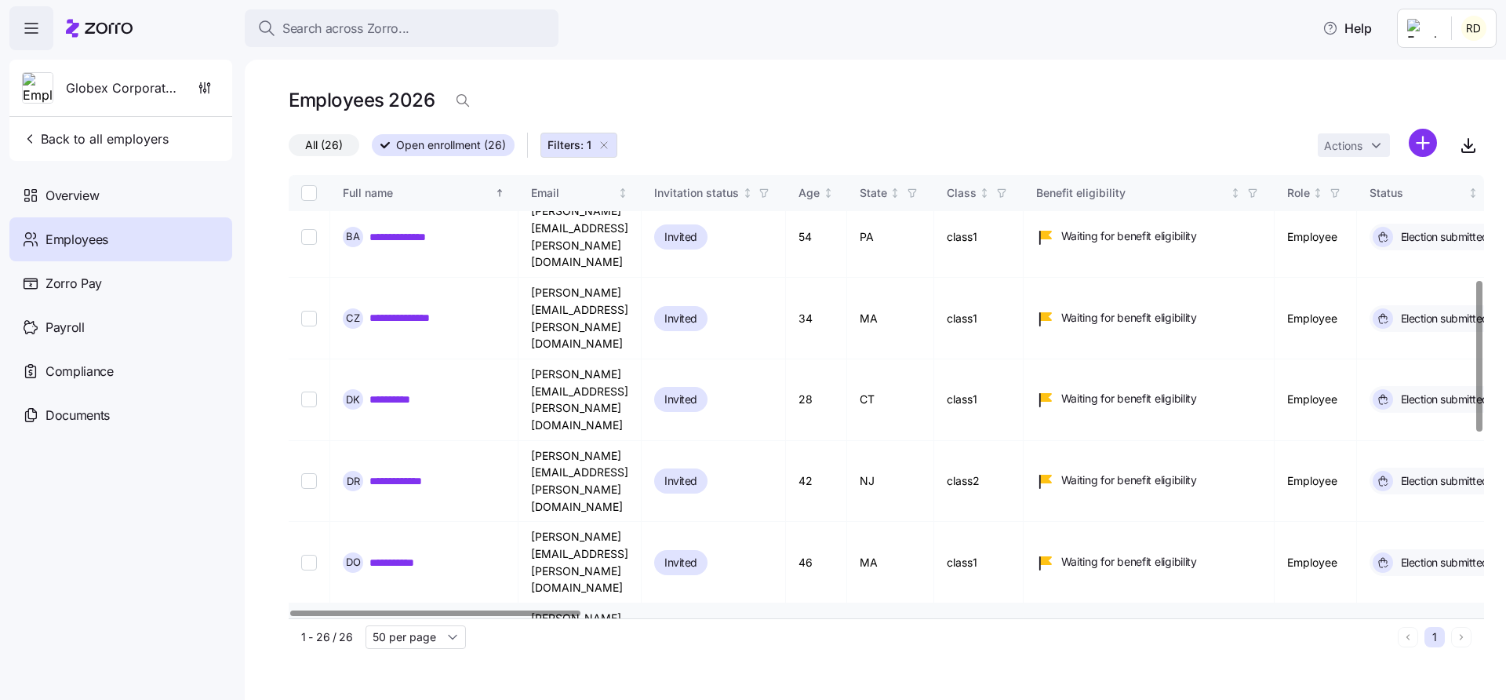
click at [309, 636] on input "Select record 10" at bounding box center [309, 644] width 16 height 16
checkbox input "true"
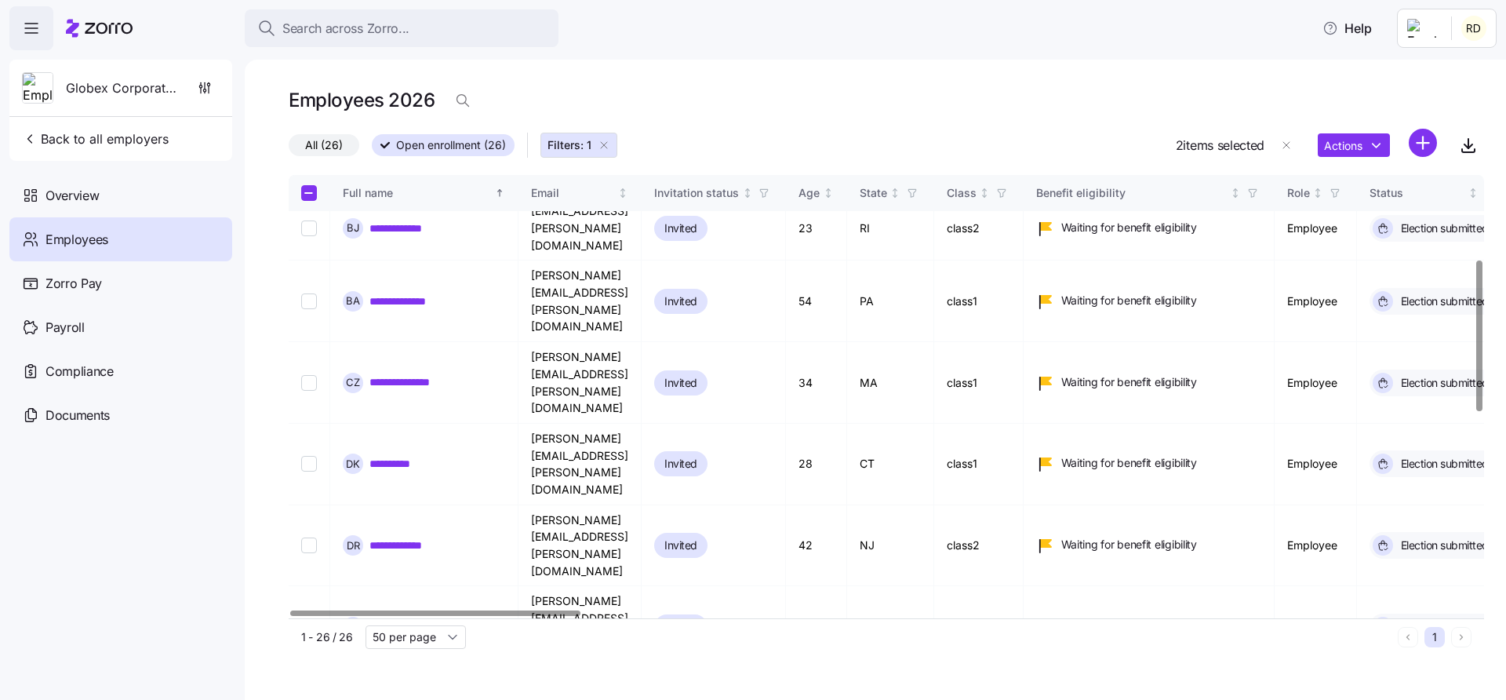
scroll to position [220, 0]
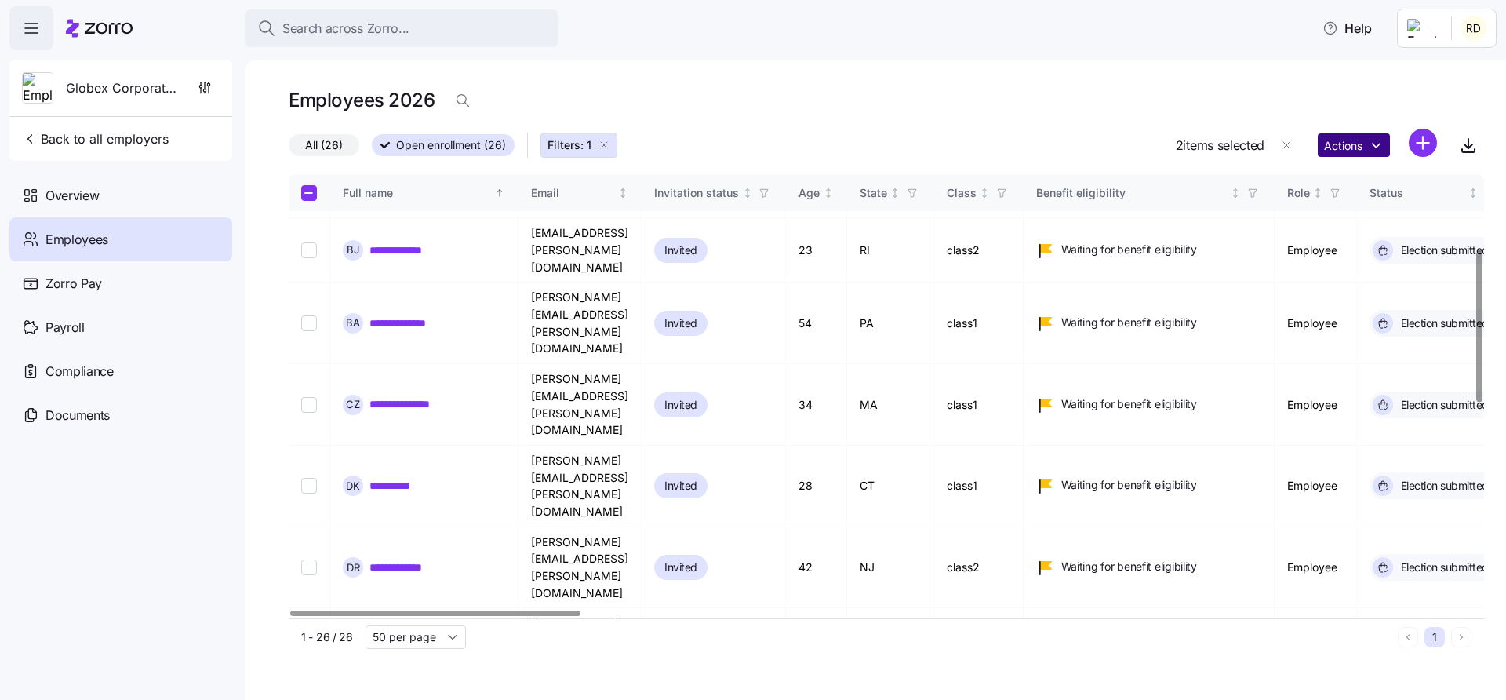
click at [1360, 151] on html "**********" at bounding box center [753, 345] width 1506 height 690
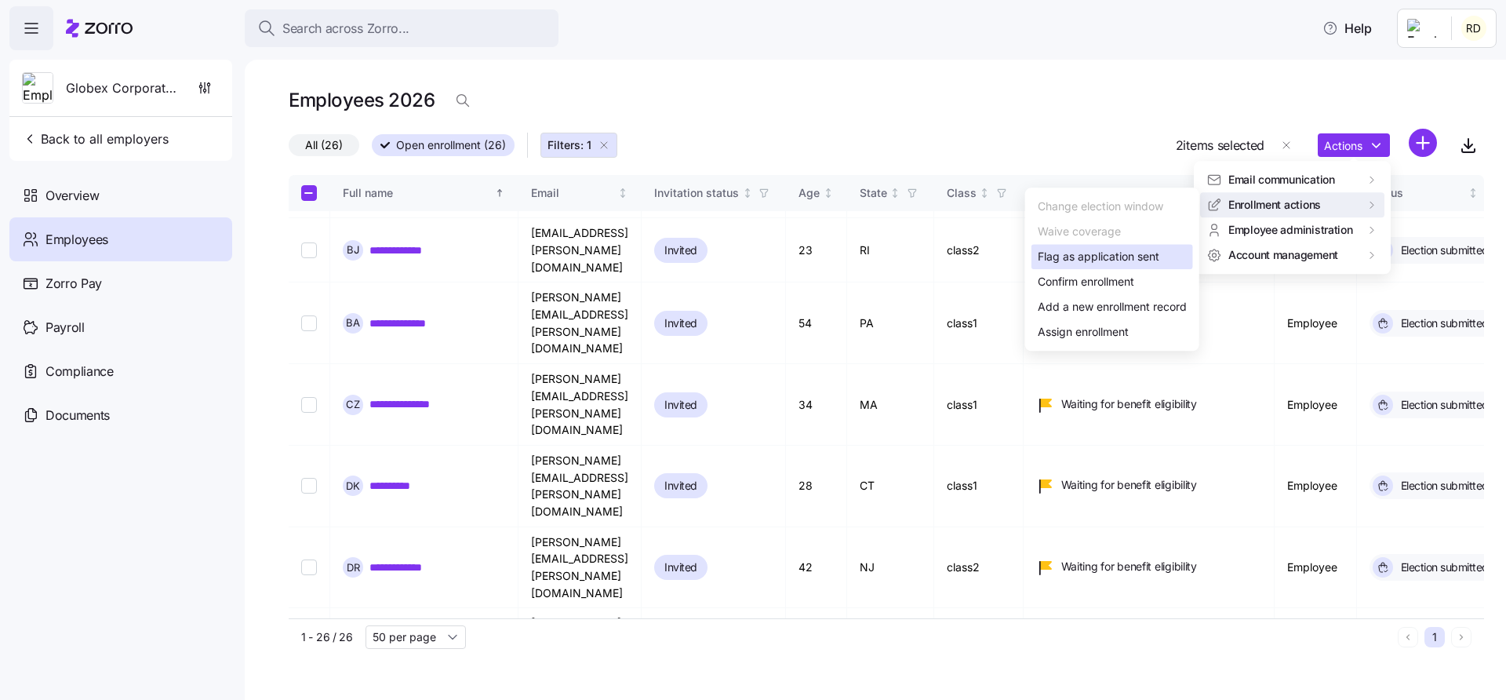
click at [1134, 258] on div "Flag as application sent" at bounding box center [1099, 256] width 122 height 17
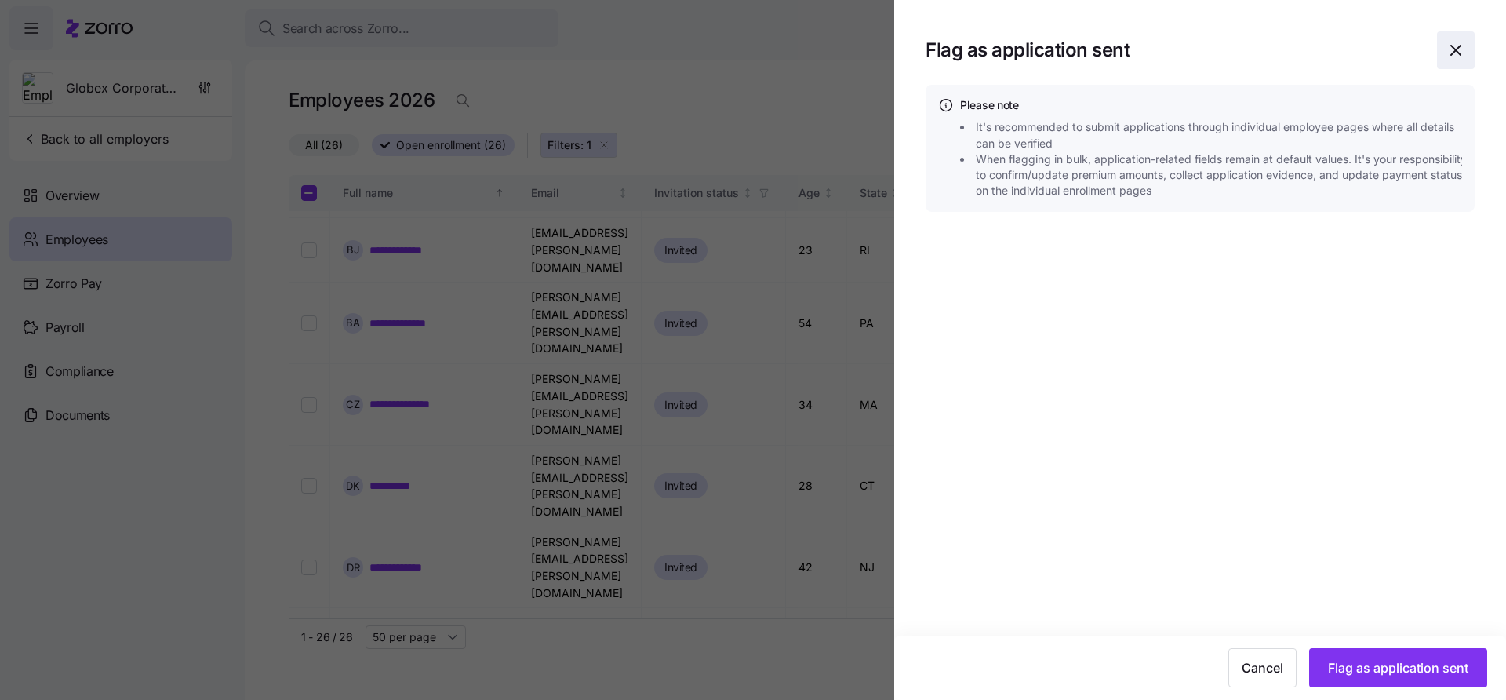
click at [1458, 61] on span "button" at bounding box center [1456, 50] width 36 height 36
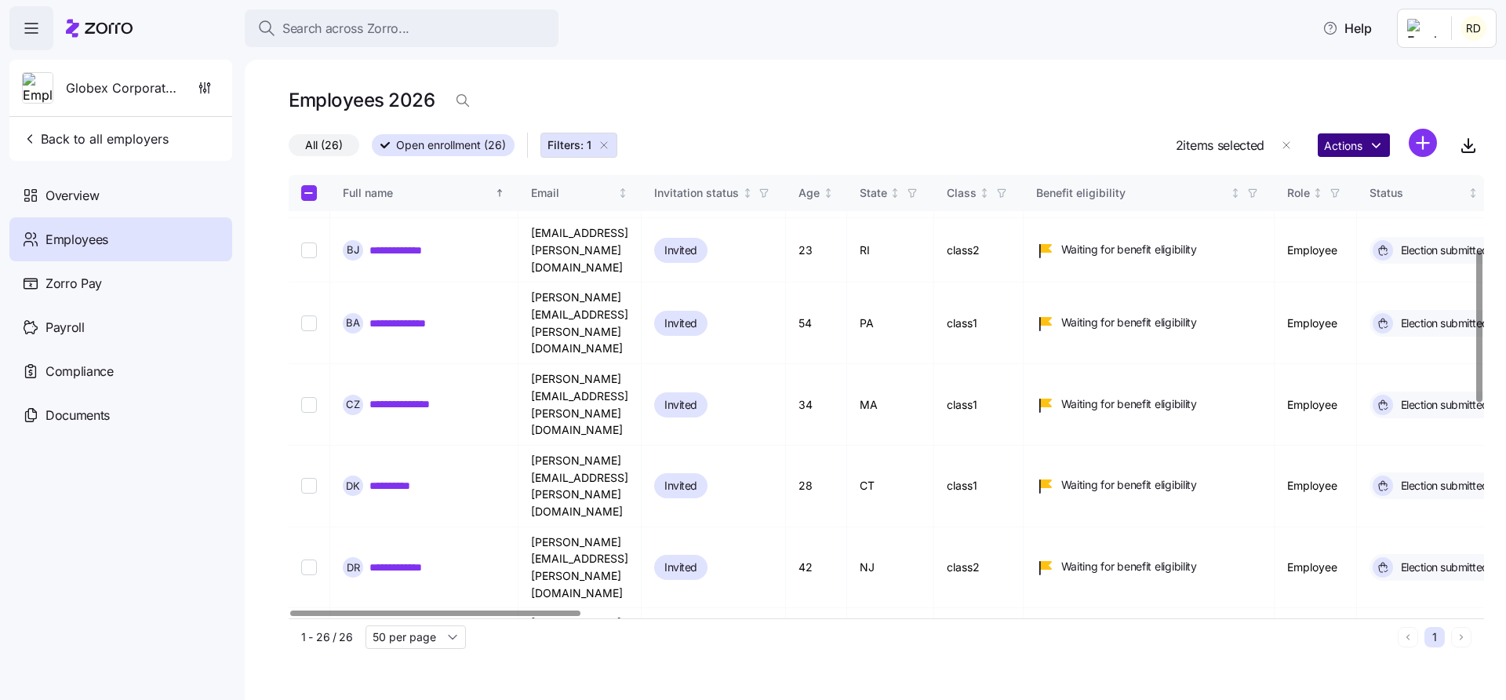
click at [1367, 147] on html "**********" at bounding box center [753, 345] width 1506 height 690
